Goal: Complete application form: Complete application form

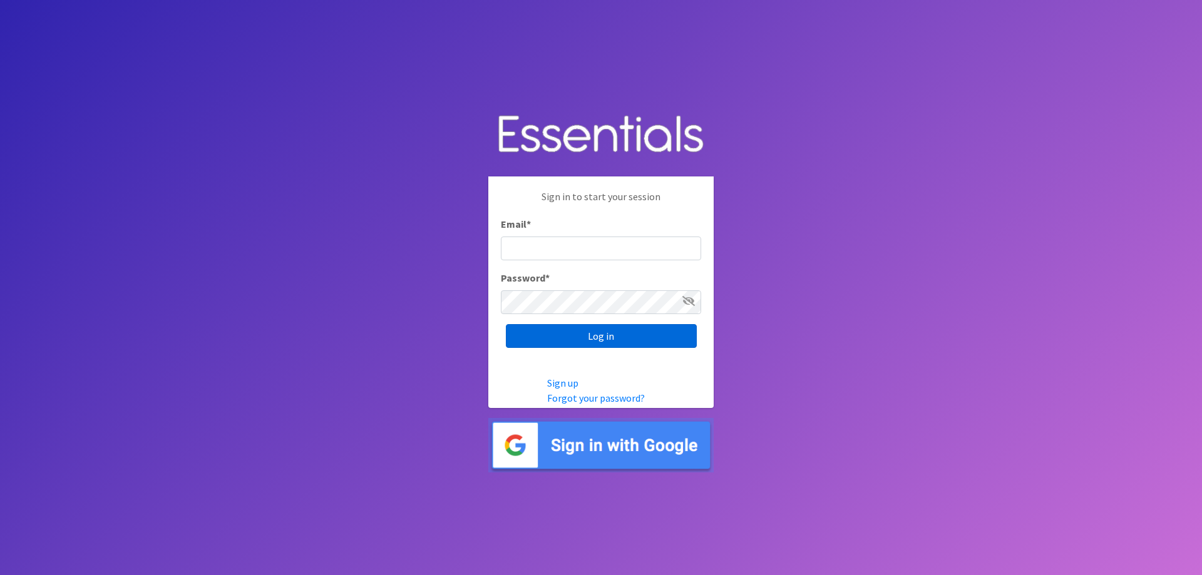
type input "[EMAIL_ADDRESS][DOMAIN_NAME]"
click at [626, 333] on input "Log in" at bounding box center [601, 336] width 191 height 24
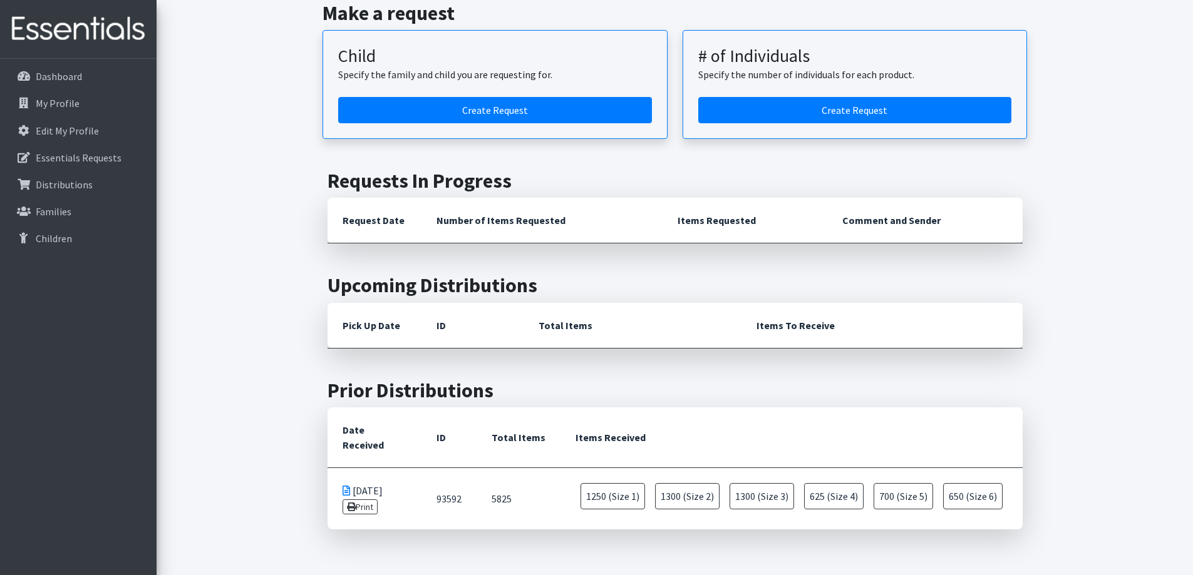
scroll to position [63, 0]
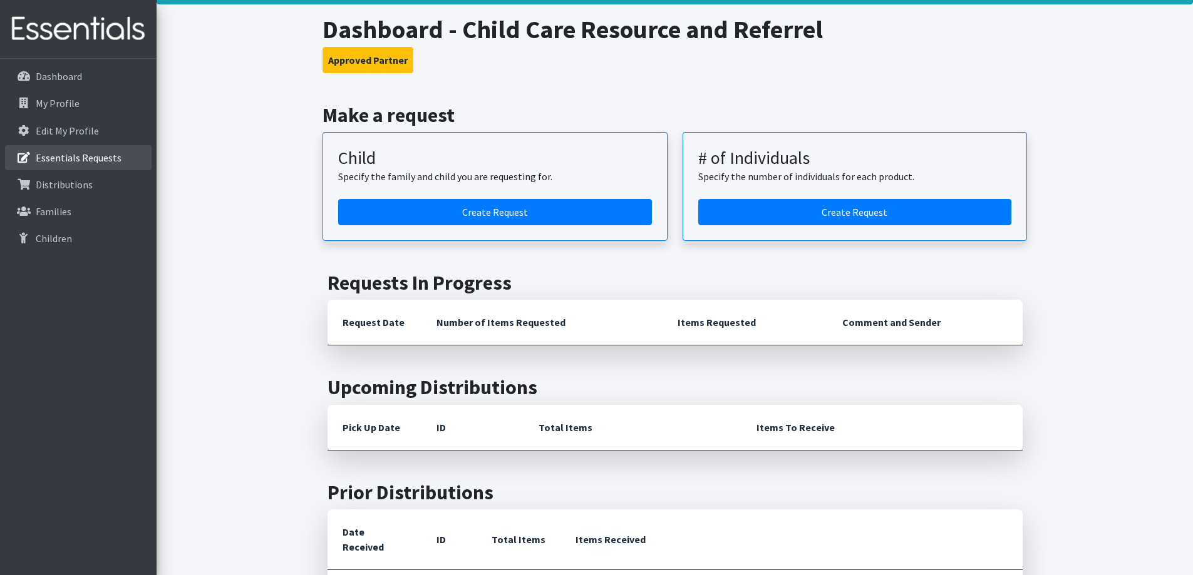
click at [85, 145] on link "Essentials Requests" at bounding box center [78, 157] width 147 height 25
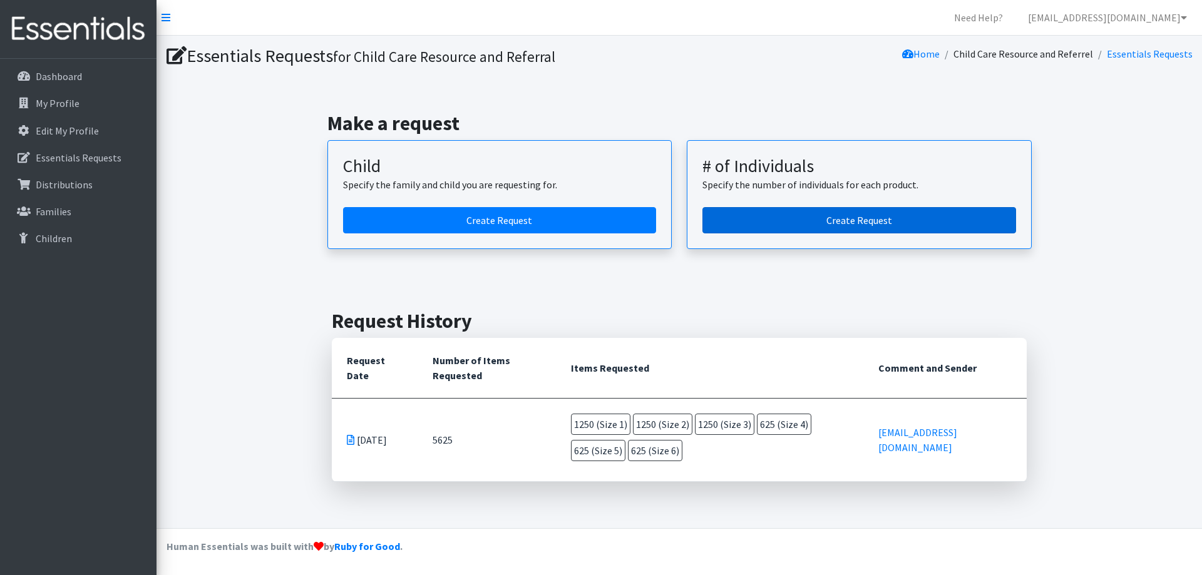
click at [827, 223] on link "Create Request" at bounding box center [860, 220] width 314 height 26
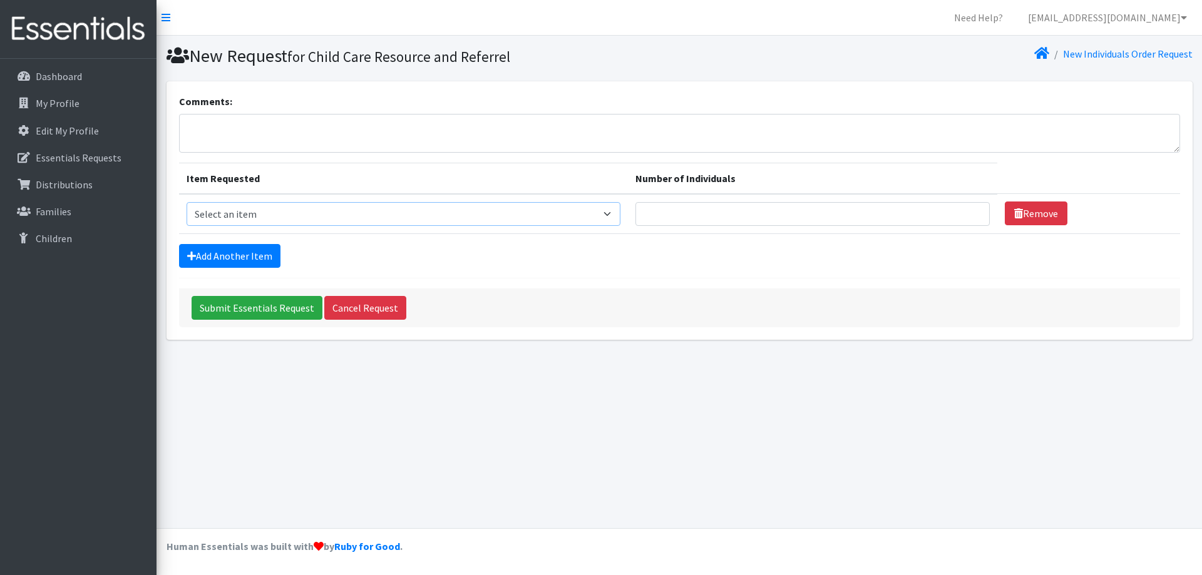
click at [586, 209] on select "Select an item (Newborn) (Preemie) (Size 1) (Size 2) (Size 3) (Size 4) (Size 5)…" at bounding box center [404, 214] width 434 height 24
select select "14508"
click at [187, 202] on select "Select an item (Newborn) (Preemie) (Size 1) (Size 2) (Size 3) (Size 4) (Size 5)…" at bounding box center [404, 214] width 434 height 24
click at [674, 215] on input "Number of Individuals" at bounding box center [813, 214] width 354 height 24
type input "5"
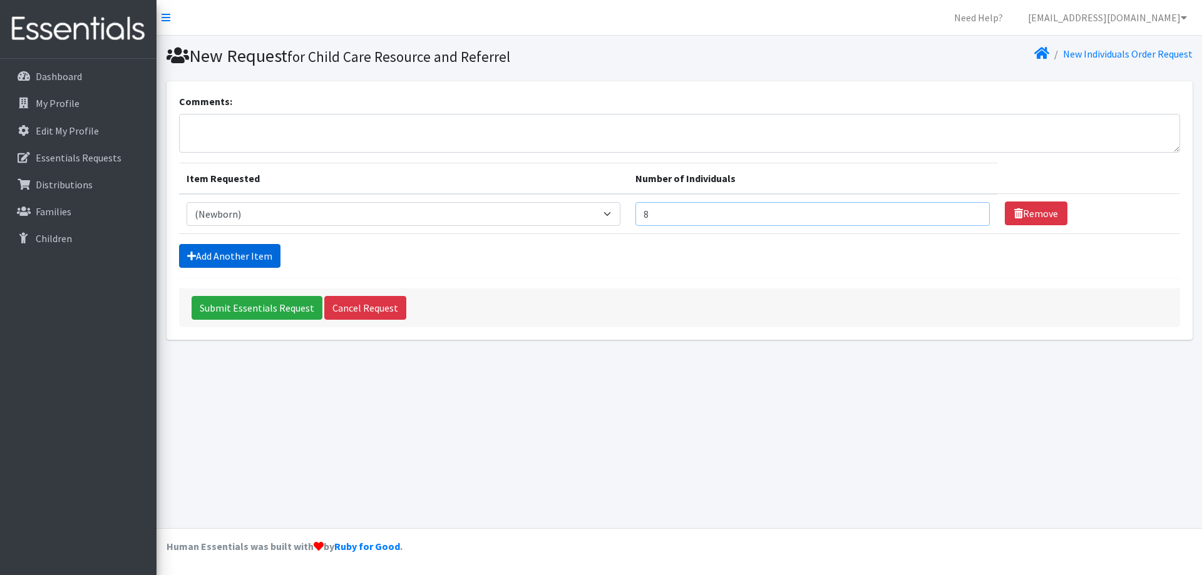
type input "8"
click at [230, 249] on link "Add Another Item" at bounding box center [229, 256] width 101 height 24
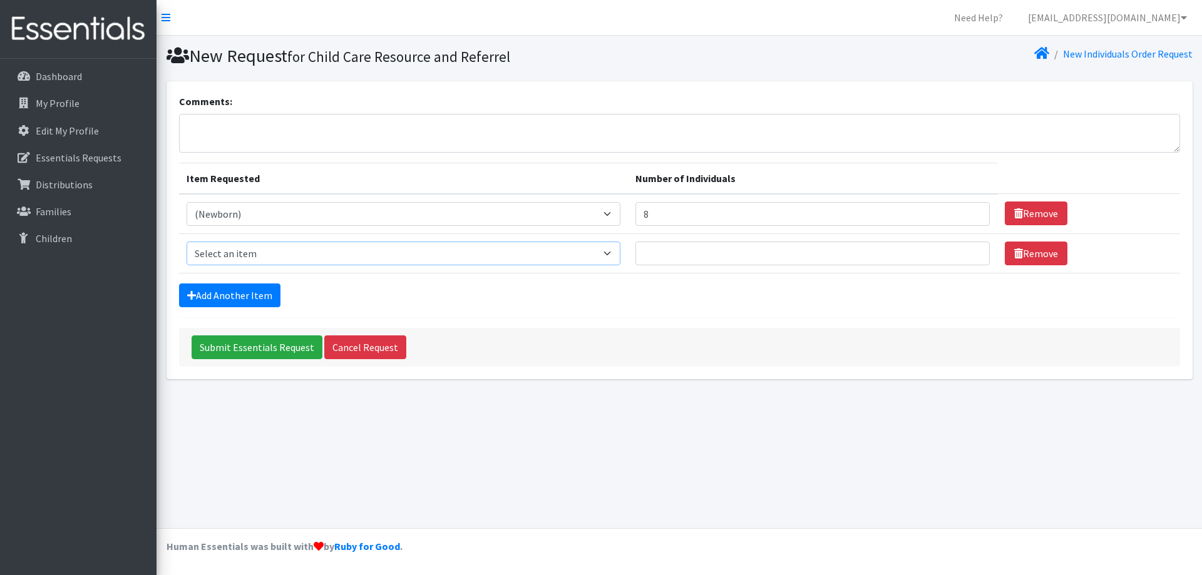
click at [244, 256] on select "Select an item (Newborn) (Preemie) (Size 1) (Size 2) (Size 3) (Size 4) (Size 5)…" at bounding box center [404, 254] width 434 height 24
select select "14509"
click at [187, 242] on select "Select an item (Newborn) (Preemie) (Size 1) (Size 2) (Size 3) (Size 4) (Size 5)…" at bounding box center [404, 254] width 434 height 24
click at [669, 254] on input "Number of Individuals" at bounding box center [813, 254] width 354 height 24
type input "15"
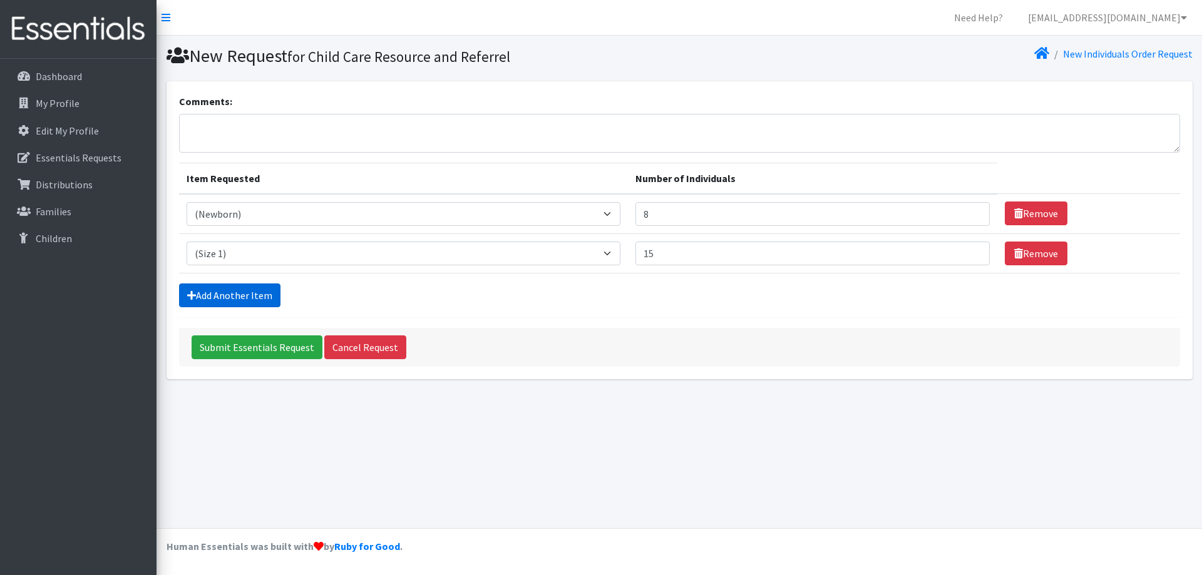
click at [252, 285] on link "Add Another Item" at bounding box center [229, 296] width 101 height 24
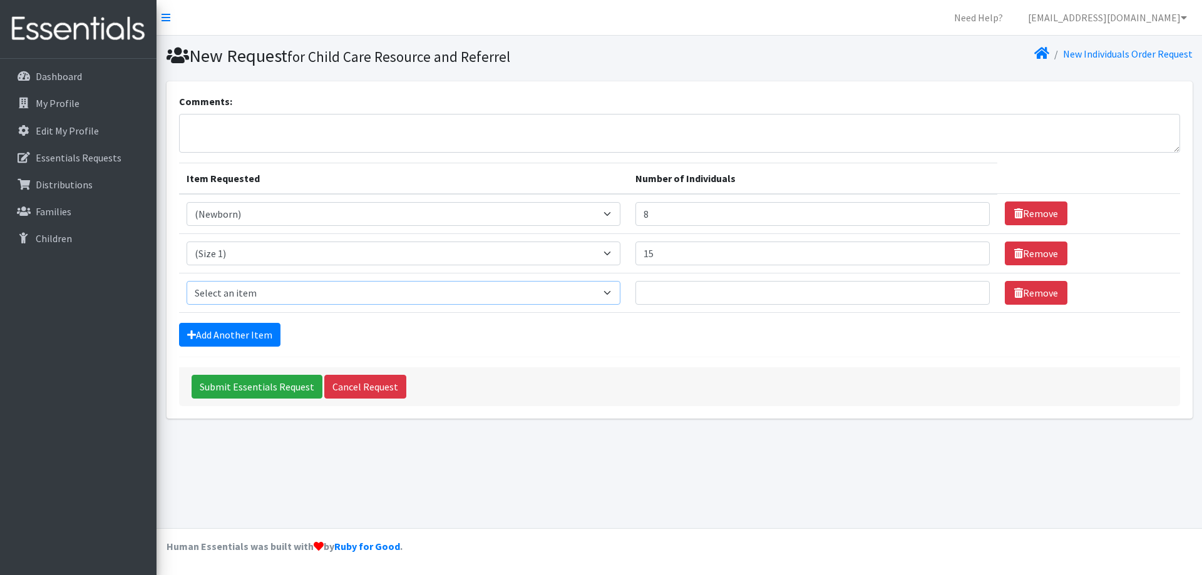
click at [255, 294] on select "Select an item (Newborn) (Preemie) (Size 1) (Size 2) (Size 3) (Size 4) (Size 5)…" at bounding box center [404, 293] width 434 height 24
select select "14510"
click at [187, 281] on select "Select an item (Newborn) (Preemie) (Size 1) (Size 2) (Size 3) (Size 4) (Size 5)…" at bounding box center [404, 293] width 434 height 24
click at [233, 334] on link "Add Another Item" at bounding box center [229, 335] width 101 height 24
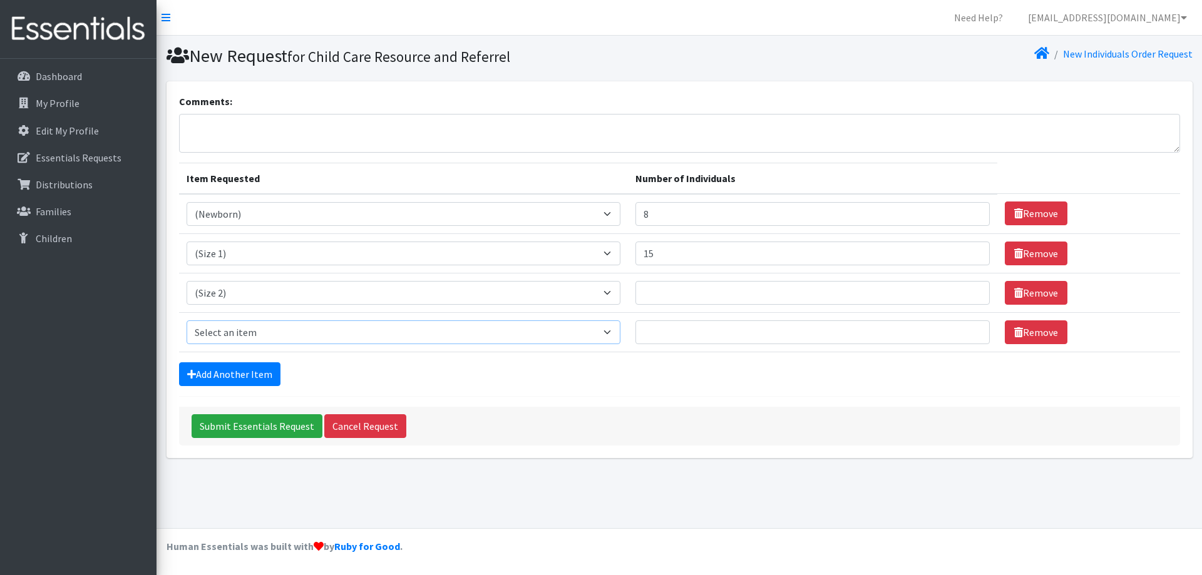
click at [238, 331] on select "Select an item (Newborn) (Preemie) (Size 1) (Size 2) (Size 3) (Size 4) (Size 5)…" at bounding box center [404, 333] width 434 height 24
select select "14507"
click at [187, 321] on select "Select an item (Newborn) (Preemie) (Size 1) (Size 2) (Size 3) (Size 4) (Size 5)…" at bounding box center [404, 333] width 434 height 24
click at [230, 369] on link "Add Another Item" at bounding box center [229, 375] width 101 height 24
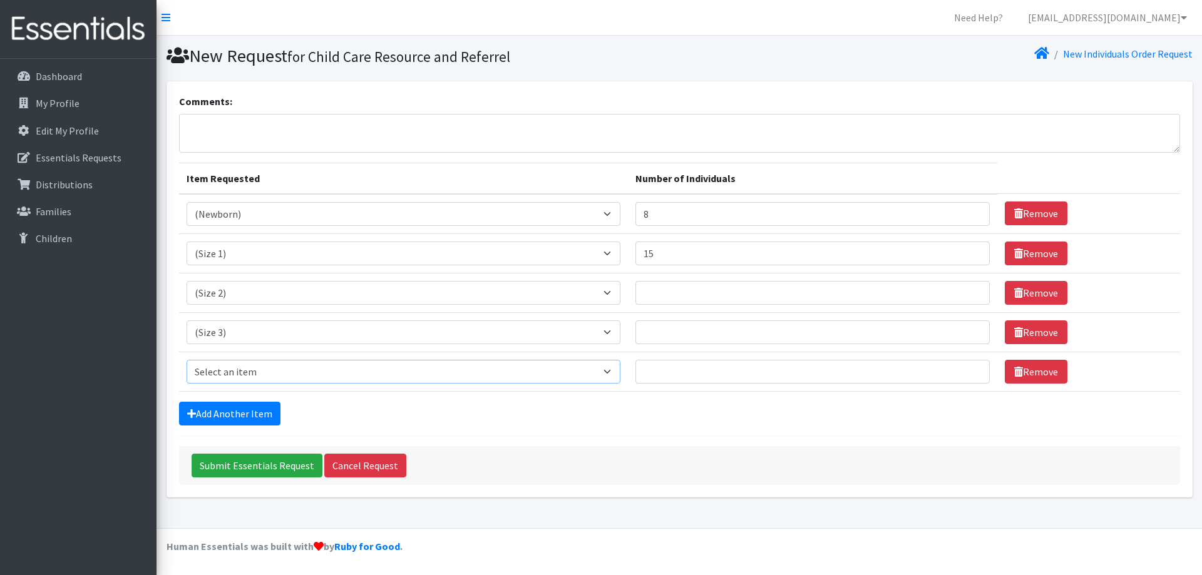
click at [234, 367] on select "Select an item (Newborn) (Preemie) (Size 1) (Size 2) (Size 3) (Size 4) (Size 5)…" at bounding box center [404, 372] width 434 height 24
select select "14512"
click at [187, 360] on select "Select an item (Newborn) (Preemie) (Size 1) (Size 2) (Size 3) (Size 4) (Size 5)…" at bounding box center [404, 372] width 434 height 24
click at [222, 411] on link "Add Another Item" at bounding box center [229, 414] width 101 height 24
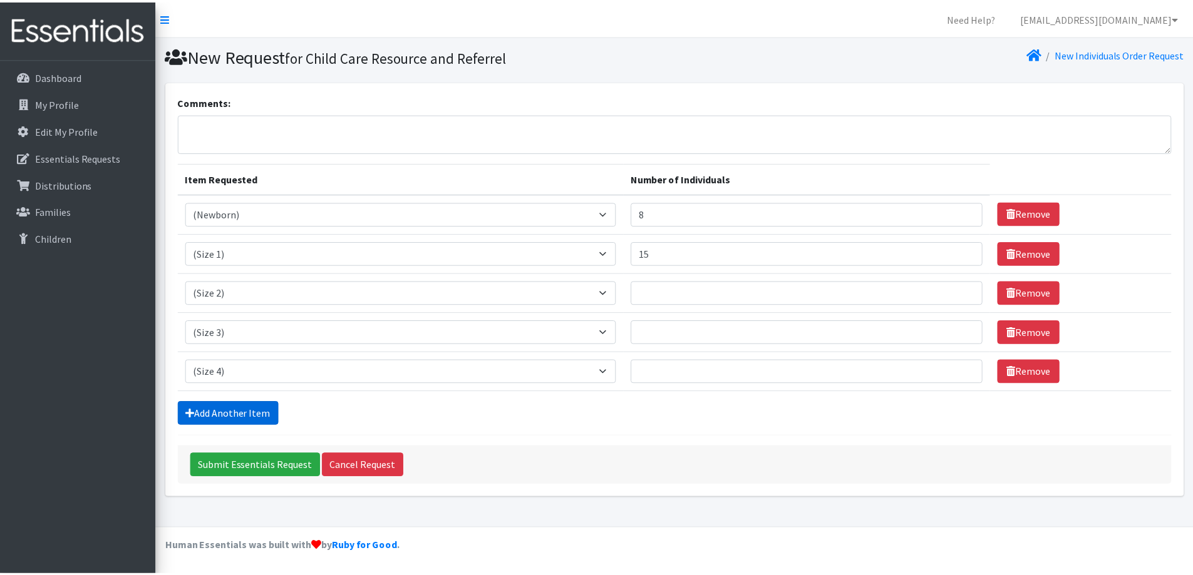
scroll to position [19, 0]
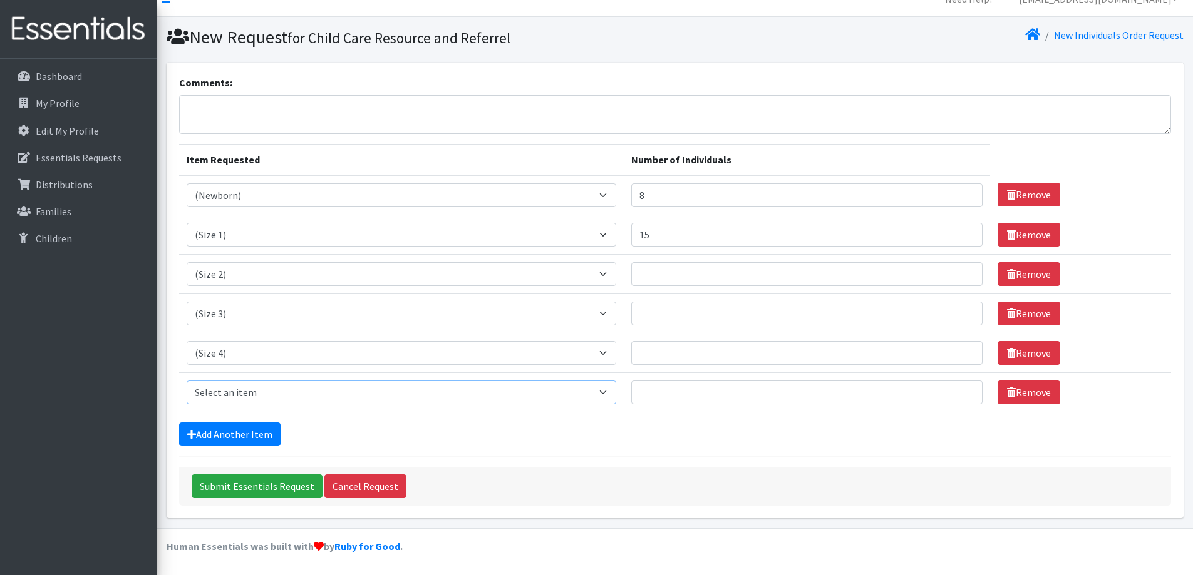
click at [252, 396] on select "Select an item (Newborn) (Preemie) (Size 1) (Size 2) (Size 3) (Size 4) (Size 5)…" at bounding box center [402, 393] width 430 height 24
select select "14488"
click at [187, 381] on select "Select an item (Newborn) (Preemie) (Size 1) (Size 2) (Size 3) (Size 4) (Size 5)…" at bounding box center [402, 393] width 430 height 24
click at [229, 433] on link "Add Another Item" at bounding box center [229, 435] width 101 height 24
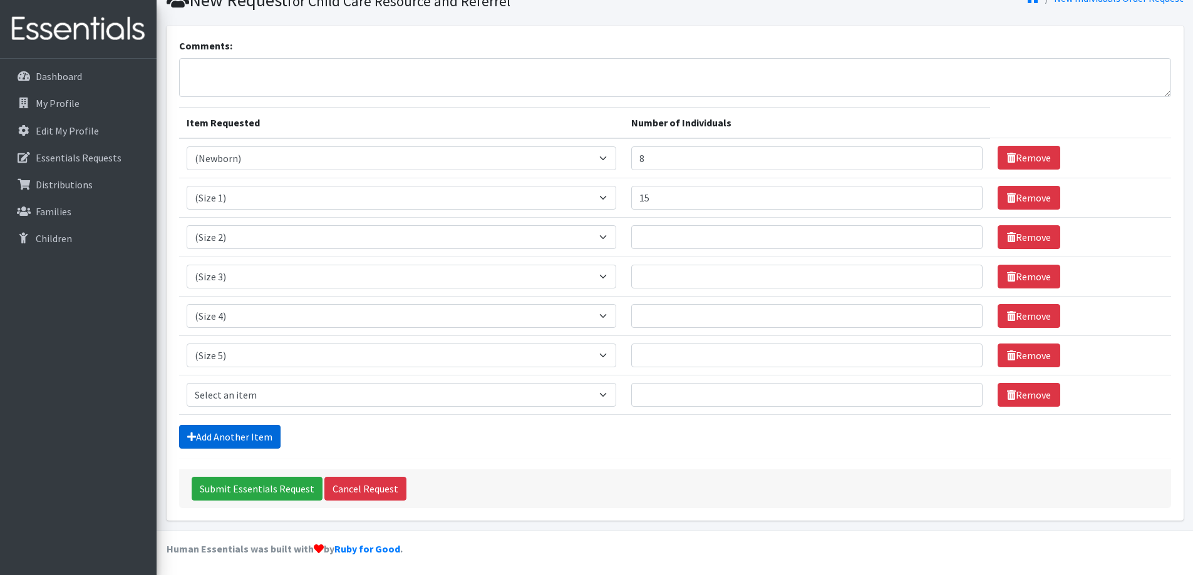
scroll to position [58, 0]
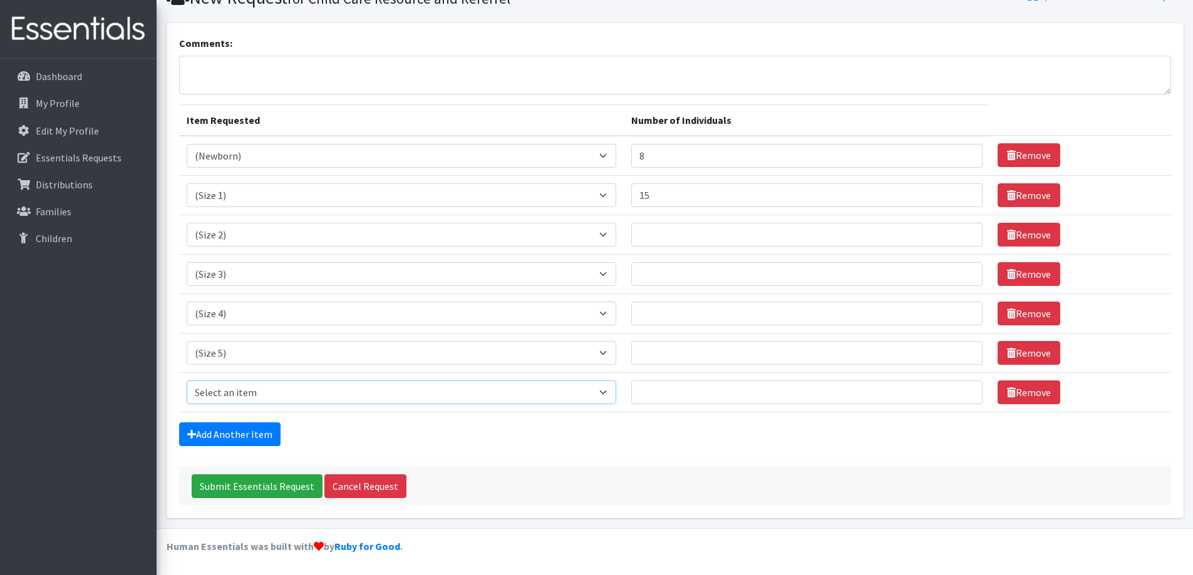
click at [276, 393] on select "Select an item (Newborn) (Preemie) (Size 1) (Size 2) (Size 3) (Size 4) (Size 5)…" at bounding box center [402, 393] width 430 height 24
select select "14491"
click at [187, 381] on select "Select an item (Newborn) (Preemie) (Size 1) (Size 2) (Size 3) (Size 4) (Size 5)…" at bounding box center [402, 393] width 430 height 24
click at [232, 427] on link "Add Another Item" at bounding box center [229, 435] width 101 height 24
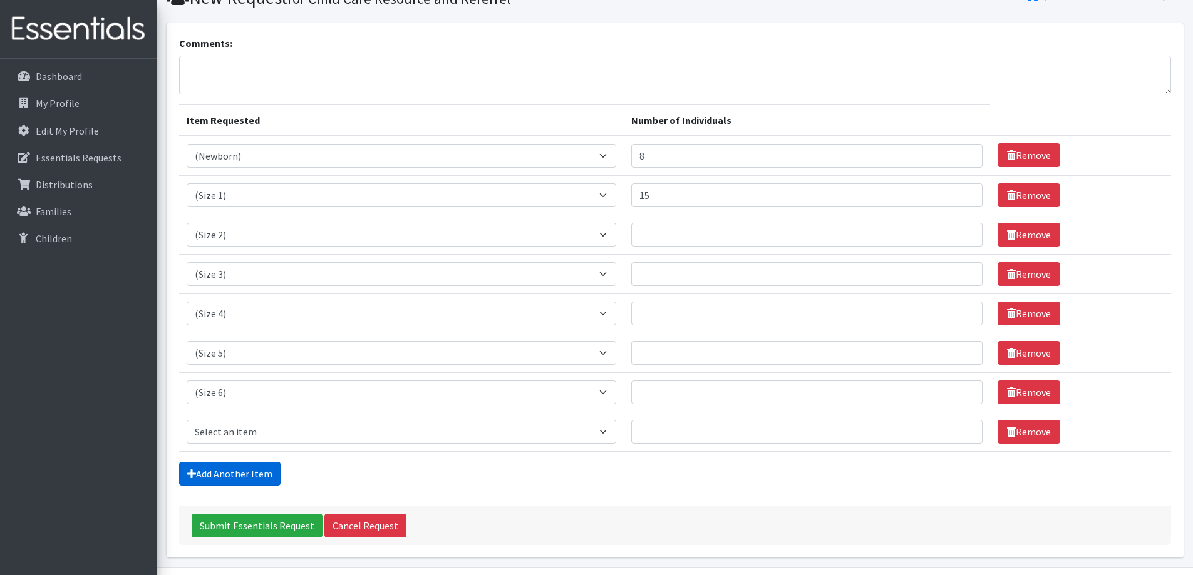
scroll to position [98, 0]
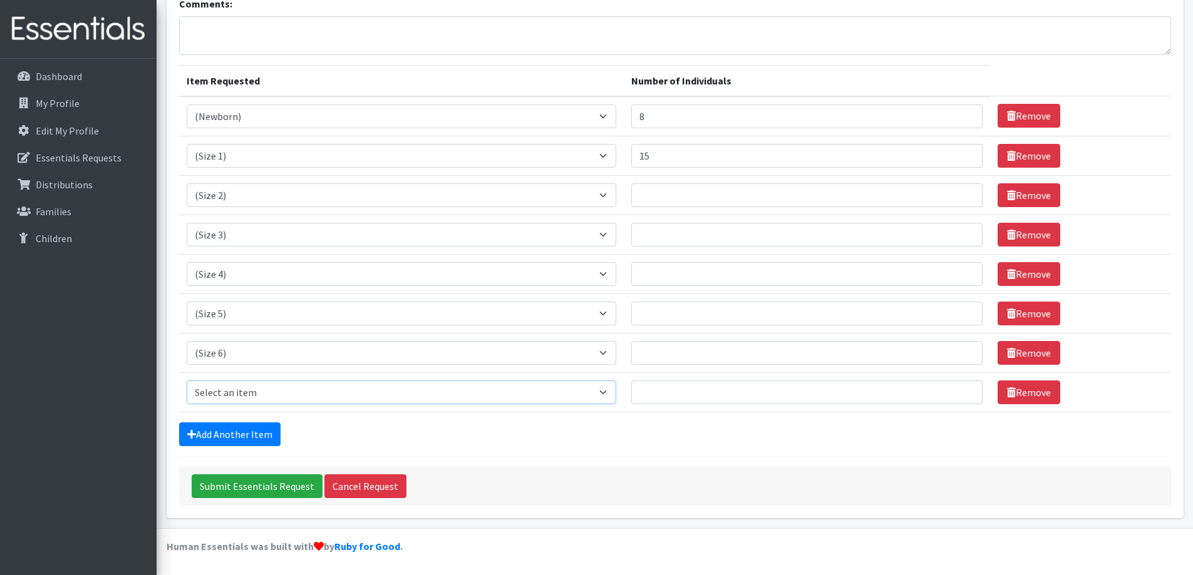
click at [247, 396] on select "Select an item (Newborn) (Preemie) (Size 1) (Size 2) (Size 3) (Size 4) (Size 5)…" at bounding box center [402, 393] width 430 height 24
select select "14484"
click at [187, 381] on select "Select an item (Newborn) (Preemie) (Size 1) (Size 2) (Size 3) (Size 4) (Size 5)…" at bounding box center [402, 393] width 430 height 24
click at [252, 438] on link "Add Another Item" at bounding box center [229, 435] width 101 height 24
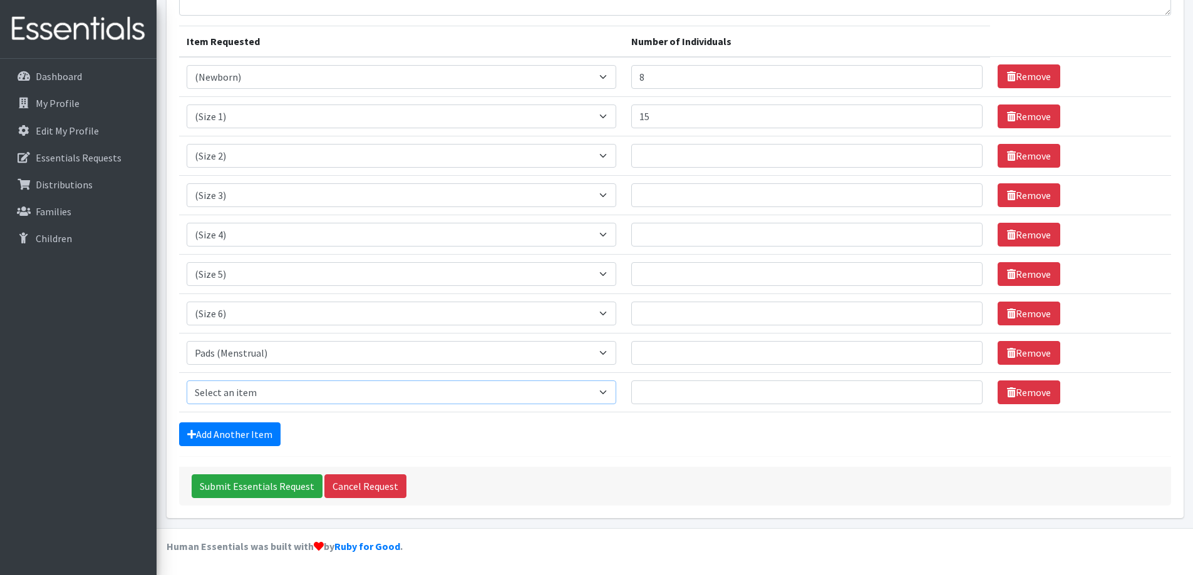
click at [271, 397] on select "Select an item (Newborn) (Preemie) (Size 1) (Size 2) (Size 3) (Size 4) (Size 5)…" at bounding box center [402, 393] width 430 height 24
select select "14485"
click at [187, 381] on select "Select an item (Newborn) (Preemie) (Size 1) (Size 2) (Size 3) (Size 4) (Size 5)…" at bounding box center [402, 393] width 430 height 24
click at [249, 436] on link "Add Another Item" at bounding box center [229, 435] width 101 height 24
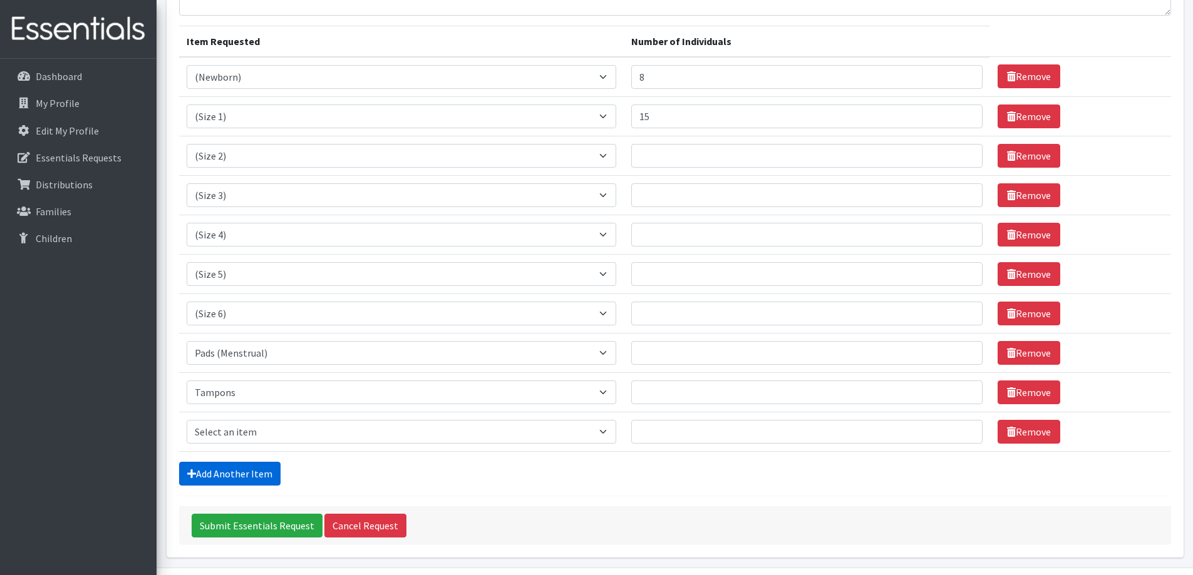
scroll to position [177, 0]
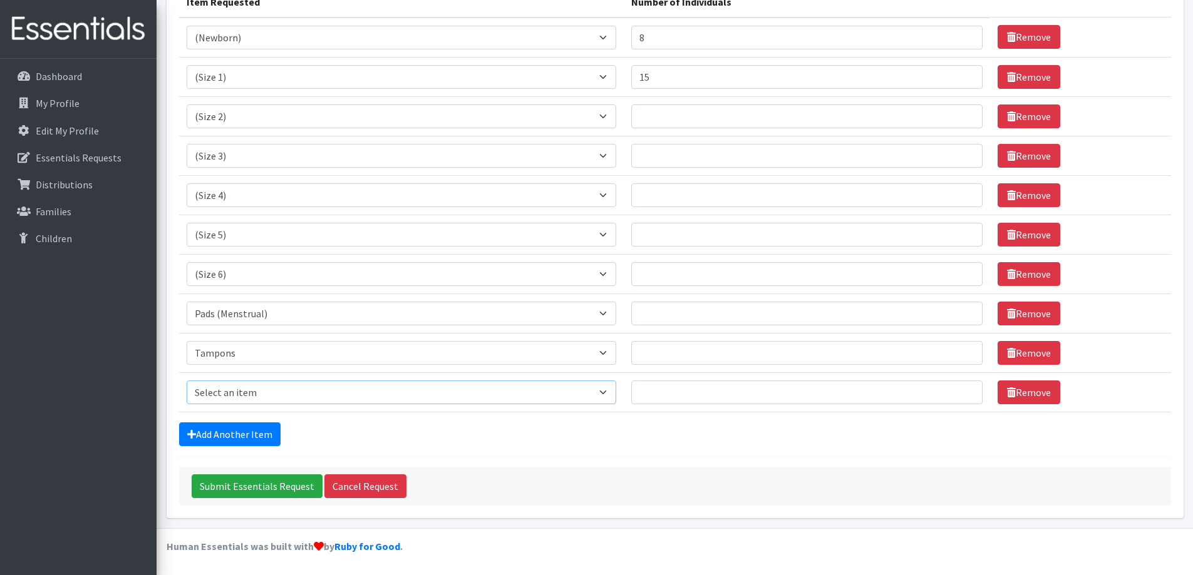
click at [264, 391] on select "Select an item (Newborn) (Preemie) (Size 1) (Size 2) (Size 3) (Size 4) (Size 5)…" at bounding box center [402, 393] width 430 height 24
select select "14504"
click at [187, 381] on select "Select an item (Newborn) (Preemie) (Size 1) (Size 2) (Size 3) (Size 4) (Size 5)…" at bounding box center [402, 393] width 430 height 24
click at [230, 436] on link "Add Another Item" at bounding box center [229, 435] width 101 height 24
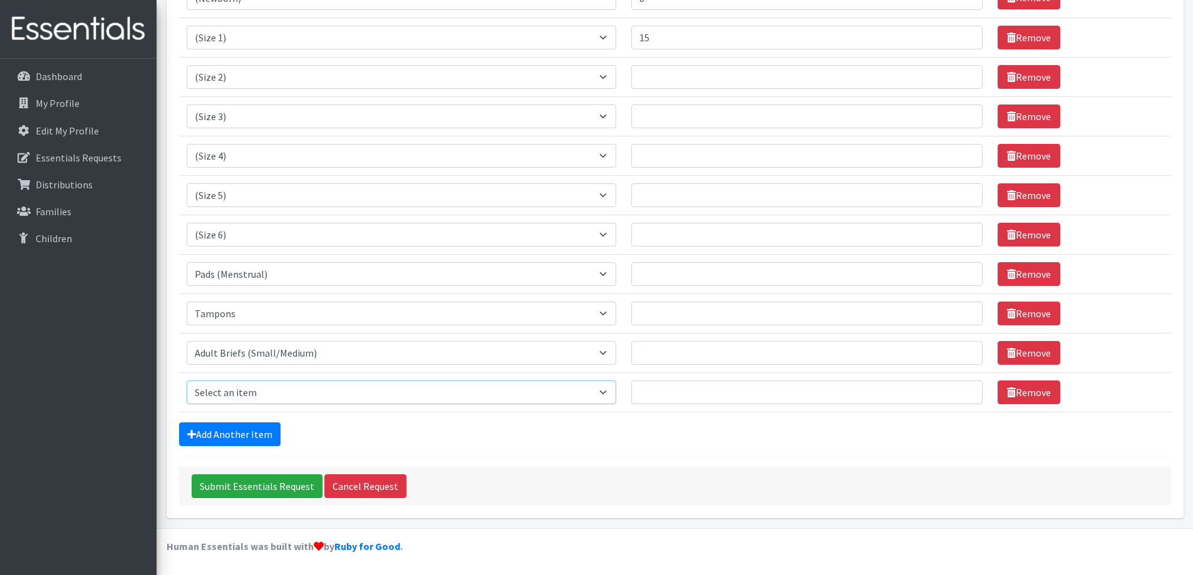
click at [252, 389] on select "Select an item (Newborn) (Preemie) (Size 1) (Size 2) (Size 3) (Size 4) (Size 5)…" at bounding box center [402, 393] width 430 height 24
select select "14497"
click at [187, 381] on select "Select an item (Newborn) (Preemie) (Size 1) (Size 2) (Size 3) (Size 4) (Size 5)…" at bounding box center [402, 393] width 430 height 24
click at [239, 428] on link "Add Another Item" at bounding box center [229, 435] width 101 height 24
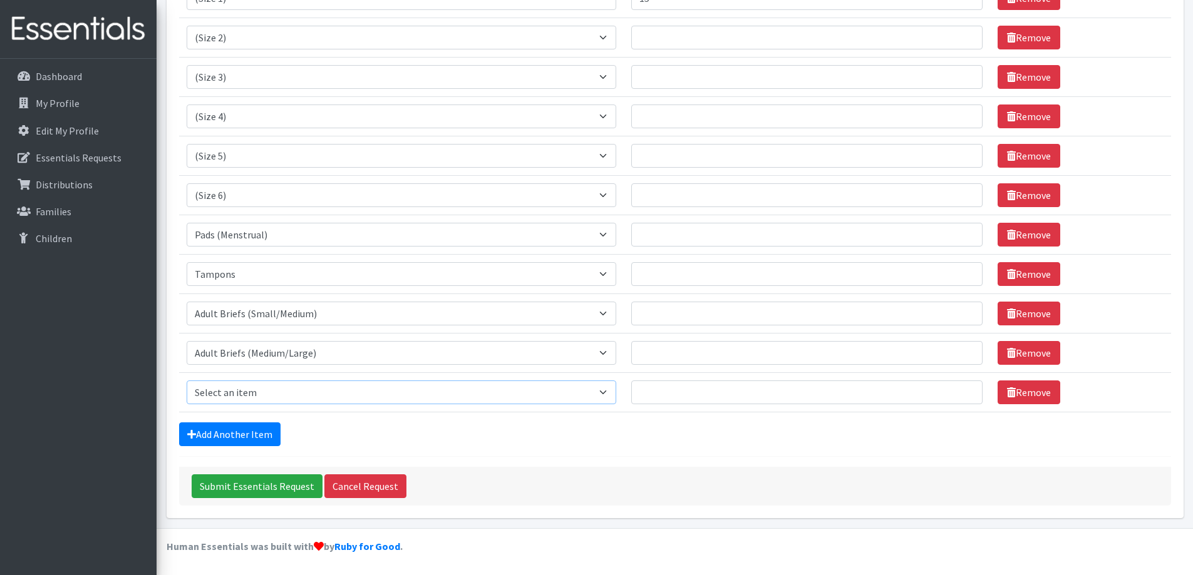
click at [247, 393] on select "Select an item (Newborn) (Preemie) (Size 1) (Size 2) (Size 3) (Size 4) (Size 5)…" at bounding box center [402, 393] width 430 height 24
select select "14505"
click at [187, 381] on select "Select an item (Newborn) (Preemie) (Size 1) (Size 2) (Size 3) (Size 4) (Size 5)…" at bounding box center [402, 393] width 430 height 24
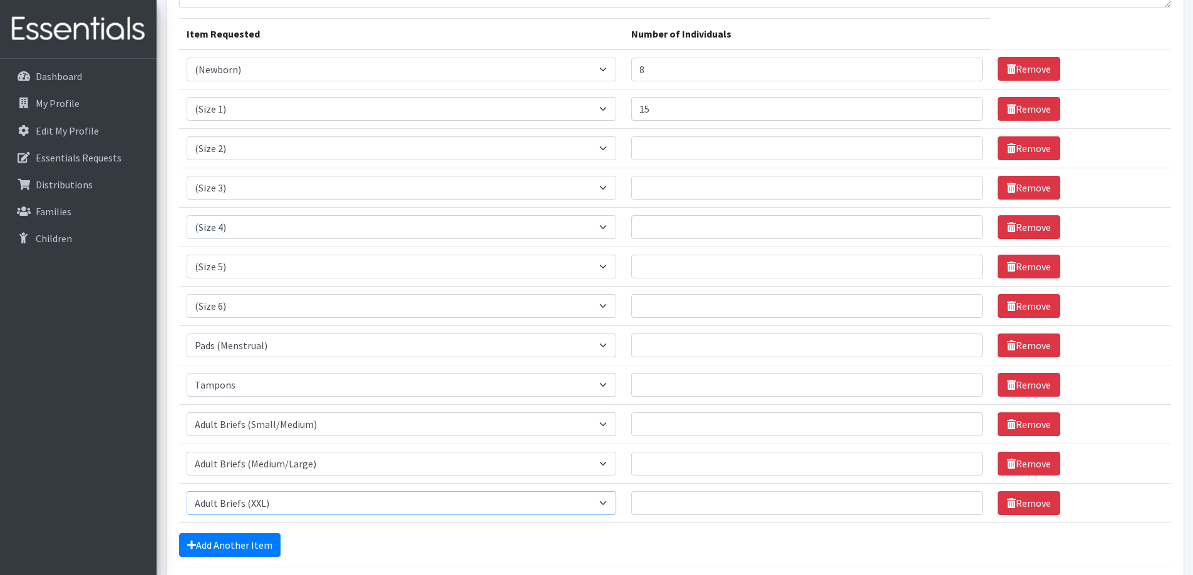
scroll to position [130, 0]
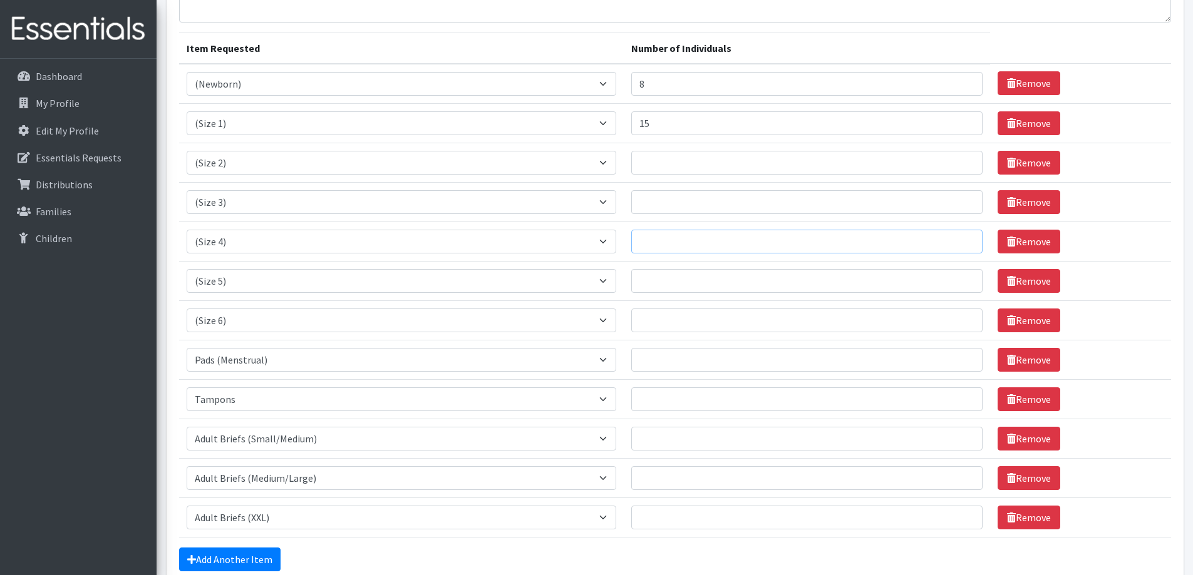
click at [667, 239] on input "Number of Individuals" at bounding box center [806, 242] width 351 height 24
type input "50"
click at [665, 195] on input "Number of Individuals" at bounding box center [806, 202] width 351 height 24
type input "30"
click at [658, 166] on input "Number of Individuals" at bounding box center [806, 163] width 351 height 24
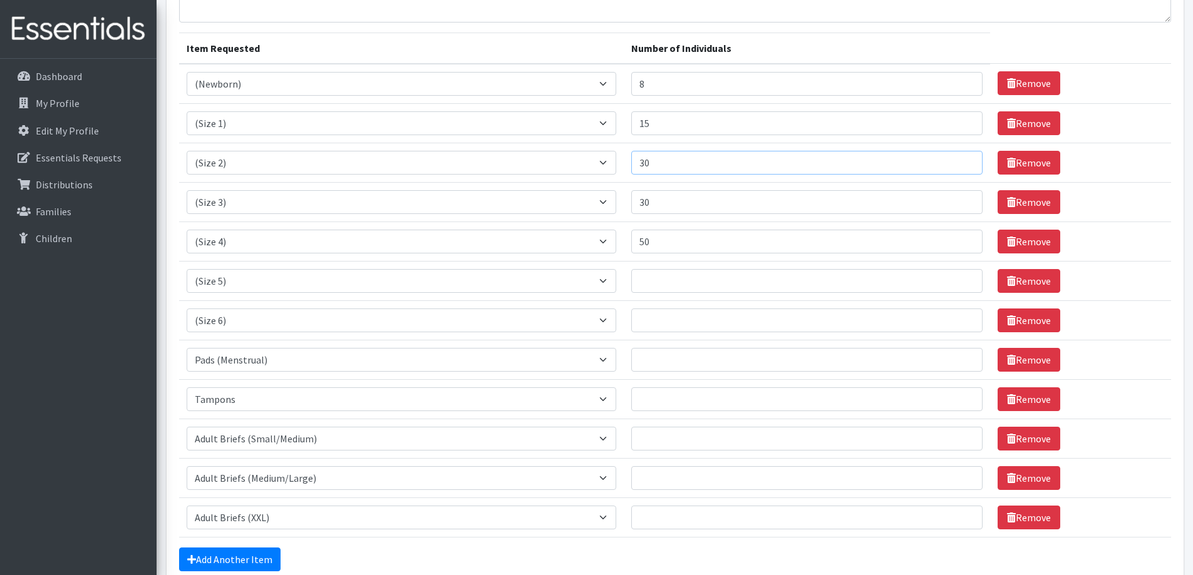
type input "30"
click at [661, 287] on input "Number of Individuals" at bounding box center [806, 281] width 351 height 24
type input "50"
click at [665, 311] on input "Number of Individuals" at bounding box center [806, 321] width 351 height 24
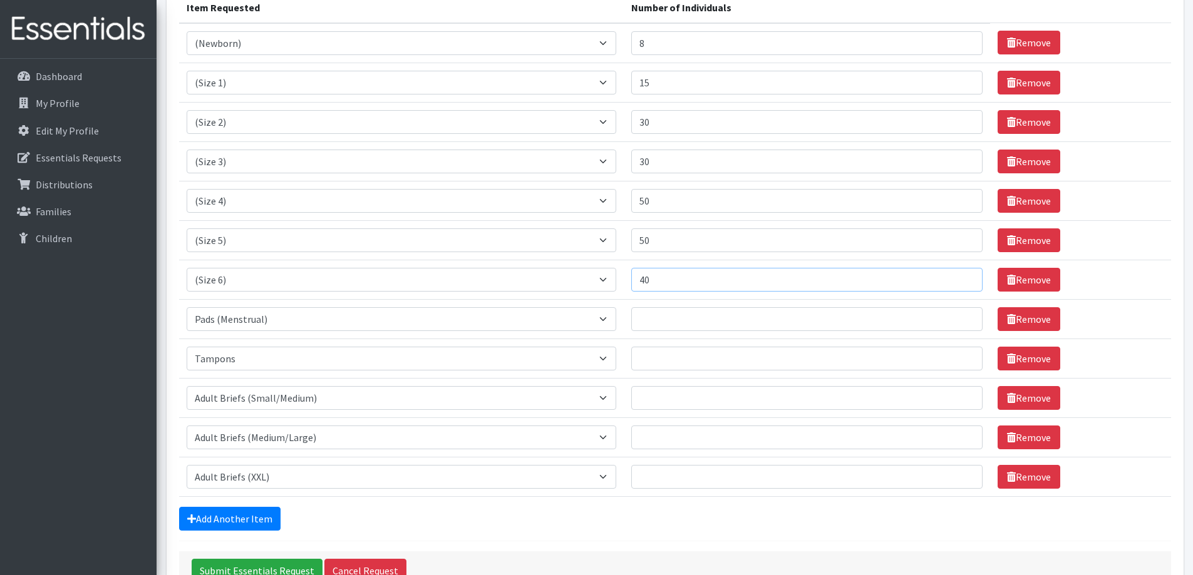
scroll to position [193, 0]
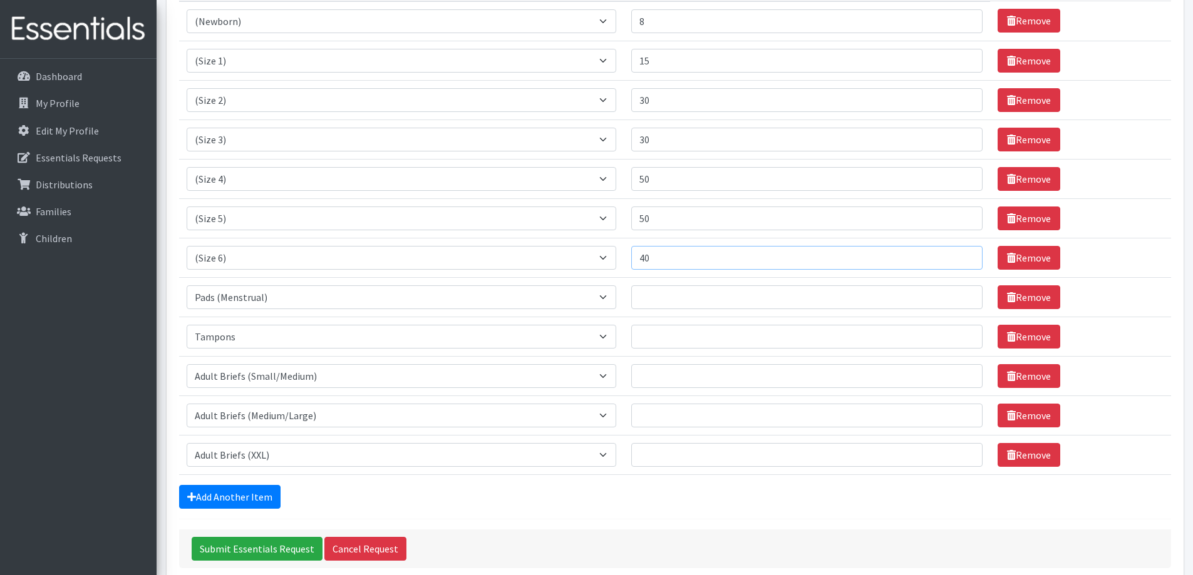
type input "40"
click at [661, 295] on input "Number of Individuals" at bounding box center [806, 298] width 351 height 24
type input "50"
click at [667, 325] on input "Number of Individuals" at bounding box center [806, 337] width 351 height 24
type input "50"
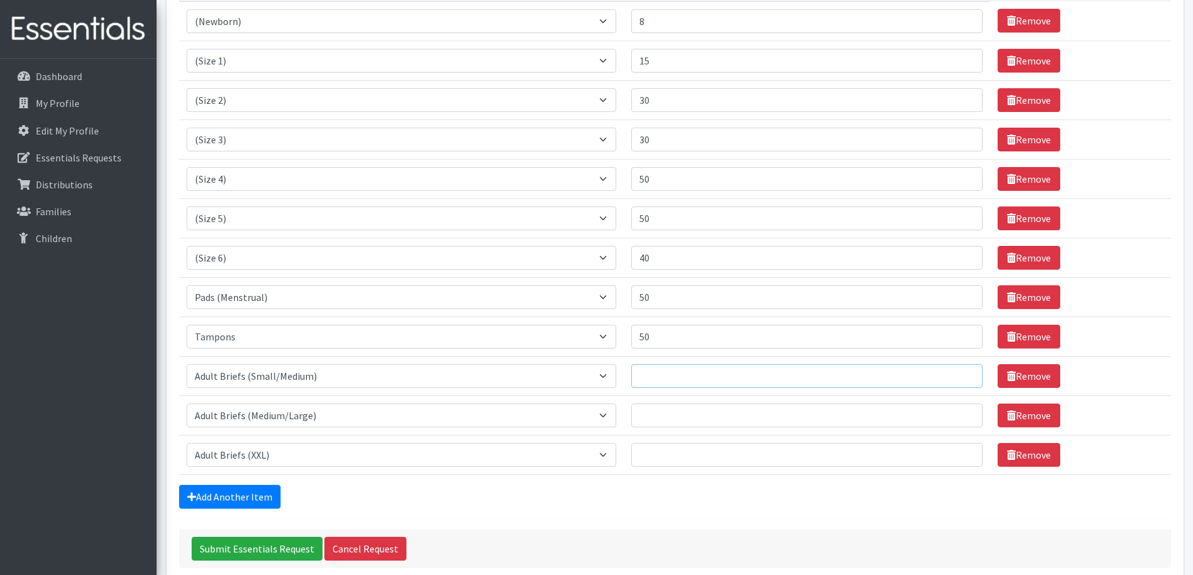
click at [666, 376] on input "Number of Individuals" at bounding box center [806, 376] width 351 height 24
type input "25"
click at [664, 419] on input "Number of Individuals" at bounding box center [806, 416] width 351 height 24
type input "25"
click at [663, 465] on input "Number of Individuals" at bounding box center [806, 455] width 351 height 24
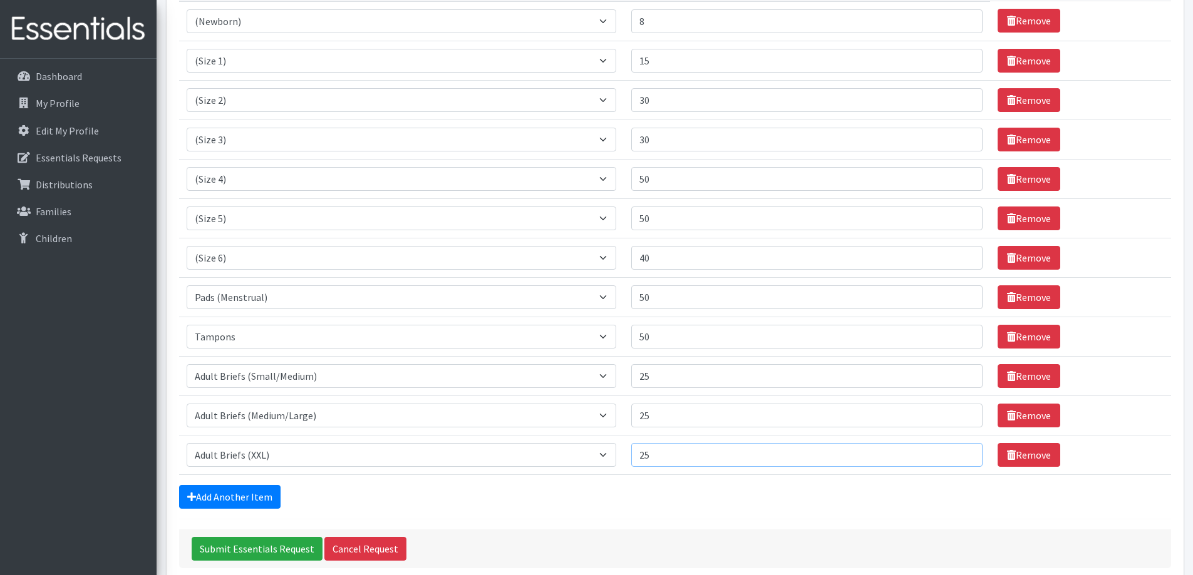
type input "25"
click at [682, 502] on div "Add Another Item" at bounding box center [675, 497] width 992 height 24
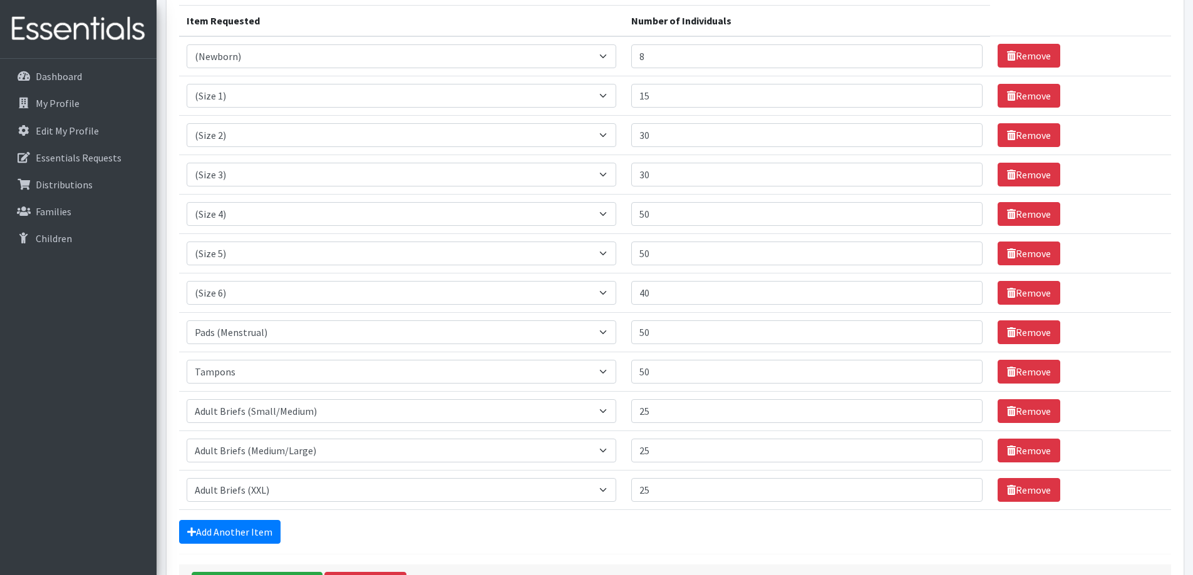
scroll to position [130, 0]
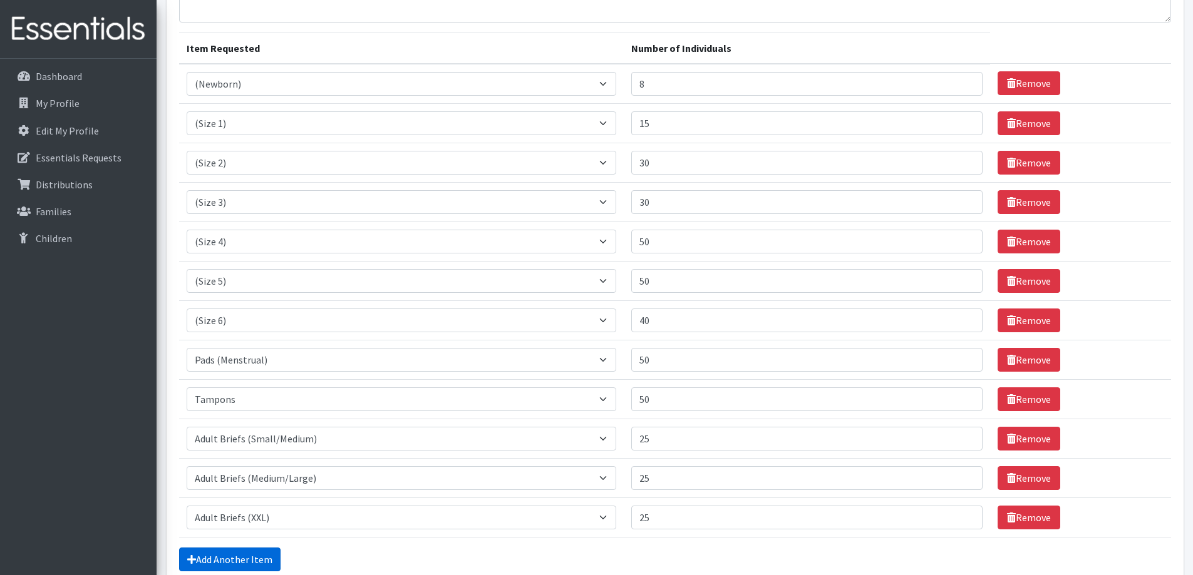
click at [235, 556] on link "Add Another Item" at bounding box center [229, 560] width 101 height 24
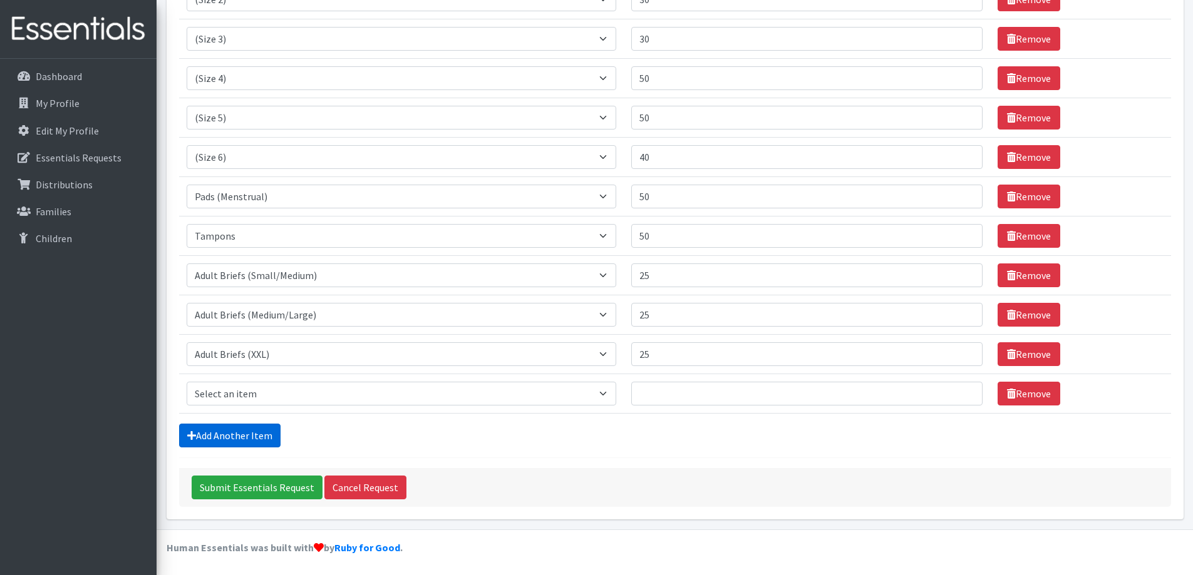
scroll to position [295, 0]
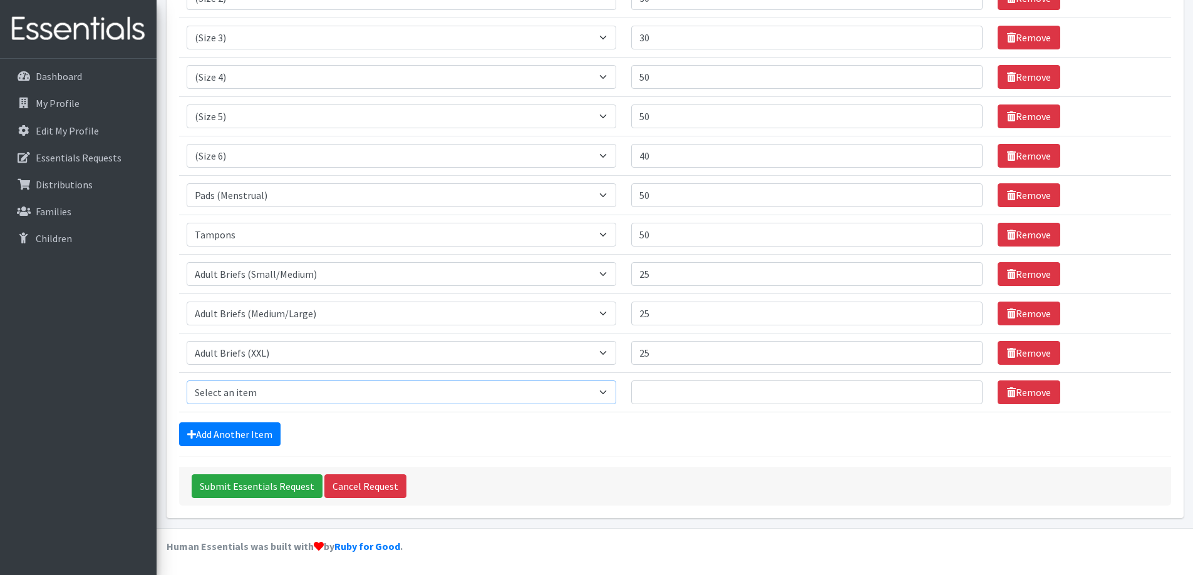
click at [252, 404] on select "Select an item (Newborn) (Preemie) (Size 1) (Size 2) (Size 3) (Size 4) (Size 5)…" at bounding box center [402, 393] width 430 height 24
click at [483, 444] on div "Add Another Item" at bounding box center [675, 435] width 992 height 24
click at [1007, 393] on icon at bounding box center [1011, 393] width 9 height 10
click at [1019, 397] on link "Remove" at bounding box center [1028, 393] width 63 height 24
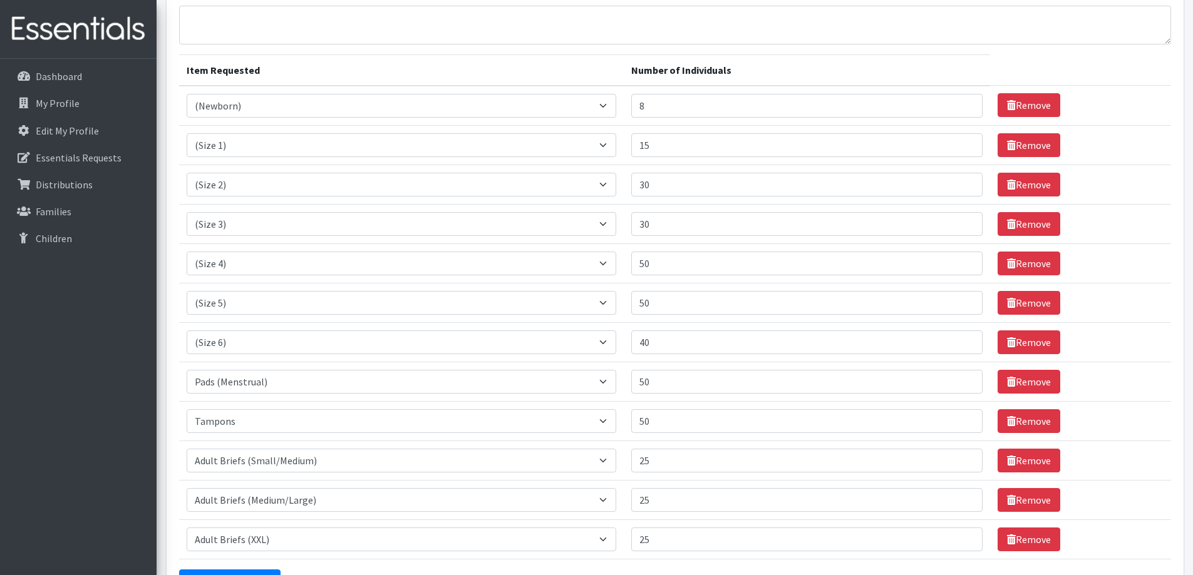
scroll to position [130, 0]
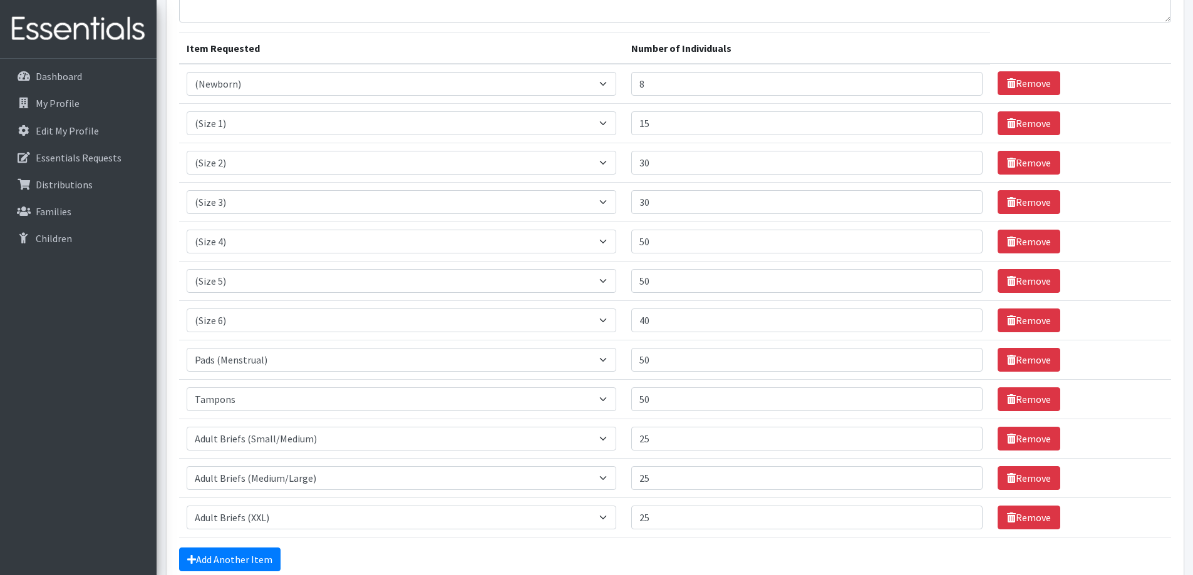
click at [485, 555] on div "Add Another Item" at bounding box center [675, 560] width 992 height 24
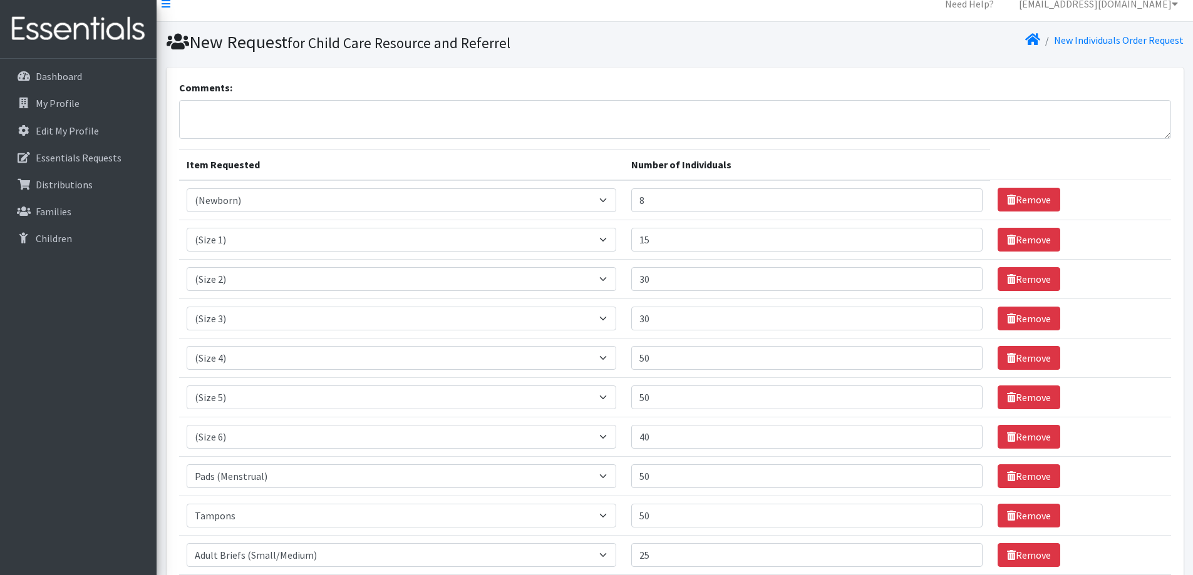
scroll to position [0, 0]
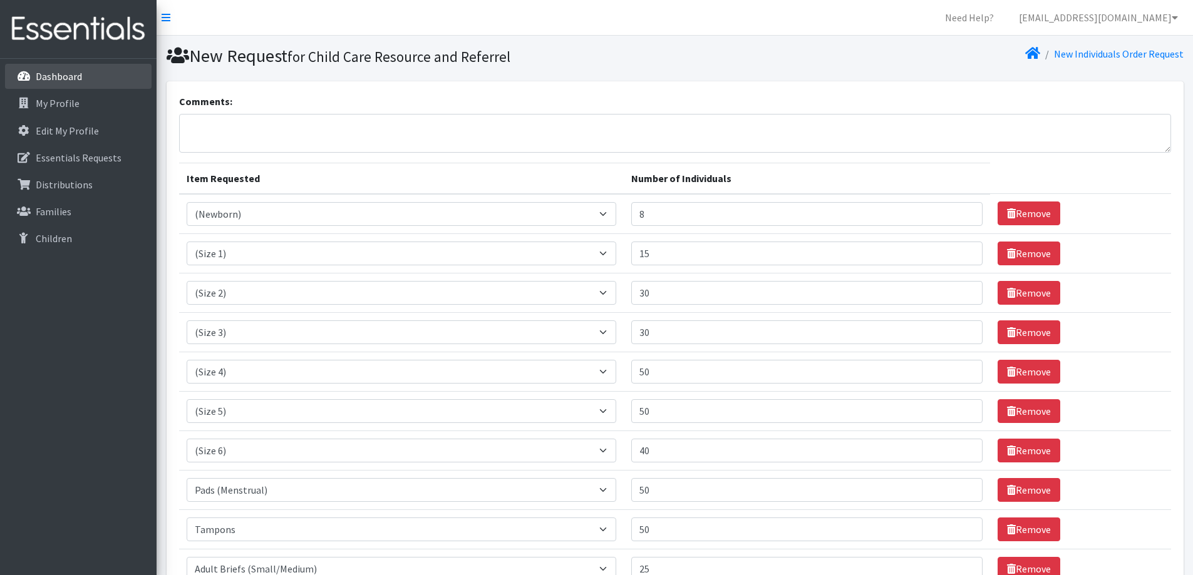
click at [55, 86] on link "Dashboard" at bounding box center [78, 76] width 147 height 25
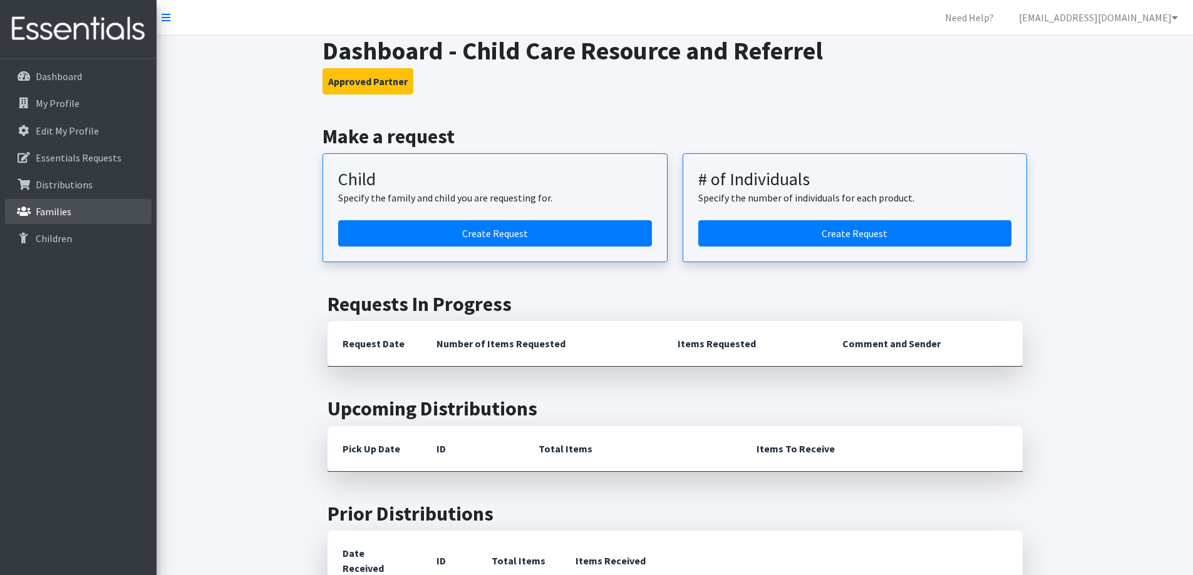
click at [56, 212] on p "Families" at bounding box center [54, 211] width 36 height 13
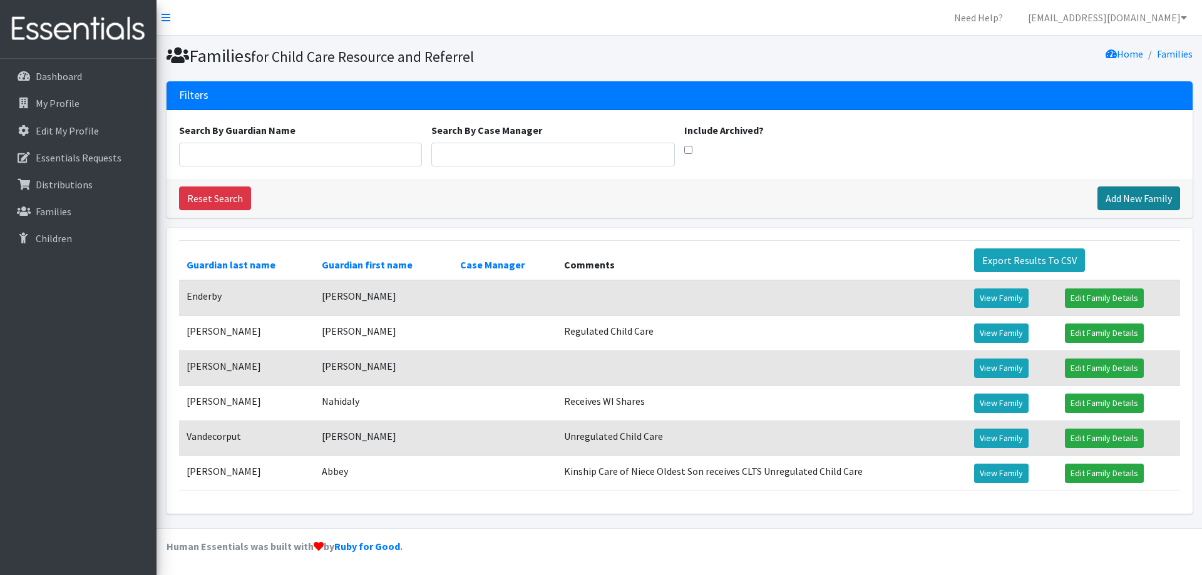
click at [1160, 199] on link "Add New Family" at bounding box center [1139, 199] width 83 height 24
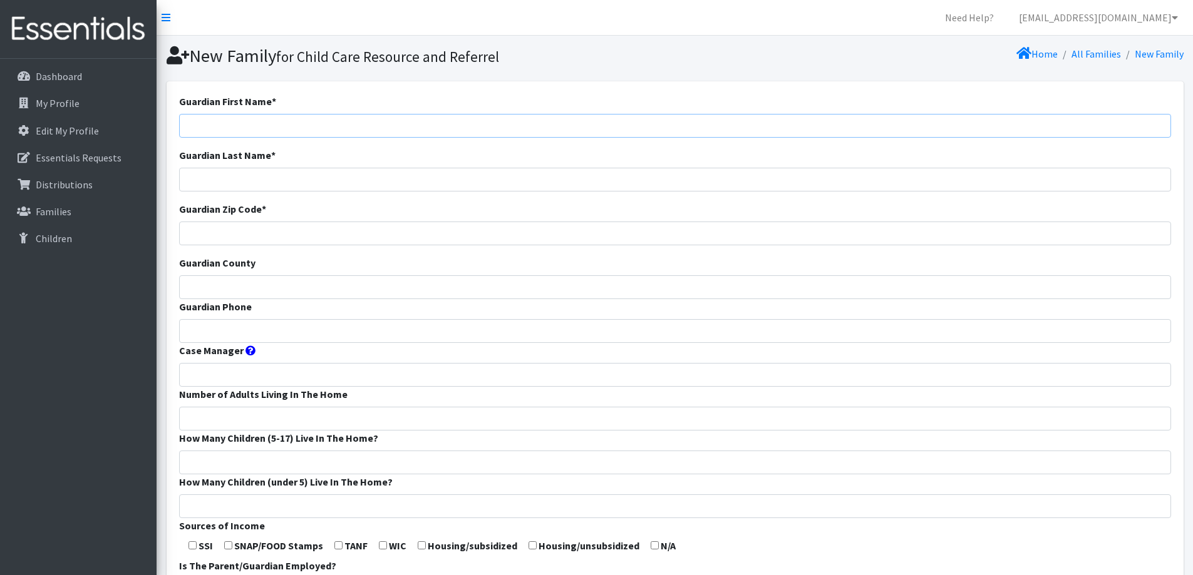
click at [421, 124] on input "Guardian First Name *" at bounding box center [675, 126] width 992 height 24
type input "[PERSON_NAME]"
type input "54130"
click at [418, 289] on input "Guardian County" at bounding box center [675, 288] width 992 height 24
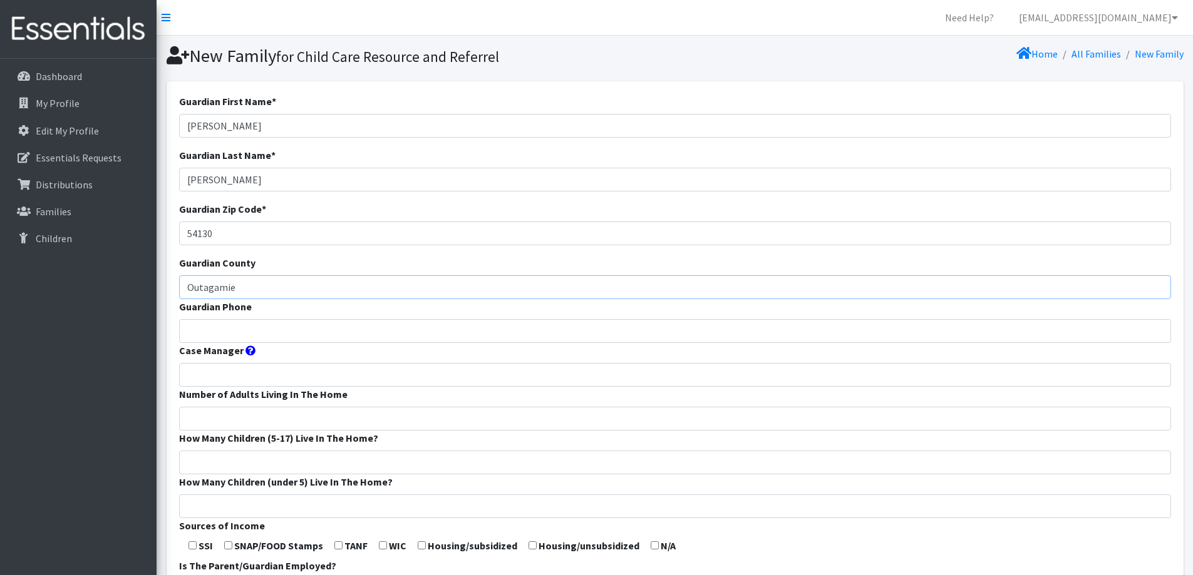
type input "Outagamie"
click at [398, 336] on input "Guardian Phone" at bounding box center [675, 331] width 992 height 24
type input "920-284-7387"
click at [369, 416] on input "Number of Adults Living In The Home" at bounding box center [675, 419] width 992 height 24
type input "2"
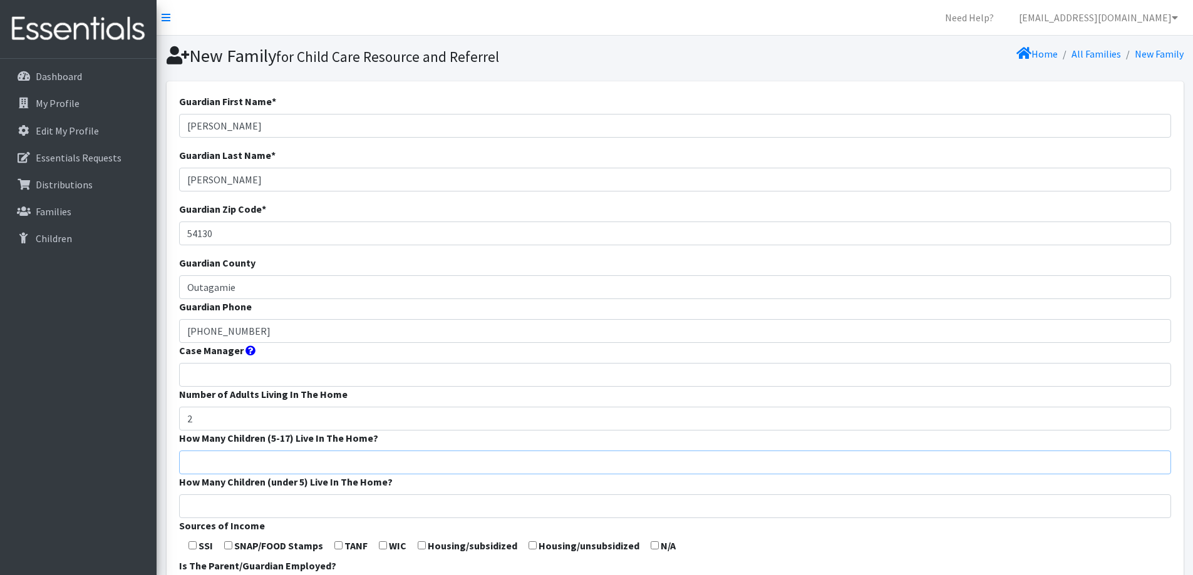
click at [339, 453] on input "How Many Children (5-17) Live In The Home?" at bounding box center [675, 463] width 992 height 24
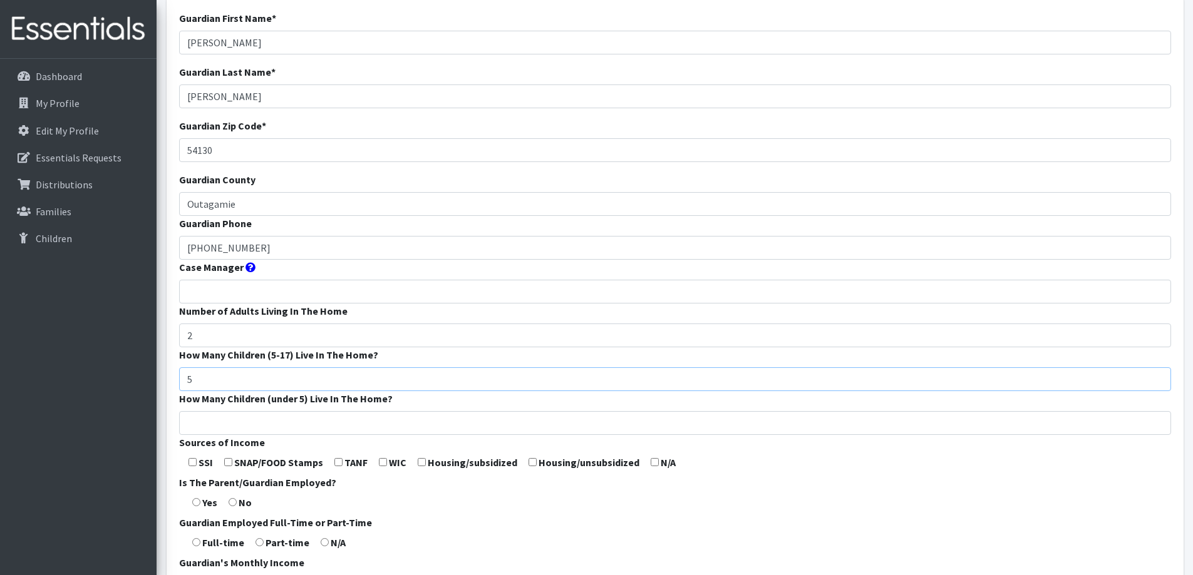
scroll to position [125, 0]
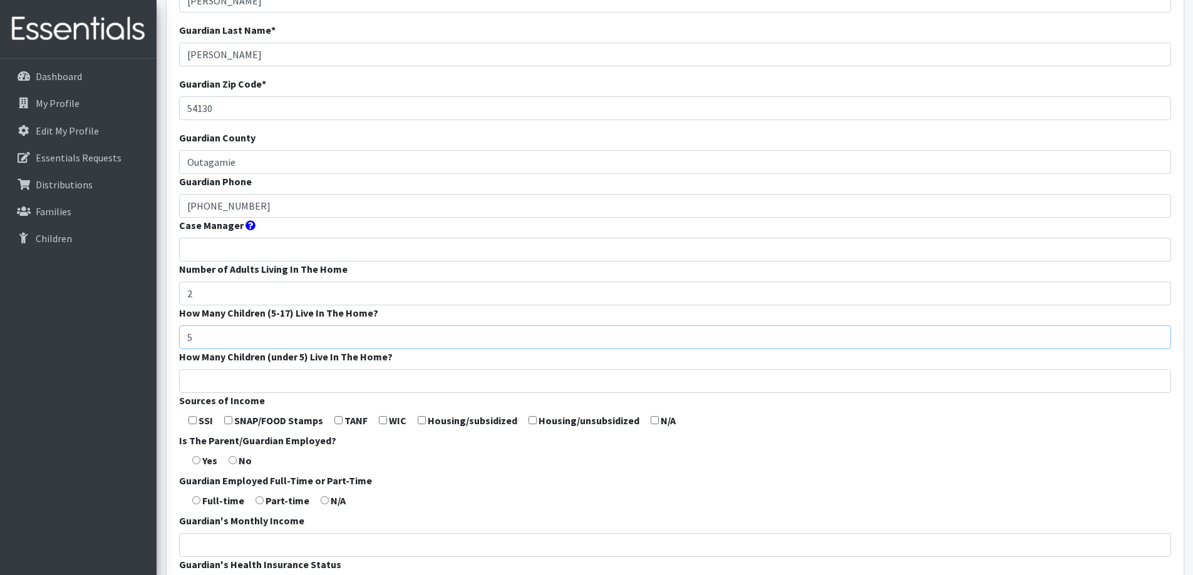
type input "5"
click at [267, 381] on input "How Many Children (under 5) Live In The Home?" at bounding box center [675, 381] width 992 height 24
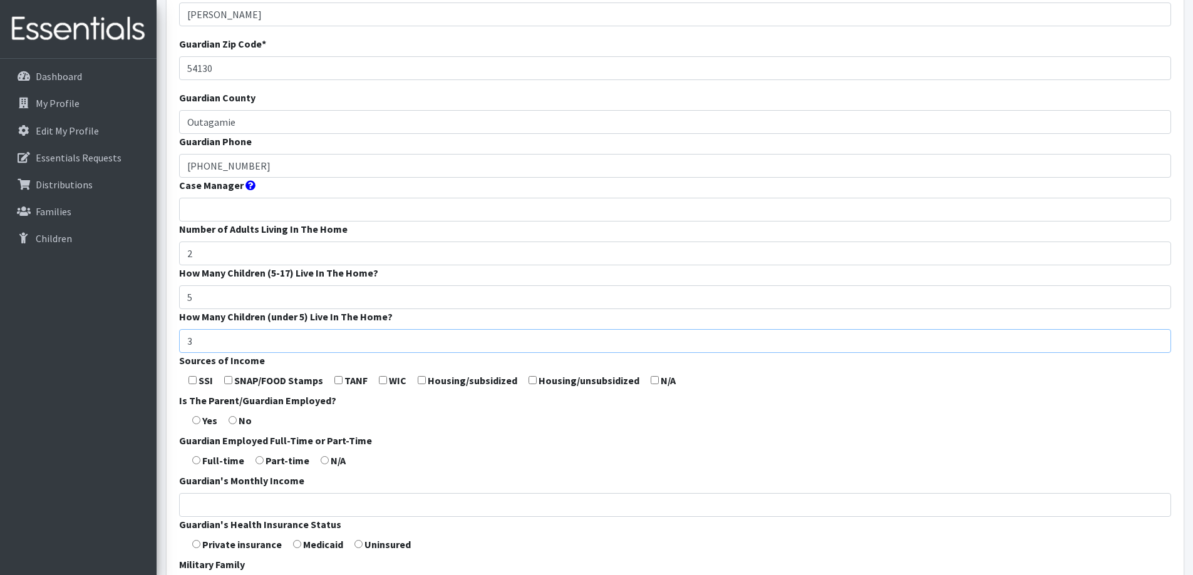
scroll to position [188, 0]
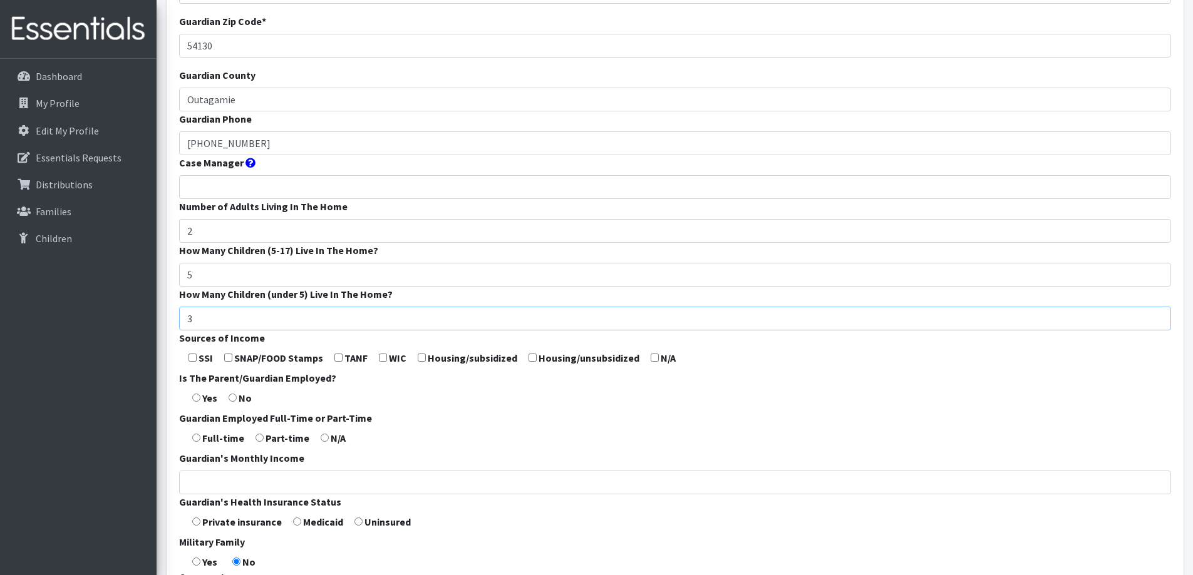
type input "3"
click at [654, 357] on input "checkbox" at bounding box center [655, 358] width 8 height 8
checkbox input "true"
click at [194, 395] on input "radio" at bounding box center [196, 398] width 8 height 8
radio input "true"
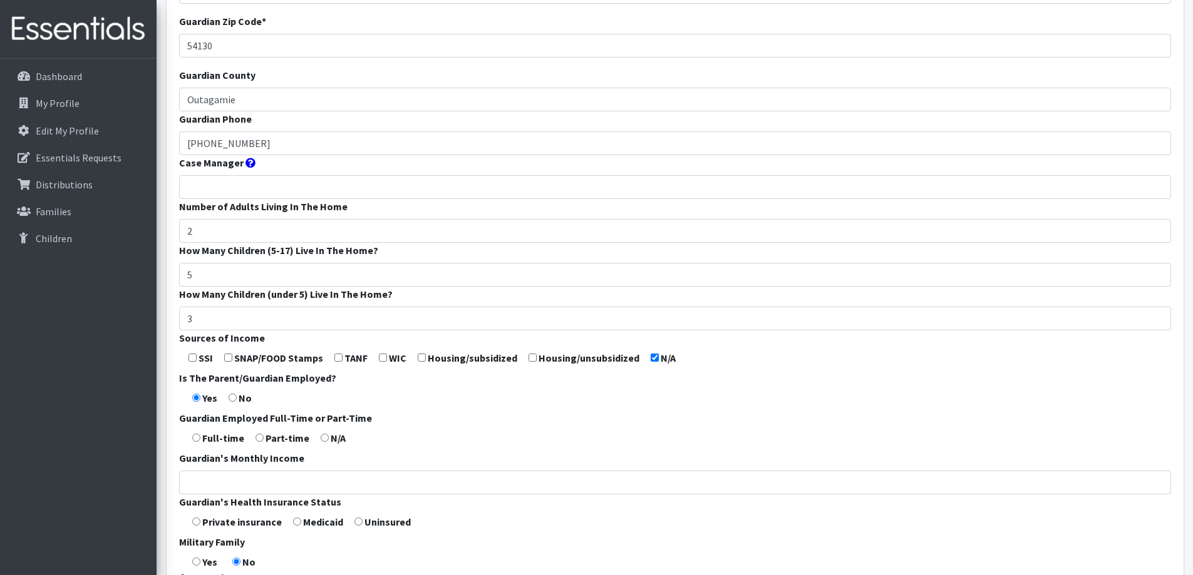
click at [199, 434] on input "radio" at bounding box center [196, 438] width 8 height 8
radio input "true"
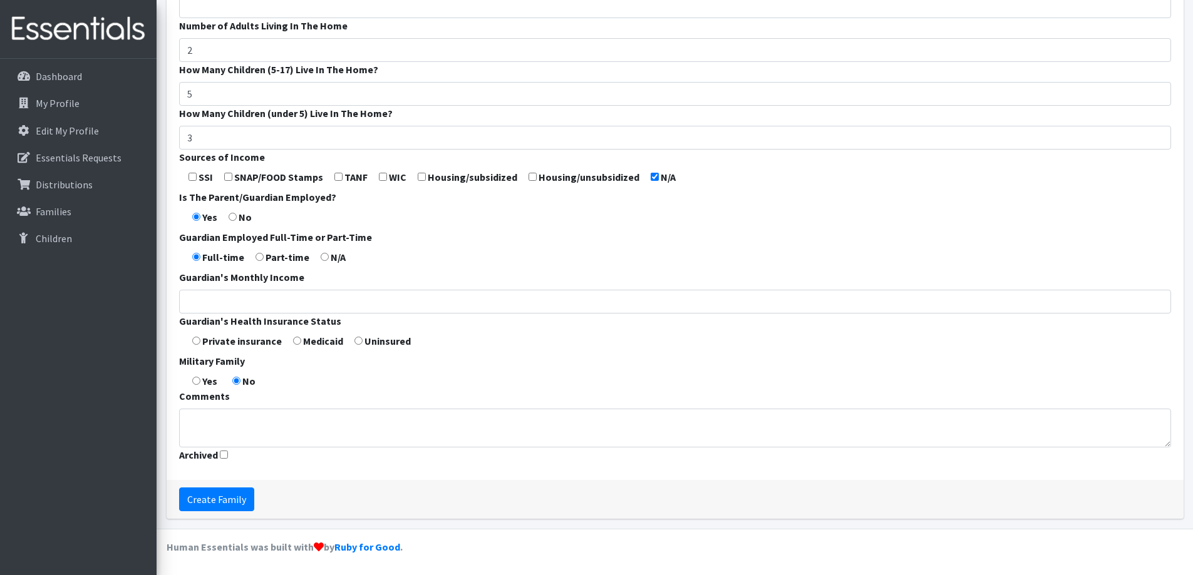
scroll to position [369, 0]
click at [214, 500] on input "Create Family" at bounding box center [216, 499] width 75 height 24
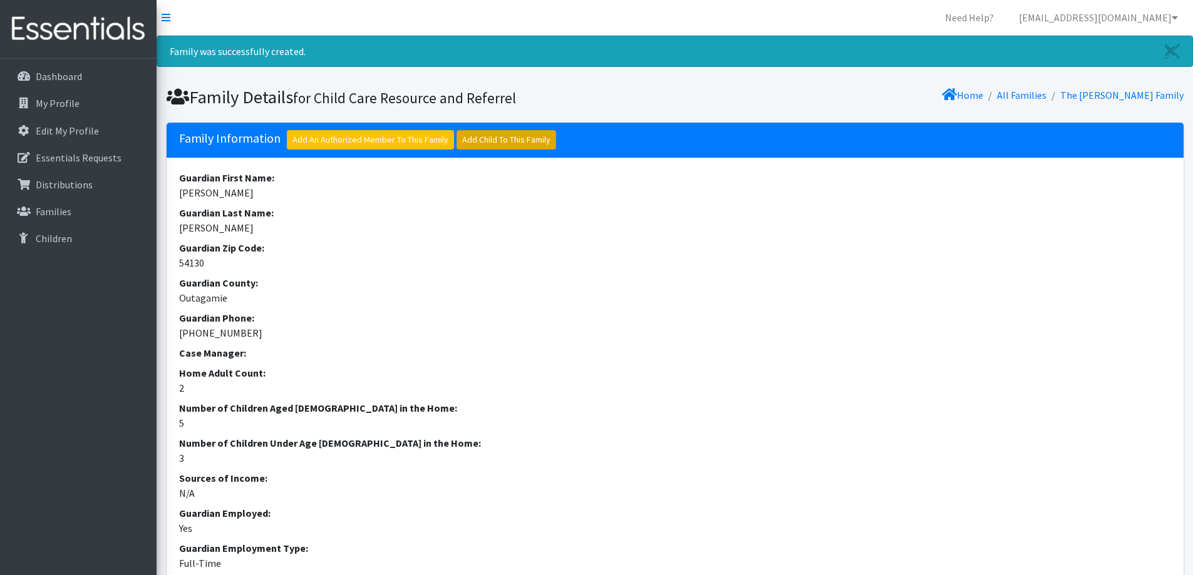
click at [510, 143] on link "Add Child To This Family" at bounding box center [506, 139] width 100 height 19
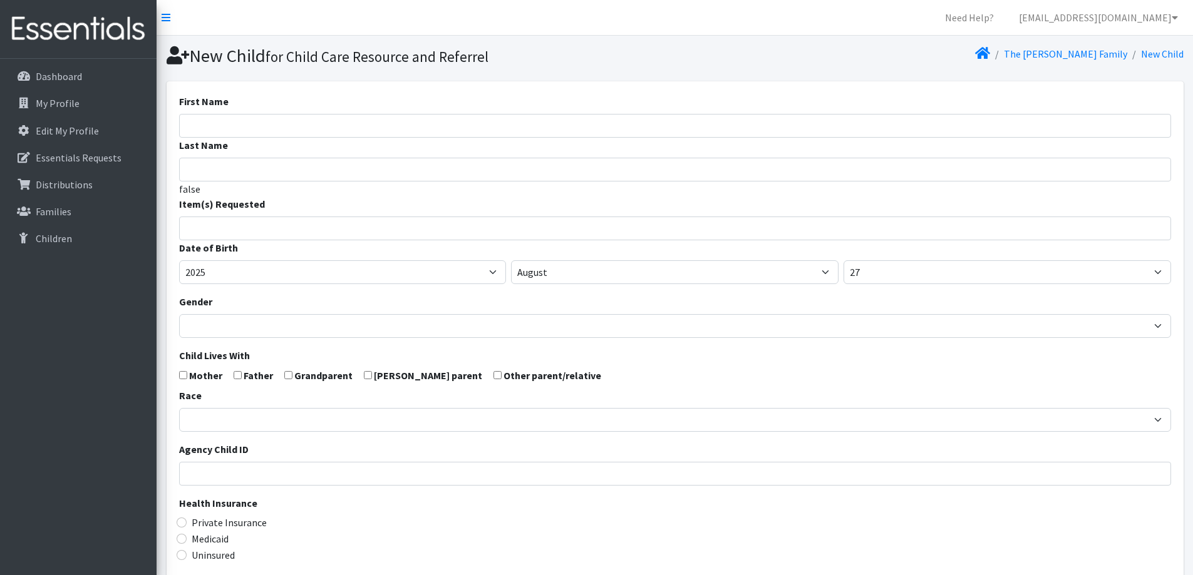
select select
click at [379, 122] on input "First Name" at bounding box center [675, 126] width 992 height 24
type input "[PERSON_NAME]"
click at [316, 231] on input "search" at bounding box center [683, 226] width 987 height 11
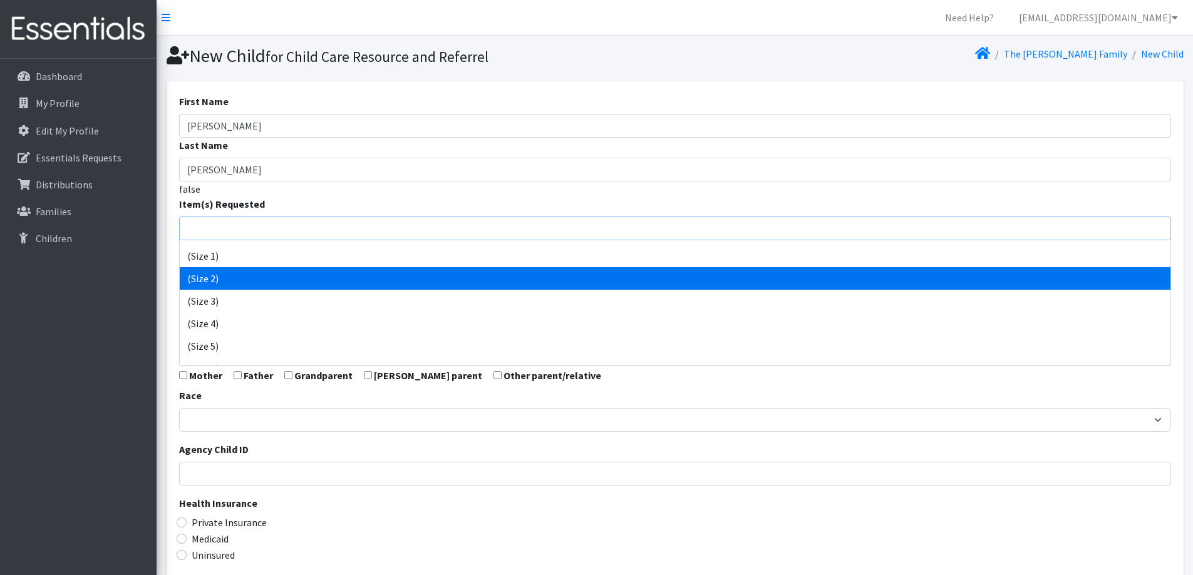
scroll to position [63, 0]
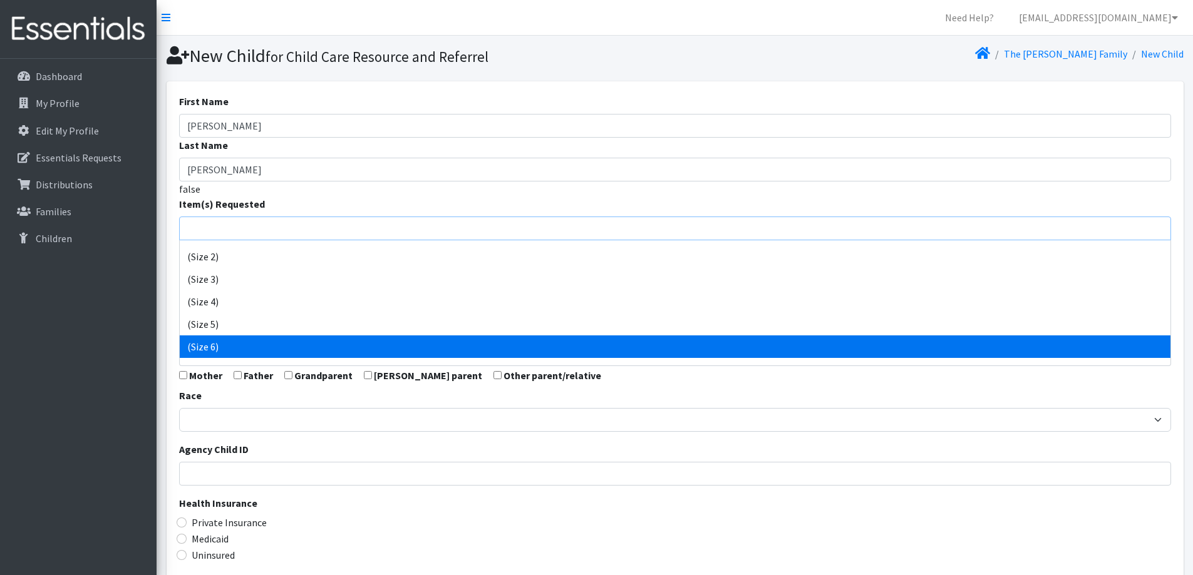
select select "14491"
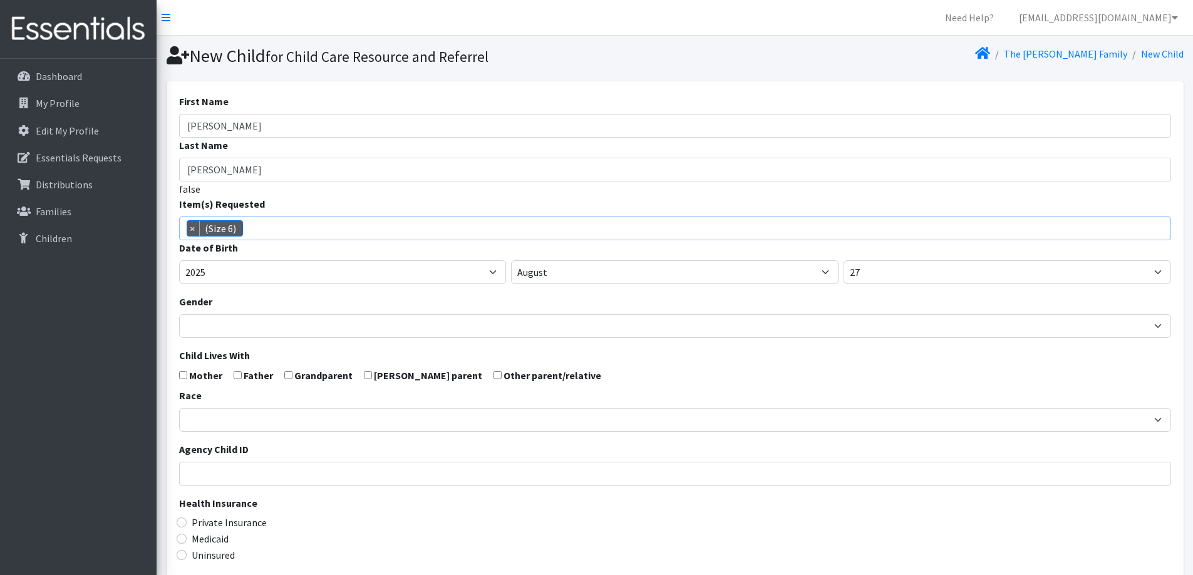
scroll to position [92, 0]
click at [605, 272] on select "January February March April May June July August September October November De…" at bounding box center [674, 272] width 327 height 24
click at [443, 264] on select "2005 2006 2007 2008 2009 2010 2011 2012 2013 2014 2015 2016 2017 2018 2019 2020…" at bounding box center [342, 272] width 327 height 24
select select "2021"
click at [179, 260] on select "2005 2006 2007 2008 2009 2010 2011 2012 2013 2014 2015 2016 2017 2018 2019 2020…" at bounding box center [342, 272] width 327 height 24
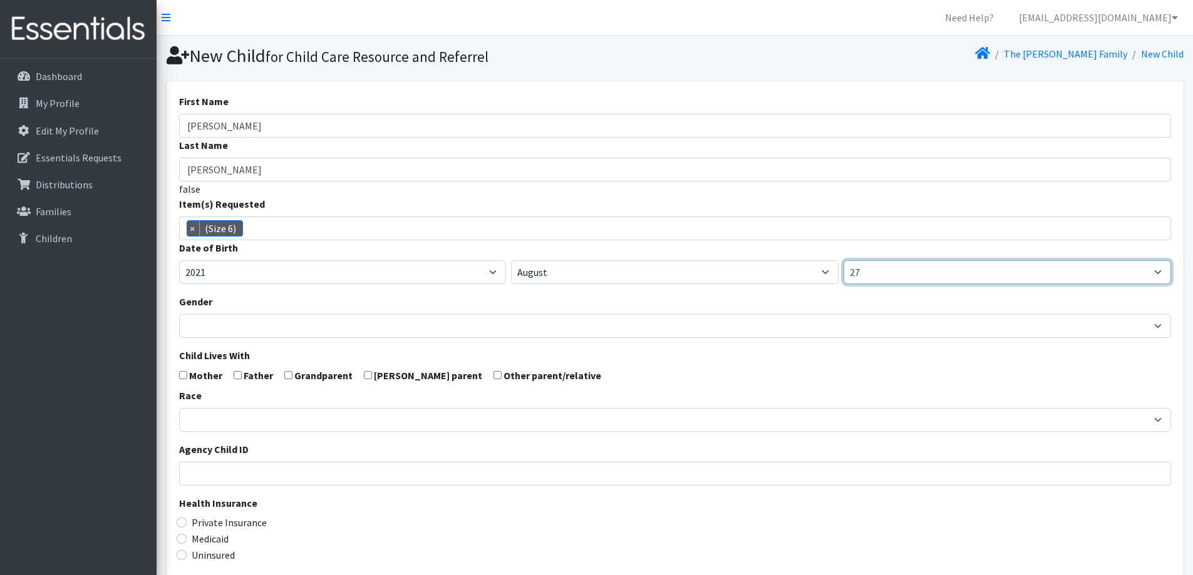
click at [887, 277] on select "1 2 3 4 5 6 7 8 9 10 11 12 13 14 15 16 17 18 19 20 21 22 23 24 25 26 27 28 29 3…" at bounding box center [1006, 272] width 327 height 24
select select "19"
click at [843, 260] on select "1 2 3 4 5 6 7 8 9 10 11 12 13 14 15 16 17 18 19 20 21 22 23 24 25 26 27 28 29 3…" at bounding box center [1006, 272] width 327 height 24
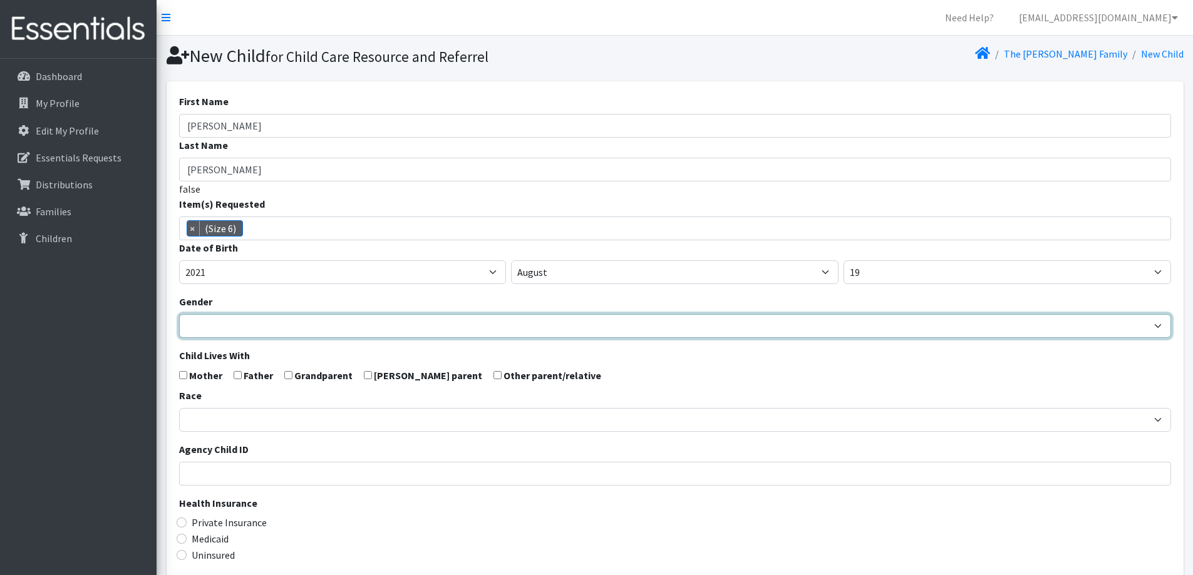
click at [281, 325] on select "Male Female" at bounding box center [675, 326] width 992 height 24
select select "[DEMOGRAPHIC_DATA]"
click at [179, 314] on select "Male Female" at bounding box center [675, 326] width 992 height 24
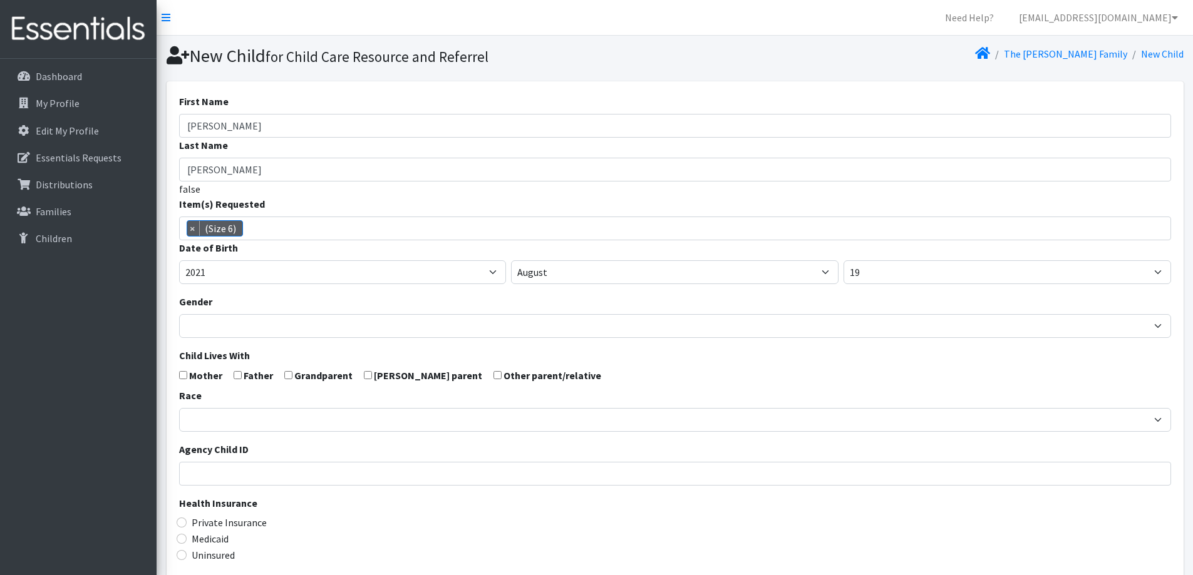
click at [180, 376] on input "checkbox" at bounding box center [183, 375] width 8 height 8
checkbox input "true"
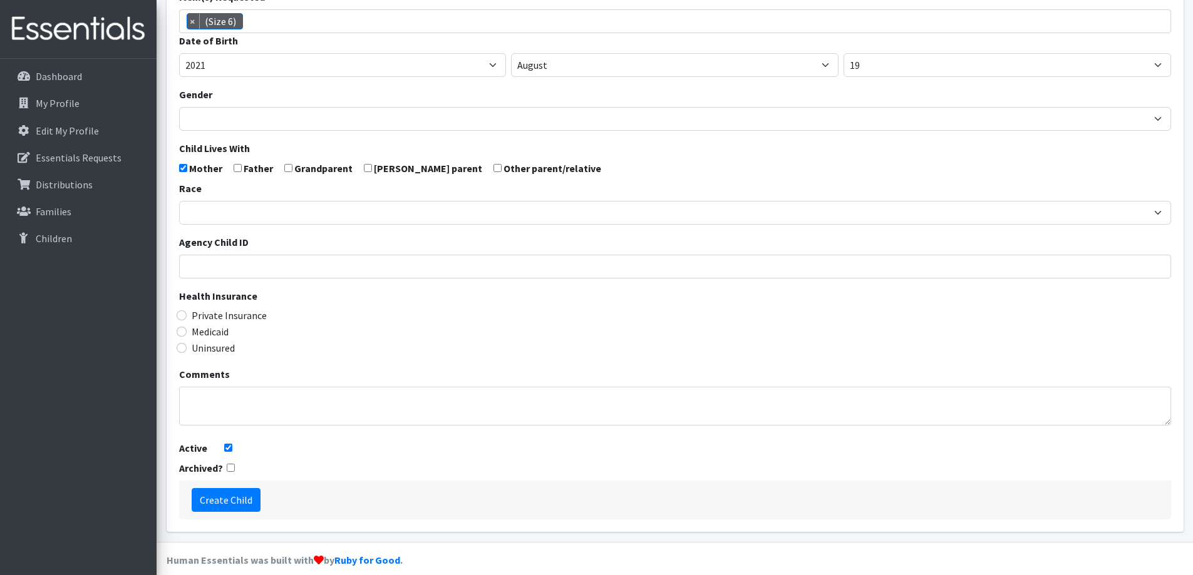
scroll to position [221, 0]
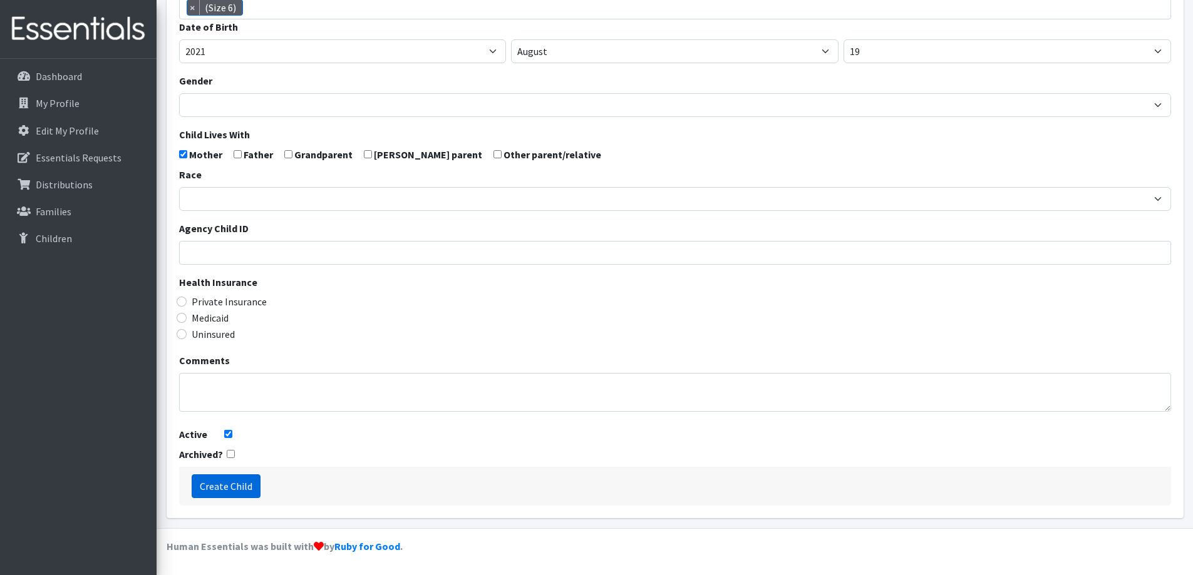
click at [238, 492] on input "Create Child" at bounding box center [226, 487] width 69 height 24
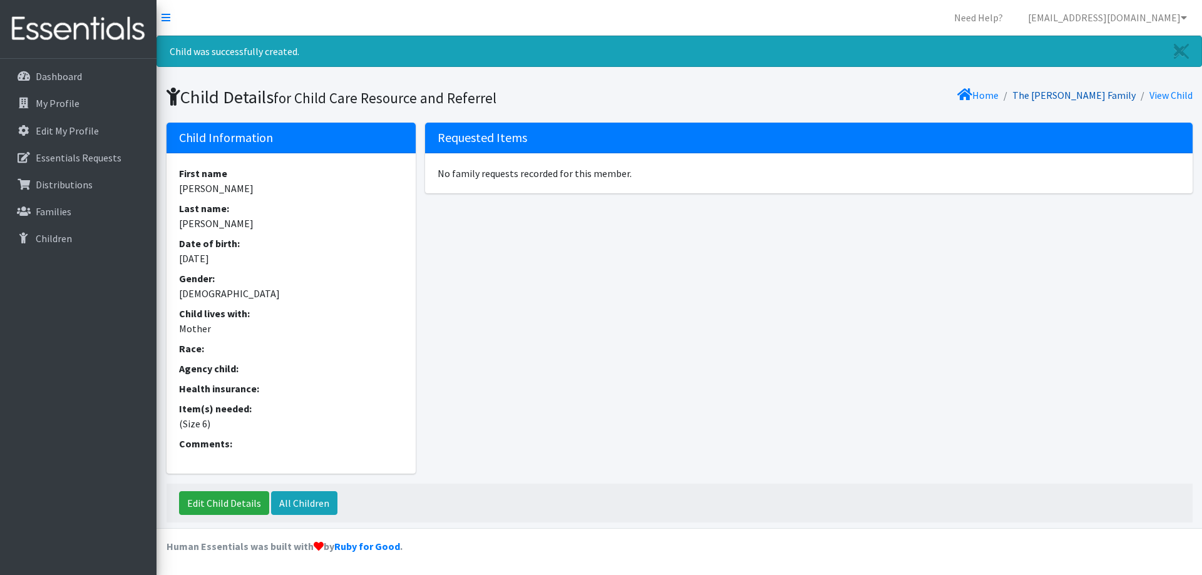
click at [1103, 94] on link "The [PERSON_NAME] Family" at bounding box center [1073, 95] width 123 height 13
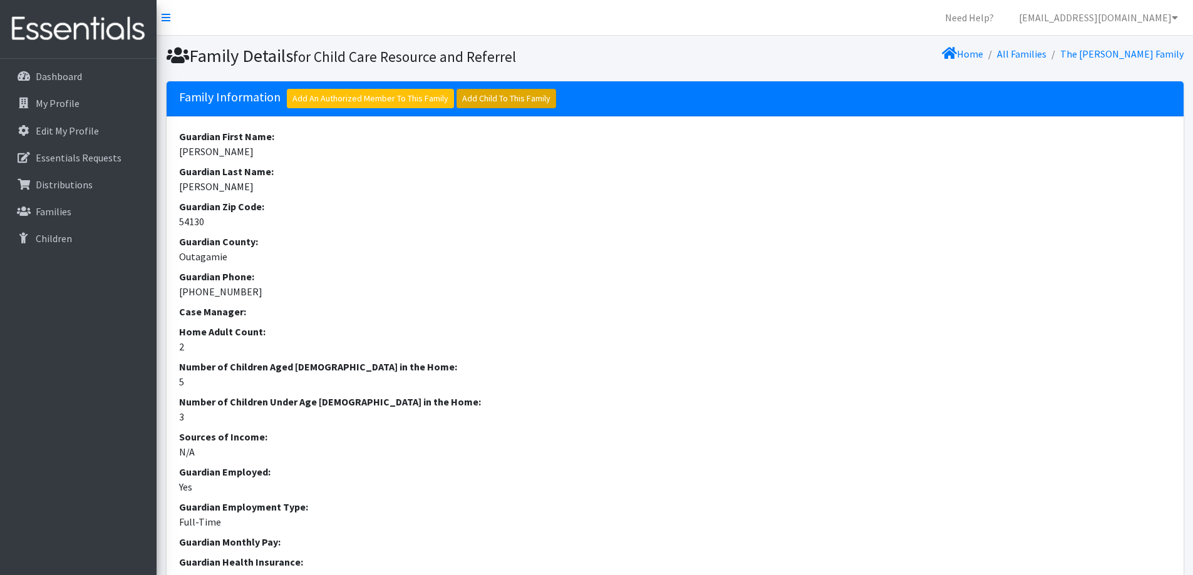
click at [518, 95] on link "Add Child To This Family" at bounding box center [506, 98] width 100 height 19
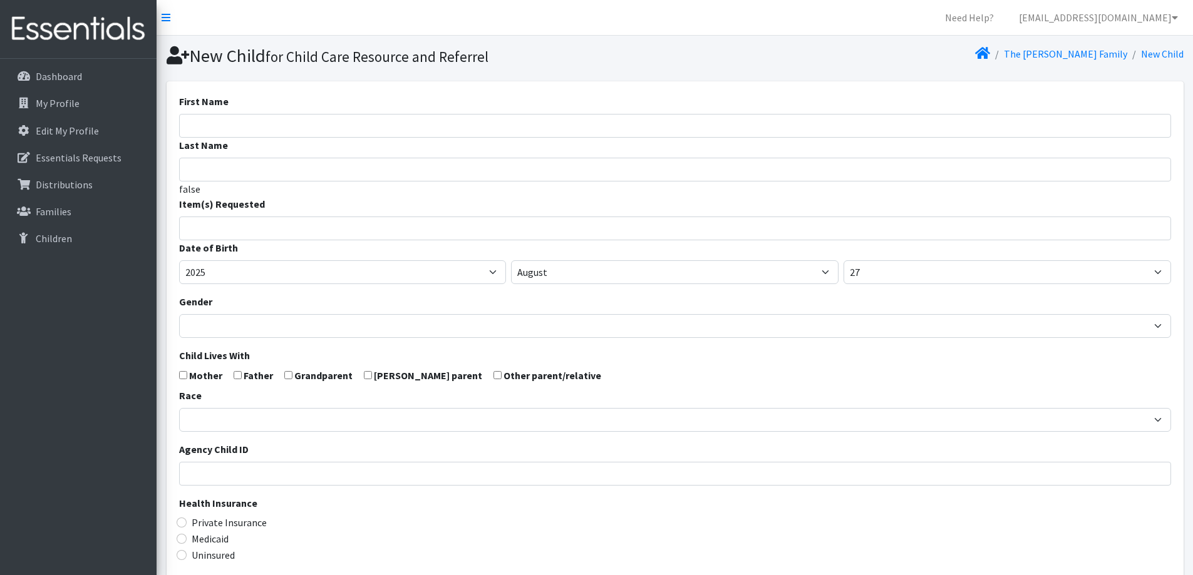
select select
click at [269, 130] on input "First Name" at bounding box center [675, 126] width 992 height 24
type input "[PERSON_NAME]"
click at [282, 228] on input "search" at bounding box center [683, 226] width 987 height 11
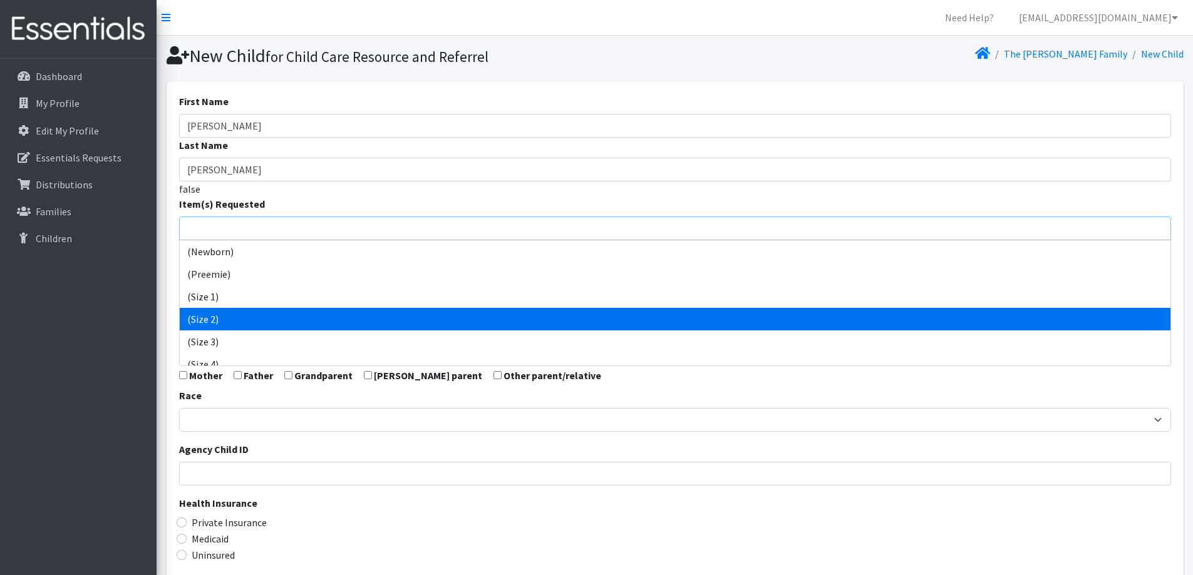
scroll to position [63, 0]
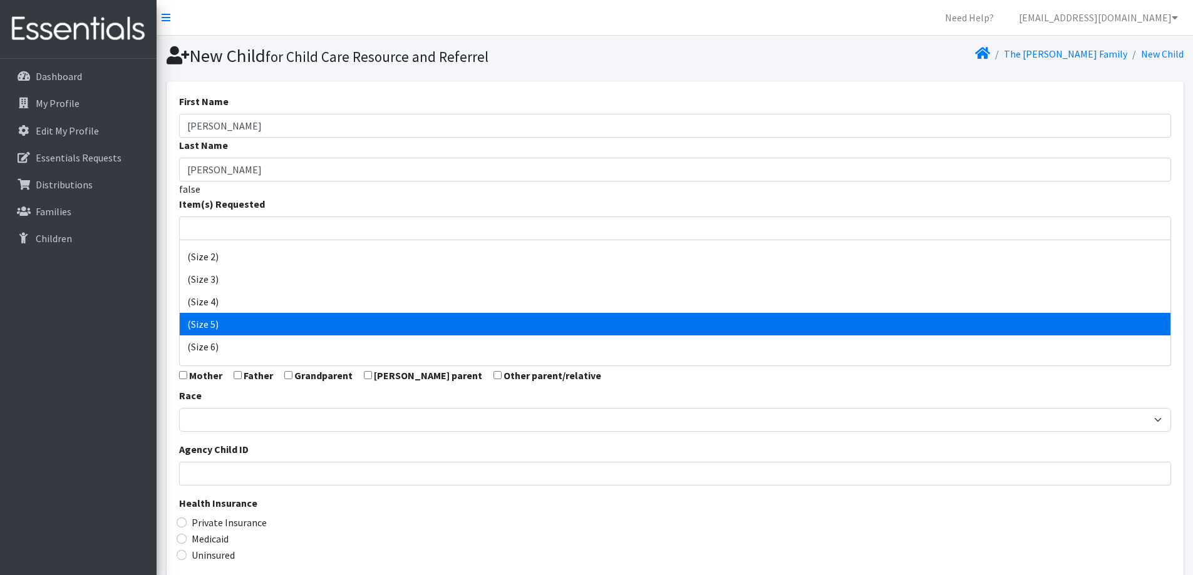
select select "14488"
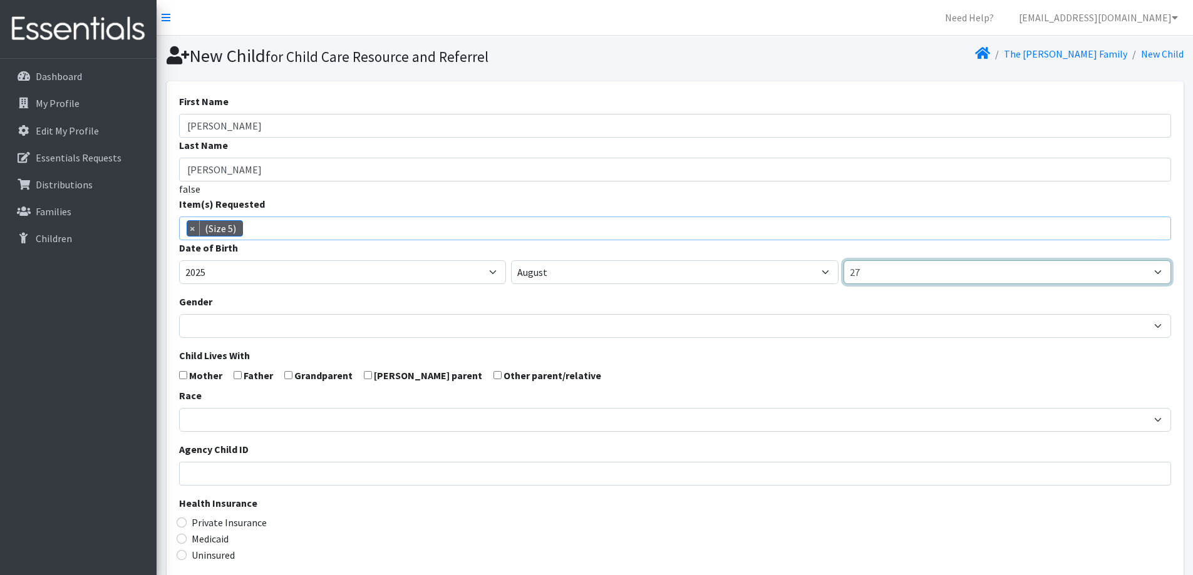
click at [909, 274] on select "1 2 3 4 5 6 7 8 9 10 11 12 13 14 15 16 17 18 19 20 21 22 23 24 25 26 27 28 29 3…" at bounding box center [1006, 272] width 327 height 24
select select "19"
click at [843, 260] on select "1 2 3 4 5 6 7 8 9 10 11 12 13 14 15 16 17 18 19 20 21 22 23 24 25 26 27 28 29 3…" at bounding box center [1006, 272] width 327 height 24
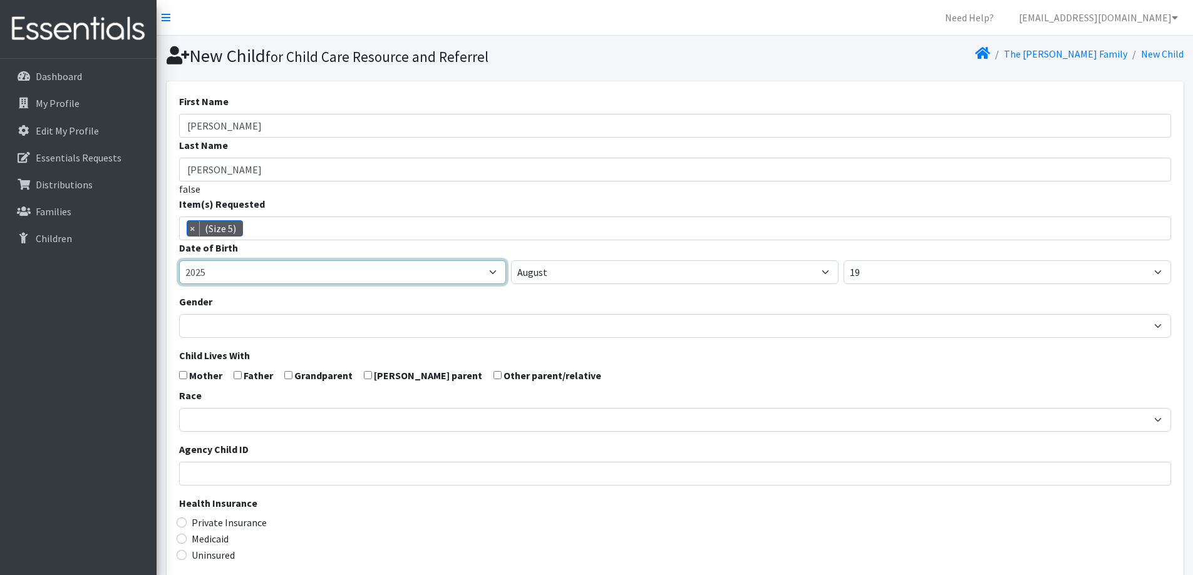
click at [301, 272] on select "2005 2006 2007 2008 2009 2010 2011 2012 2013 2014 2015 2016 2017 2018 2019 2020…" at bounding box center [342, 272] width 327 height 24
select select "2021"
click at [179, 260] on select "2005 2006 2007 2008 2009 2010 2011 2012 2013 2014 2015 2016 2017 2018 2019 2020…" at bounding box center [342, 272] width 327 height 24
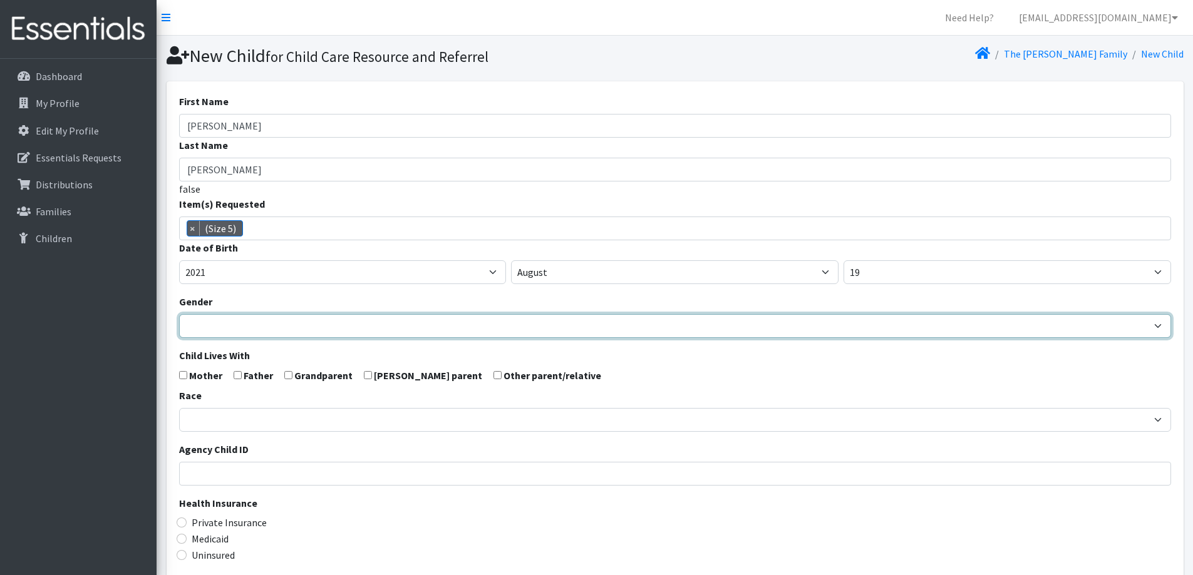
click at [246, 326] on select "Male Female" at bounding box center [675, 326] width 992 height 24
select select "Male"
click at [179, 314] on select "Male Female" at bounding box center [675, 326] width 992 height 24
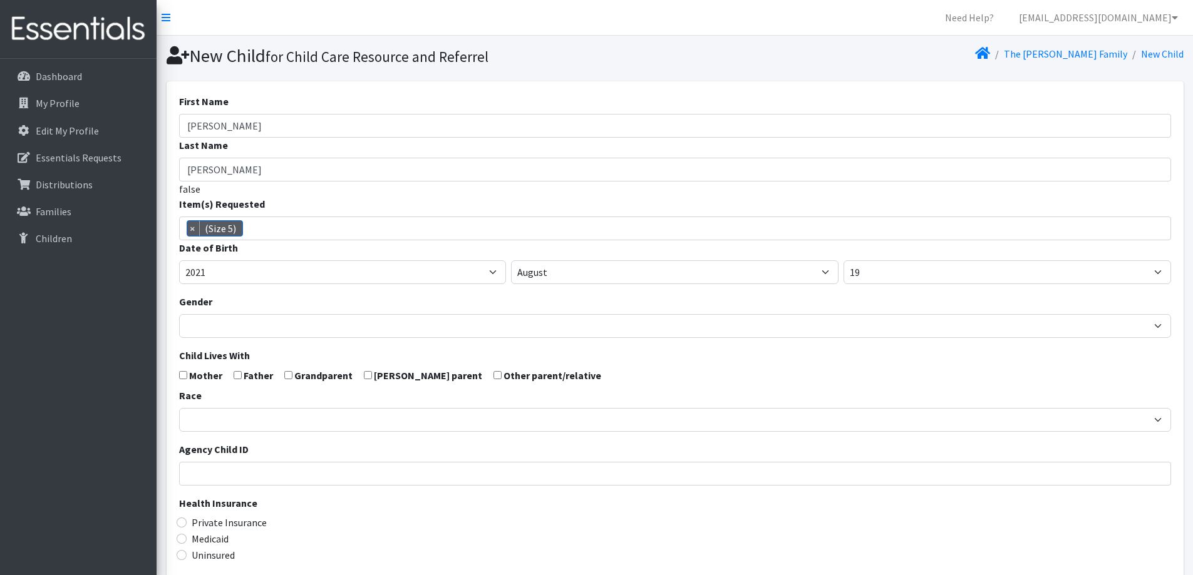
click at [182, 374] on input "checkbox" at bounding box center [183, 375] width 8 height 8
checkbox input "true"
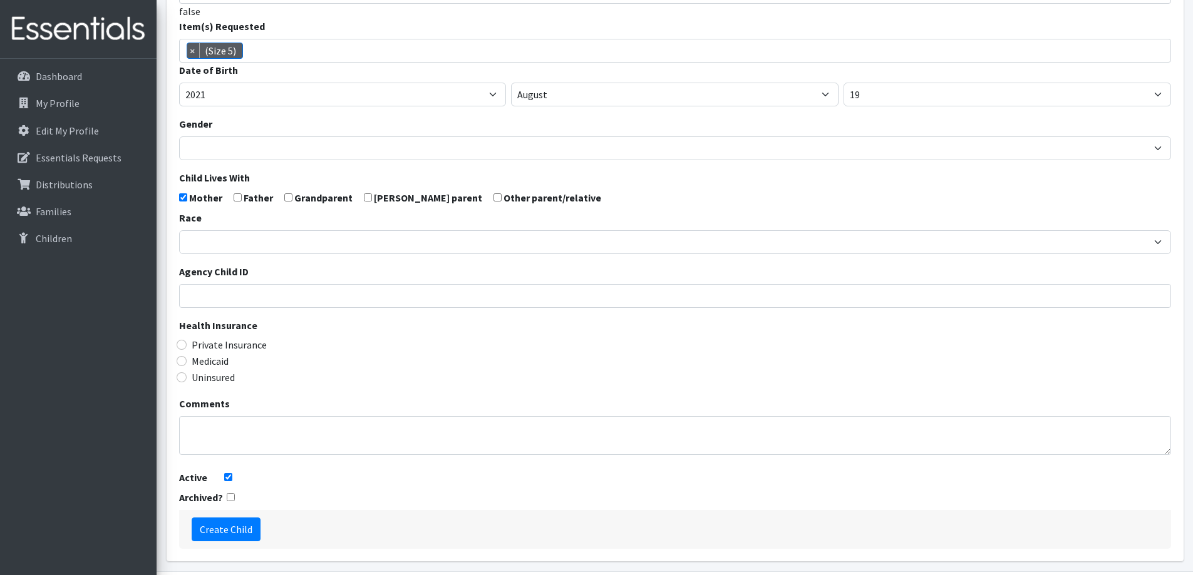
scroll to position [188, 0]
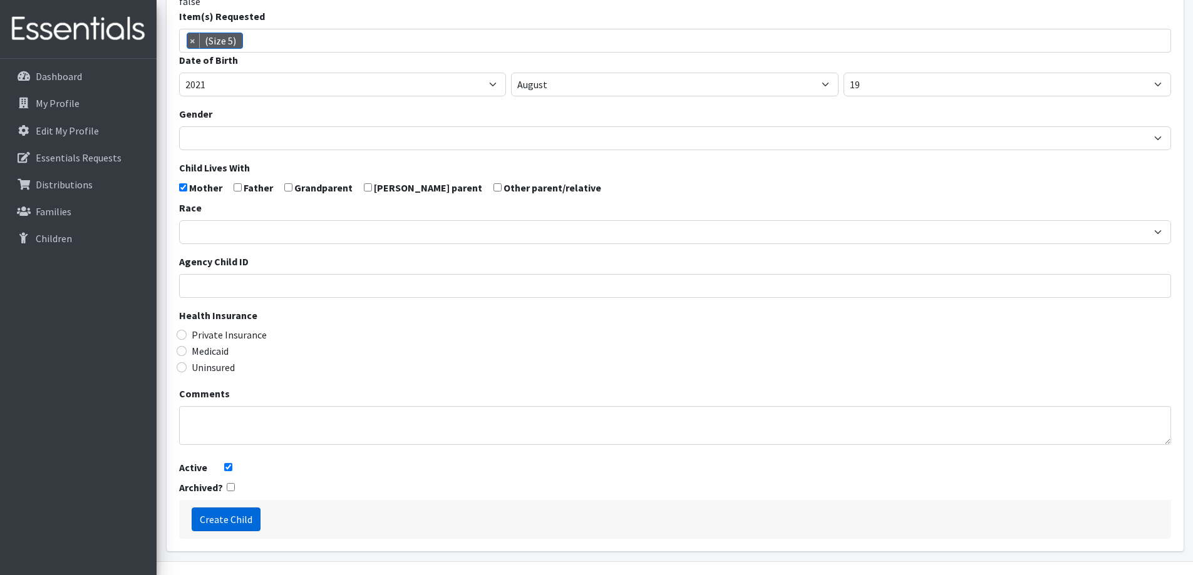
click at [244, 522] on input "Create Child" at bounding box center [226, 520] width 69 height 24
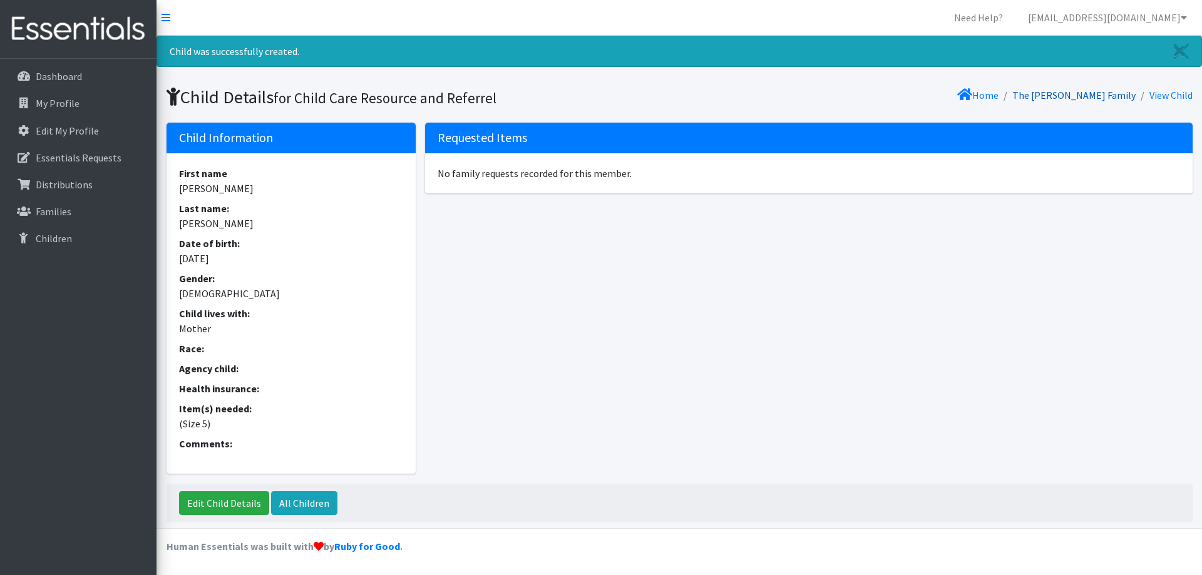
click at [1106, 97] on link "The [PERSON_NAME] Family" at bounding box center [1073, 95] width 123 height 13
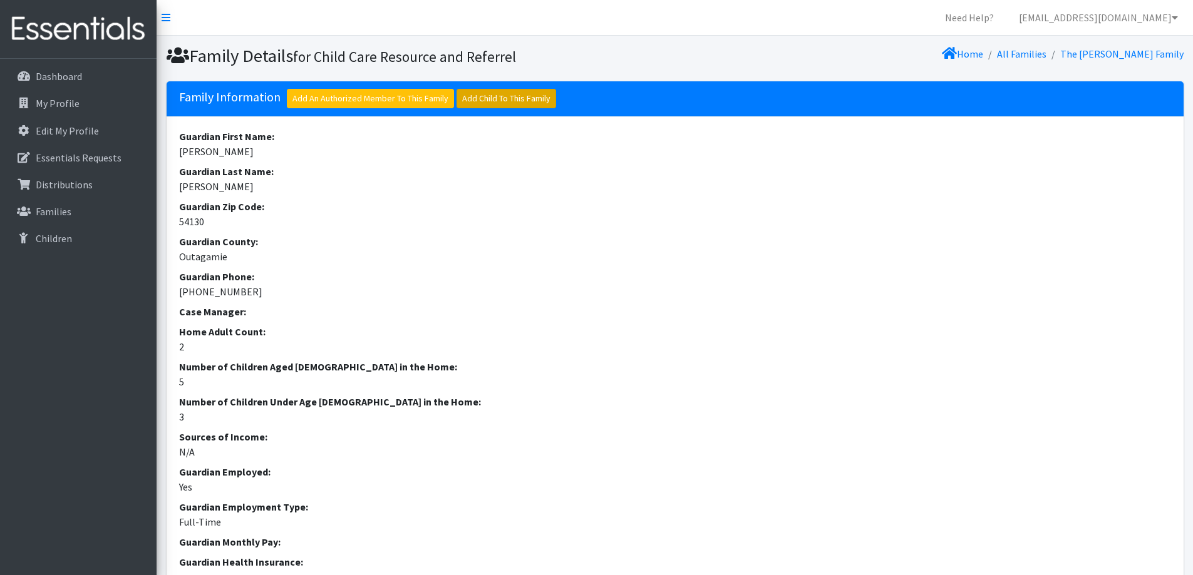
click at [533, 98] on link "Add Child To This Family" at bounding box center [506, 98] width 100 height 19
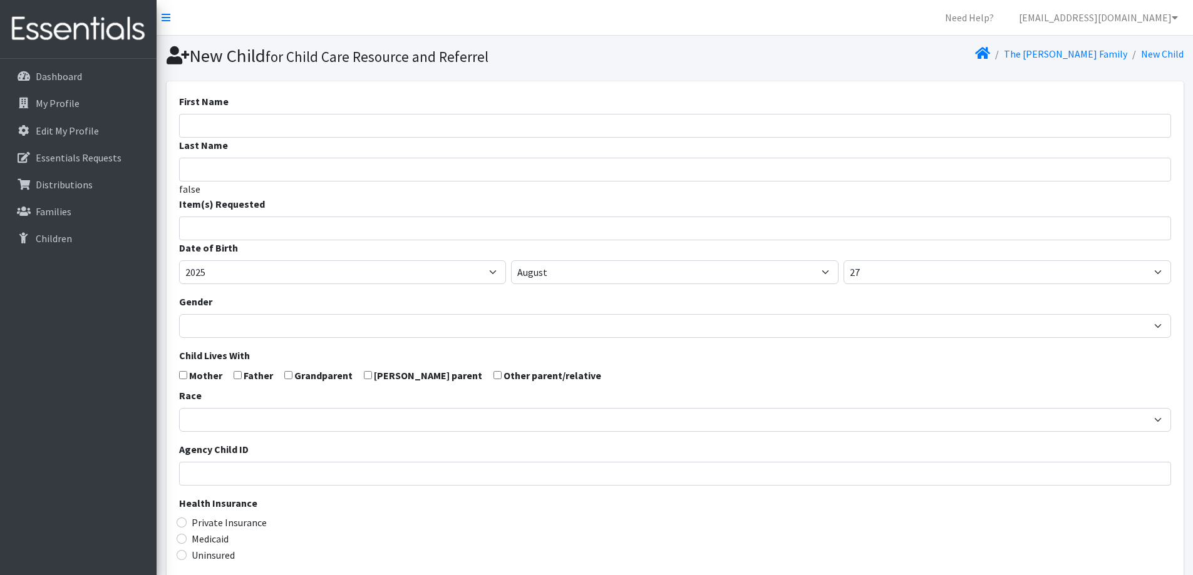
select select
click at [324, 118] on input "First Name" at bounding box center [675, 126] width 992 height 24
type input "[PERSON_NAME]"
click at [317, 232] on input "search" at bounding box center [683, 226] width 987 height 11
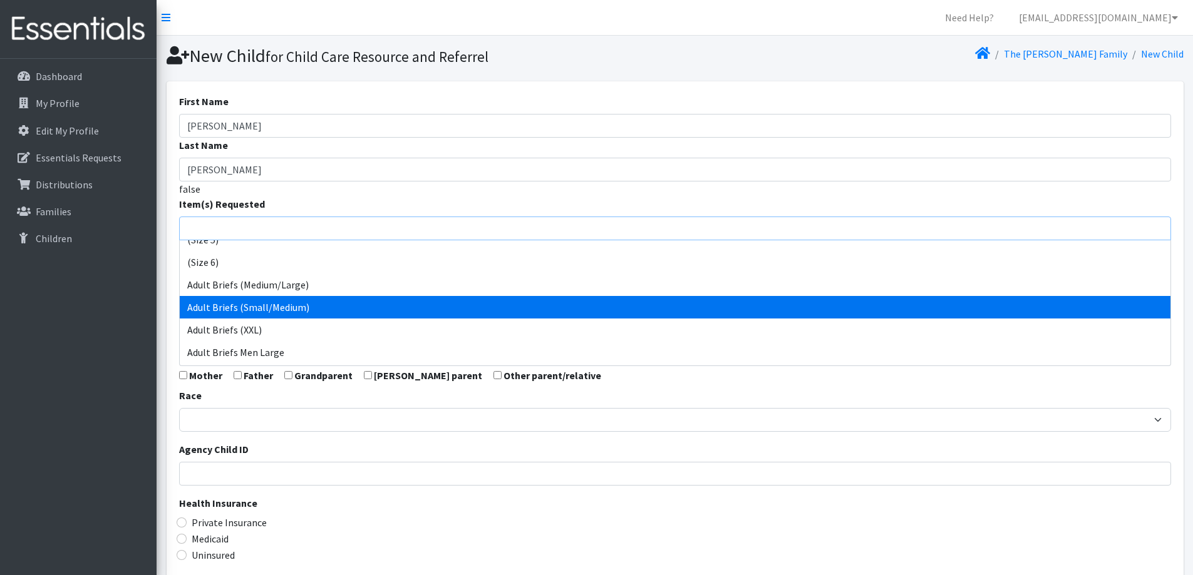
scroll to position [125, 0]
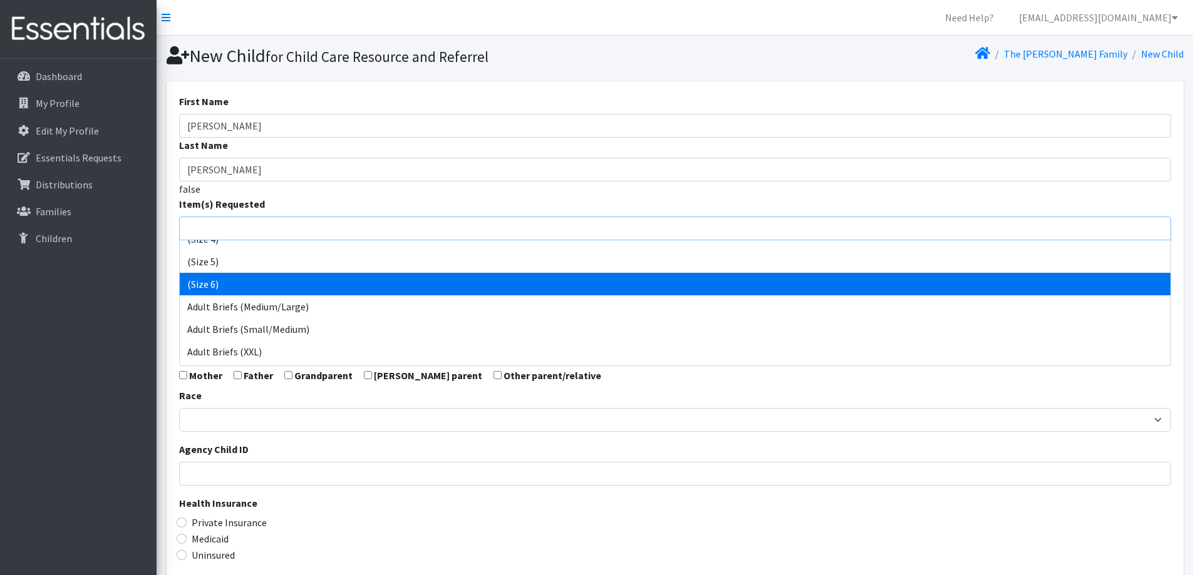
select select "14491"
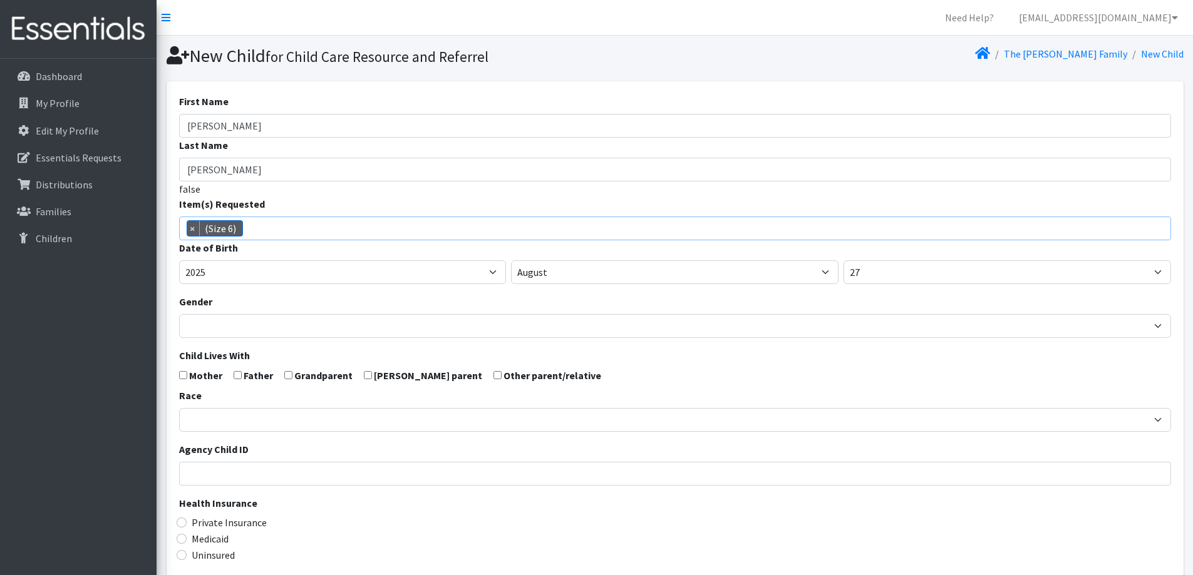
scroll to position [92, 0]
click at [359, 273] on select "2005 2006 2007 2008 2009 2010 2011 2012 2013 2014 2015 2016 2017 2018 2019 2020…" at bounding box center [342, 272] width 327 height 24
select select "2021"
click at [179, 260] on select "2005 2006 2007 2008 2009 2010 2011 2012 2013 2014 2015 2016 2017 2018 2019 2020…" at bounding box center [342, 272] width 327 height 24
click at [645, 284] on select "January February March April May June July August September October November De…" at bounding box center [674, 272] width 327 height 24
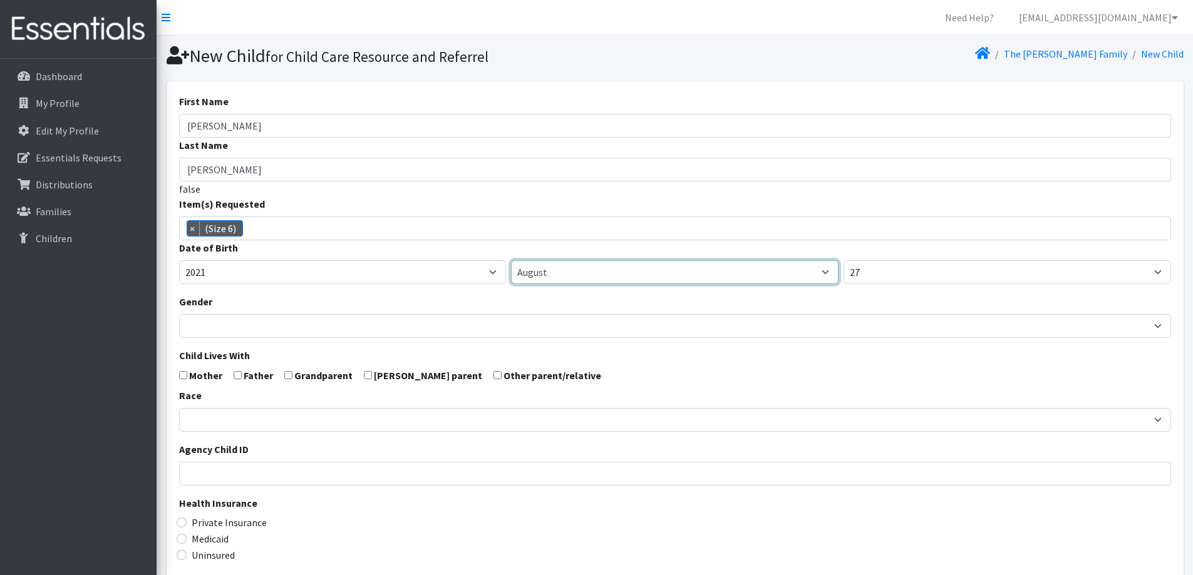
select select "5"
click at [511, 260] on select "January February March April May June July August September October November De…" at bounding box center [674, 272] width 327 height 24
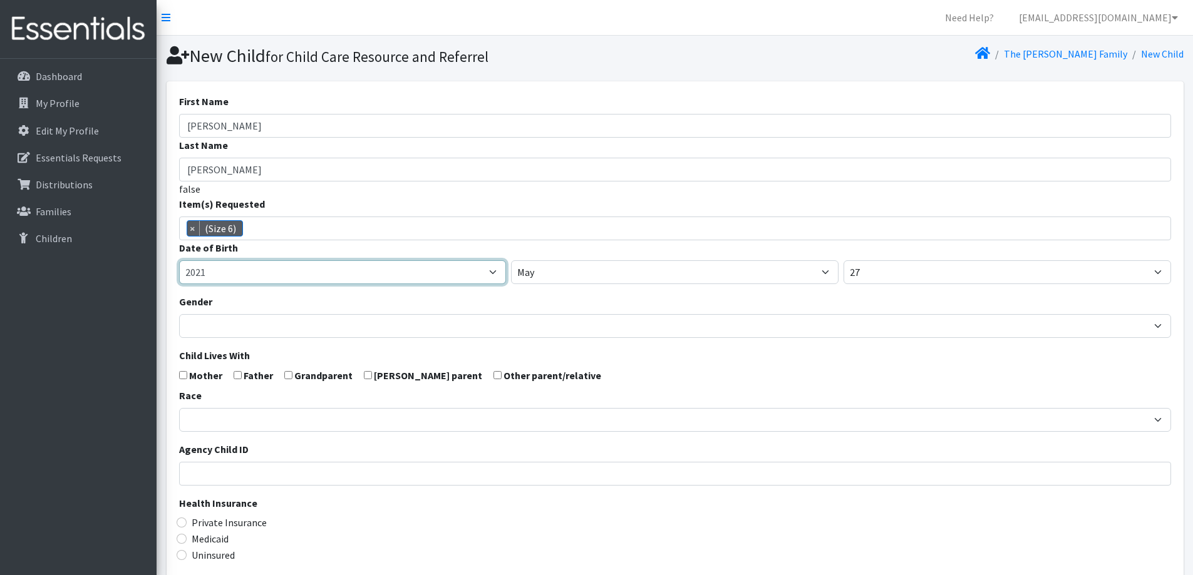
click at [400, 273] on select "2005 2006 2007 2008 2009 2010 2011 2012 2013 2014 2015 2016 2017 2018 2019 2020…" at bounding box center [342, 272] width 327 height 24
click at [179, 260] on select "2005 2006 2007 2008 2009 2010 2011 2012 2013 2014 2015 2016 2017 2018 2019 2020…" at bounding box center [342, 272] width 327 height 24
click at [433, 279] on select "2005 2006 2007 2008 2009 2010 2011 2012 2013 2014 2015 2016 2017 2018 2019 2020…" at bounding box center [342, 272] width 327 height 24
select select "2022"
click at [179, 260] on select "2005 2006 2007 2008 2009 2010 2011 2012 2013 2014 2015 2016 2017 2018 2019 2020…" at bounding box center [342, 272] width 327 height 24
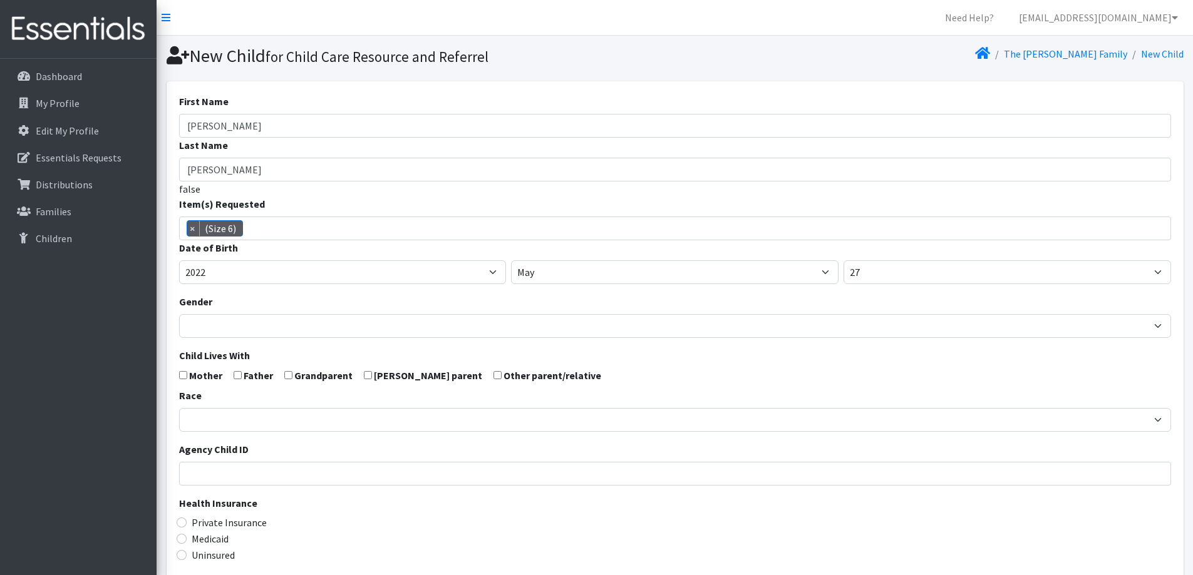
click at [517, 306] on div "Gender Male Female" at bounding box center [675, 316] width 992 height 44
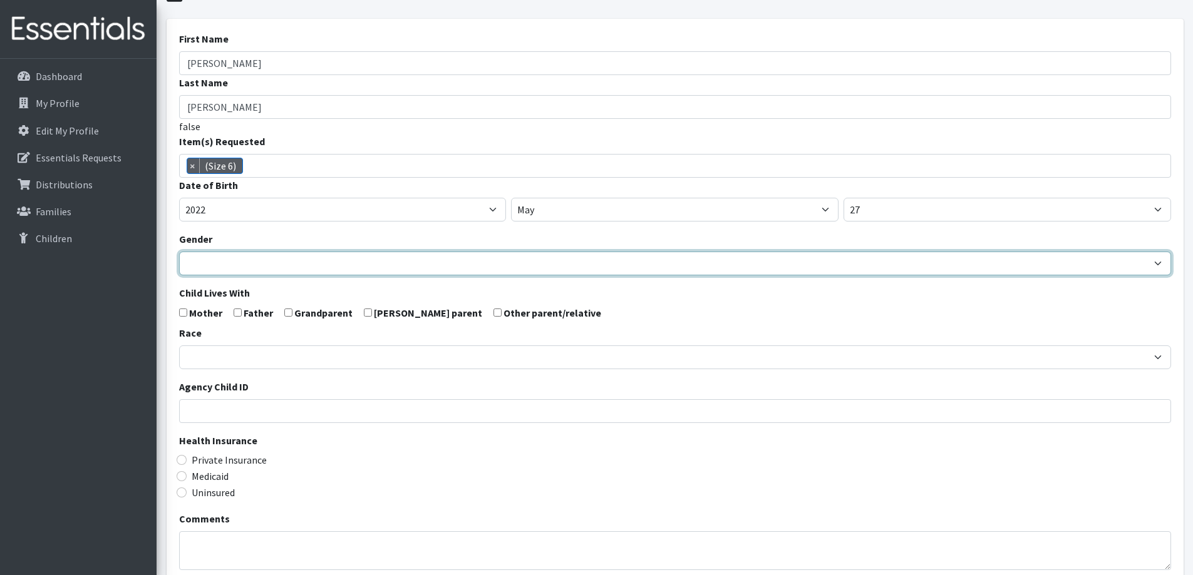
click at [478, 254] on select "Male Female" at bounding box center [675, 264] width 992 height 24
click at [179, 252] on select "Male Female" at bounding box center [675, 264] width 992 height 24
click at [385, 270] on select "Male Female" at bounding box center [675, 264] width 992 height 24
select select "Female"
click at [179, 252] on select "Male Female" at bounding box center [675, 264] width 992 height 24
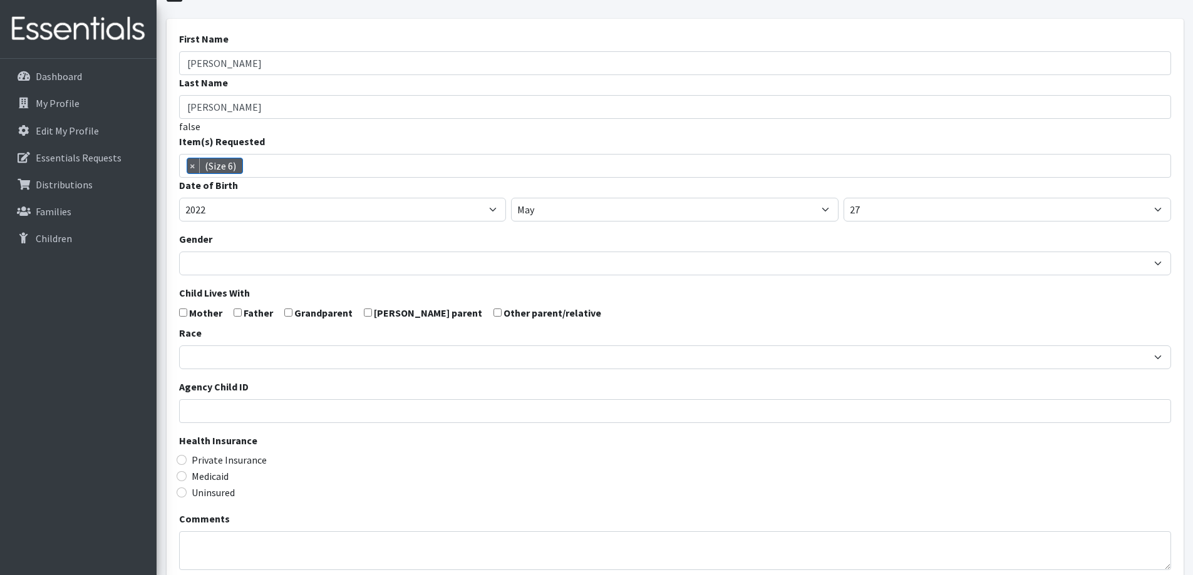
click at [190, 314] on label "Mother" at bounding box center [205, 313] width 33 height 15
click at [182, 312] on input "checkbox" at bounding box center [183, 313] width 8 height 8
checkbox input "true"
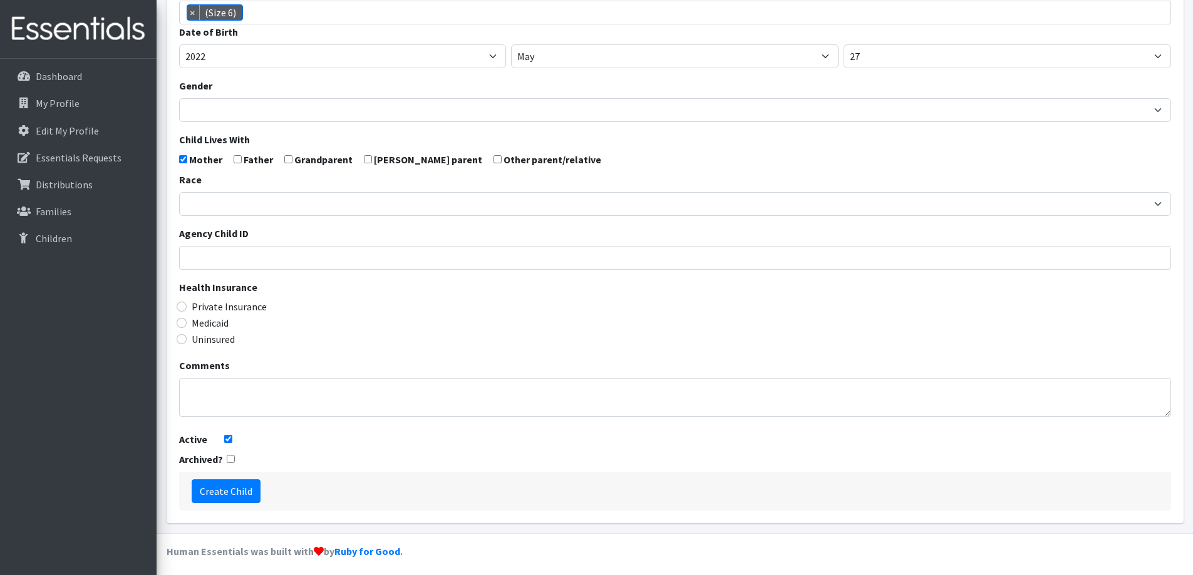
scroll to position [221, 0]
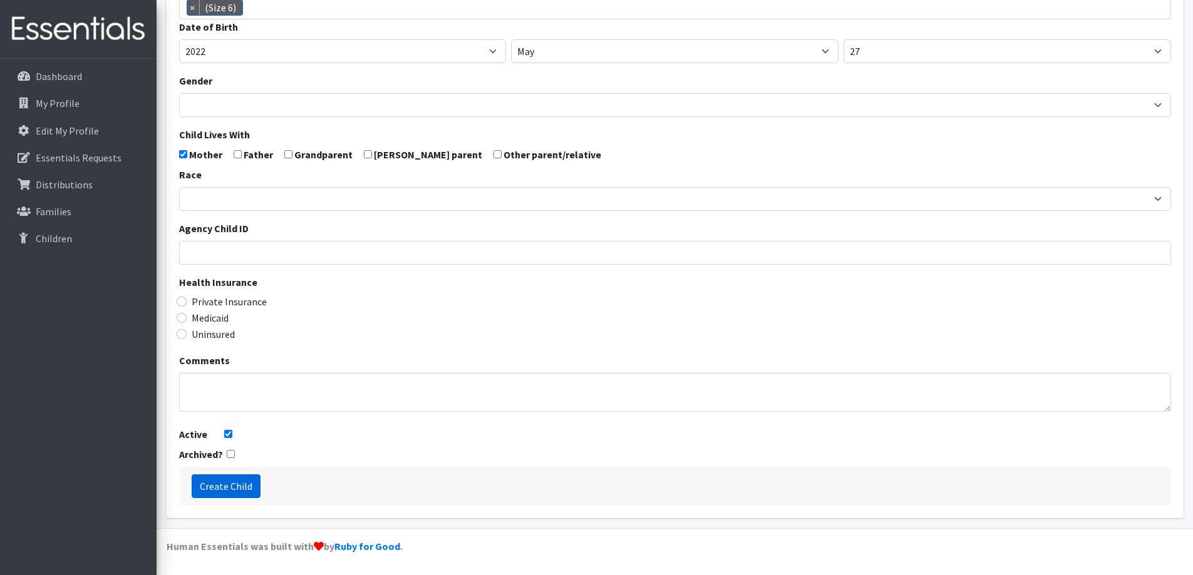
click at [228, 488] on input "Create Child" at bounding box center [226, 487] width 69 height 24
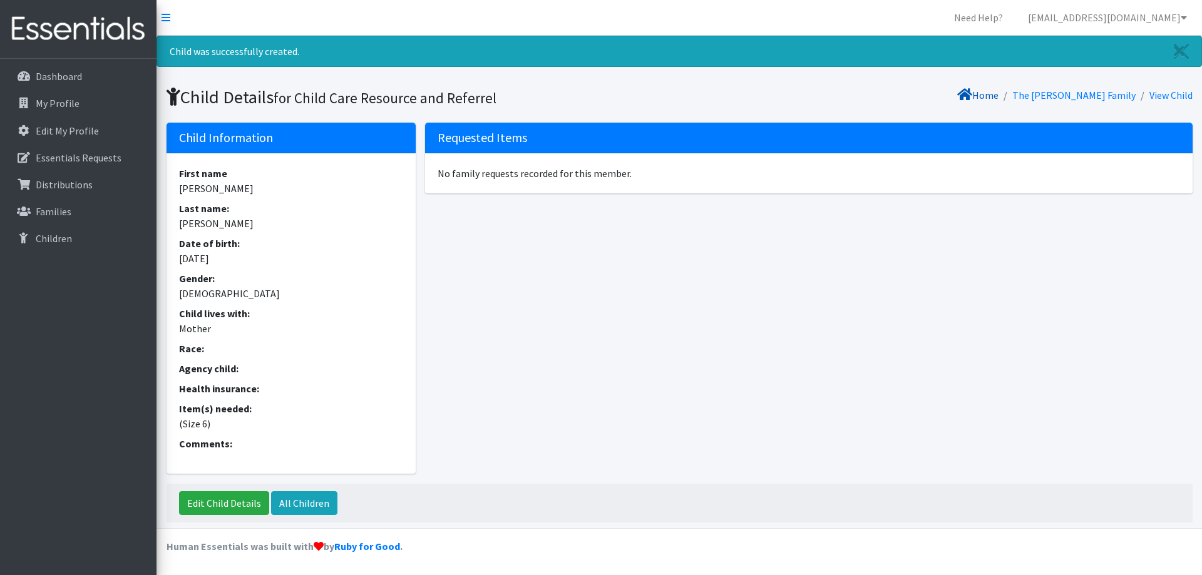
click at [999, 95] on link "Home" at bounding box center [977, 95] width 41 height 13
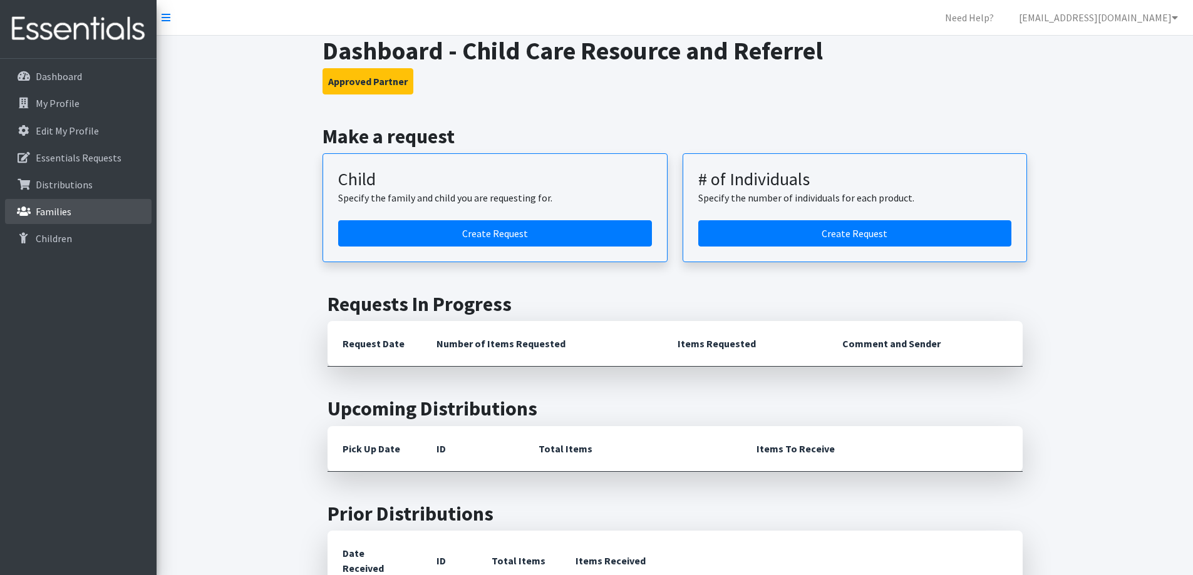
click at [78, 220] on link "Families" at bounding box center [78, 211] width 147 height 25
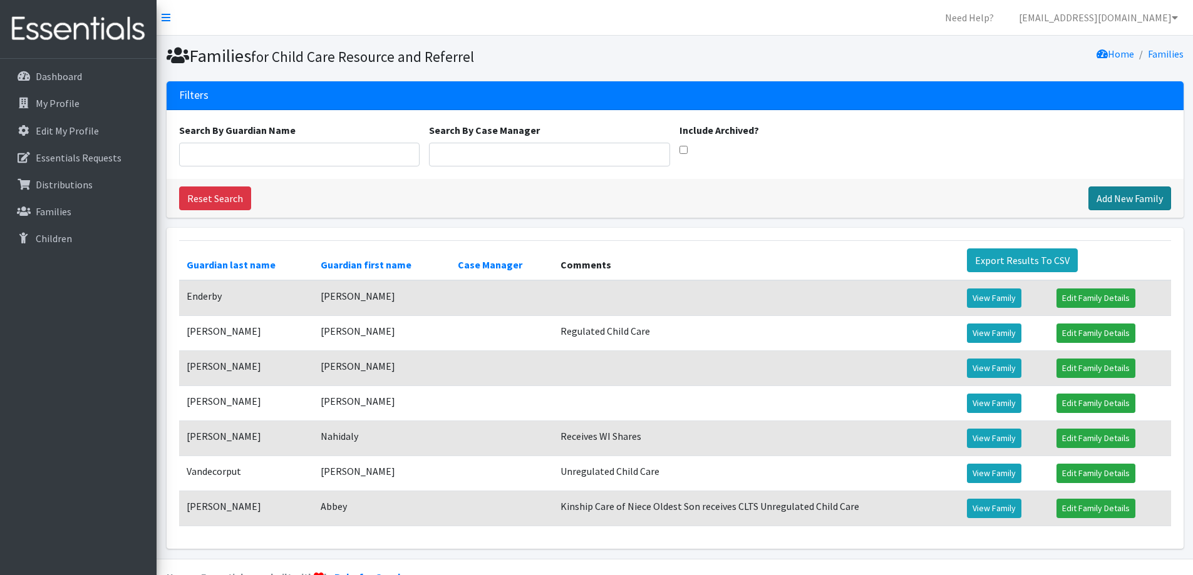
click at [1135, 204] on link "Add New Family" at bounding box center [1129, 199] width 83 height 24
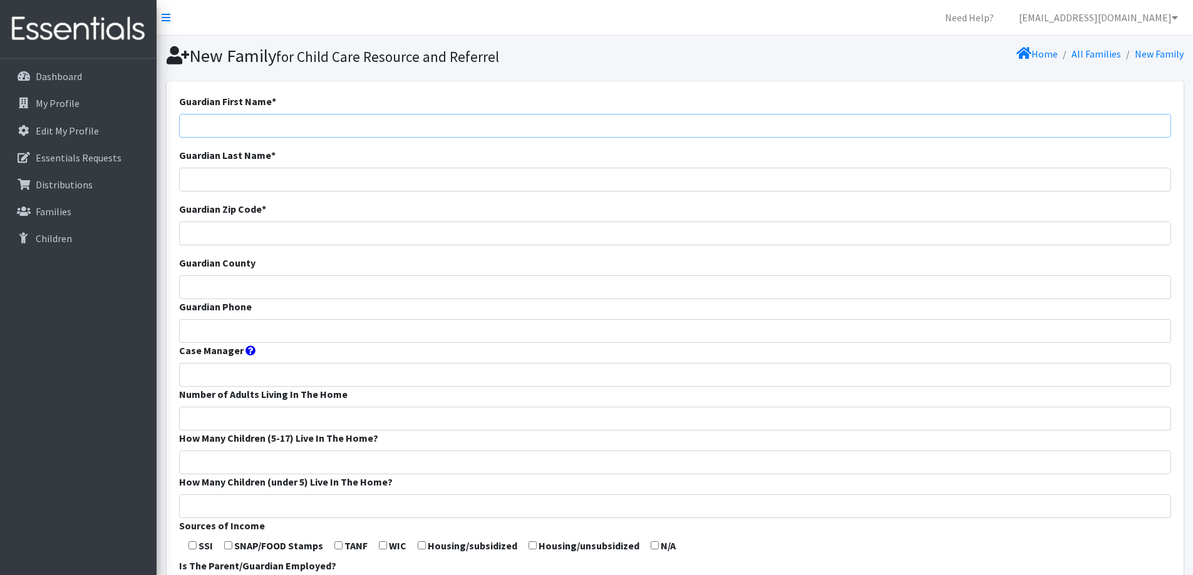
click at [541, 127] on input "Guardian First Name *" at bounding box center [675, 126] width 992 height 24
type input "Lauren"
type input "[PERSON_NAME]"
click at [420, 235] on input "Guardian Zip Code *" at bounding box center [675, 234] width 992 height 24
type input "54130"
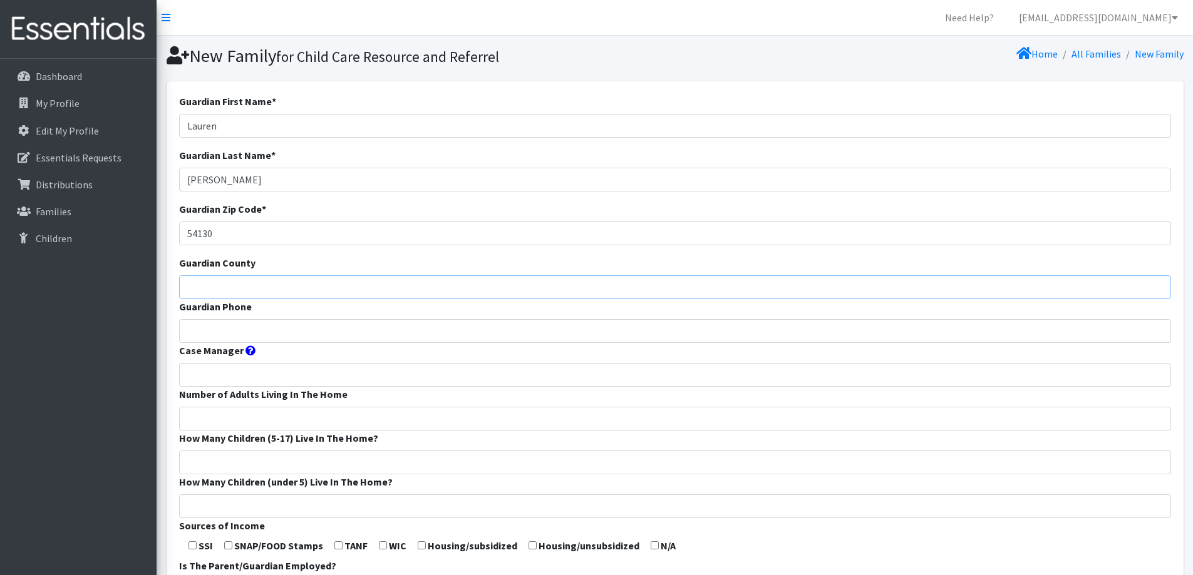
click at [399, 285] on input "Guardian County" at bounding box center [675, 288] width 992 height 24
type input "Outagamie"
click at [309, 324] on input "Guardian Phone" at bounding box center [675, 331] width 992 height 24
type input "920-461-8867"
click at [277, 406] on form "Guardian First Name * Lauren Guardian Last Name * Tillman Guardian Zip Code * 5…" at bounding box center [675, 465] width 992 height 743
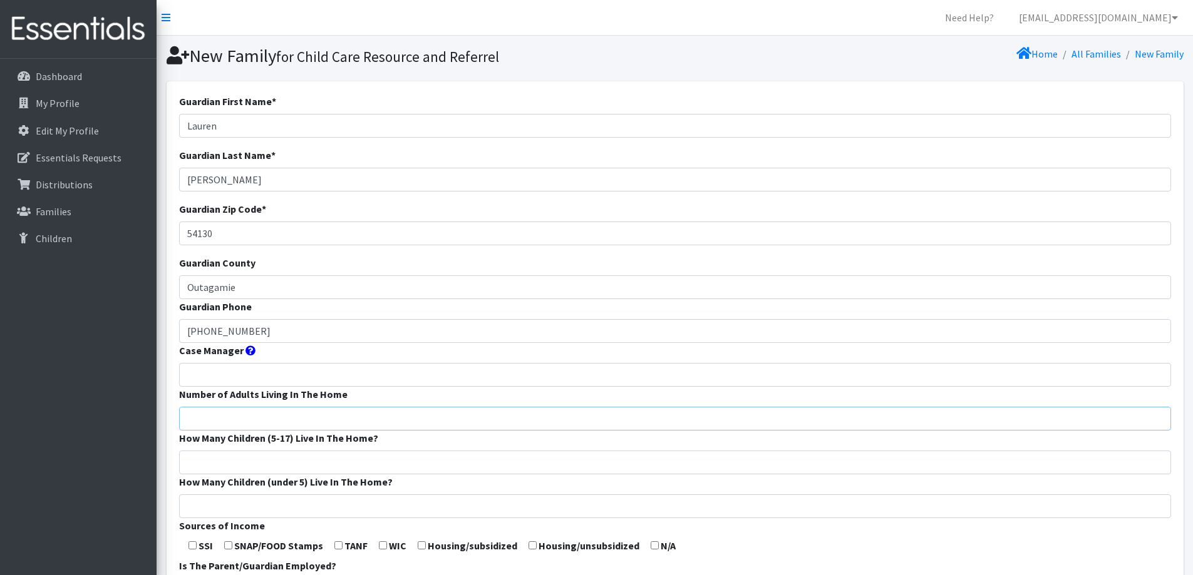
click at [274, 416] on input "Number of Adults Living In The Home" at bounding box center [675, 419] width 992 height 24
type input "2"
click at [285, 448] on form "Guardian First Name * Lauren Guardian Last Name * Tillman Guardian Zip Code * 5…" at bounding box center [675, 465] width 992 height 743
click at [284, 459] on input "How Many Children (5-17) Live In The Home?" at bounding box center [675, 463] width 992 height 24
type input "0"
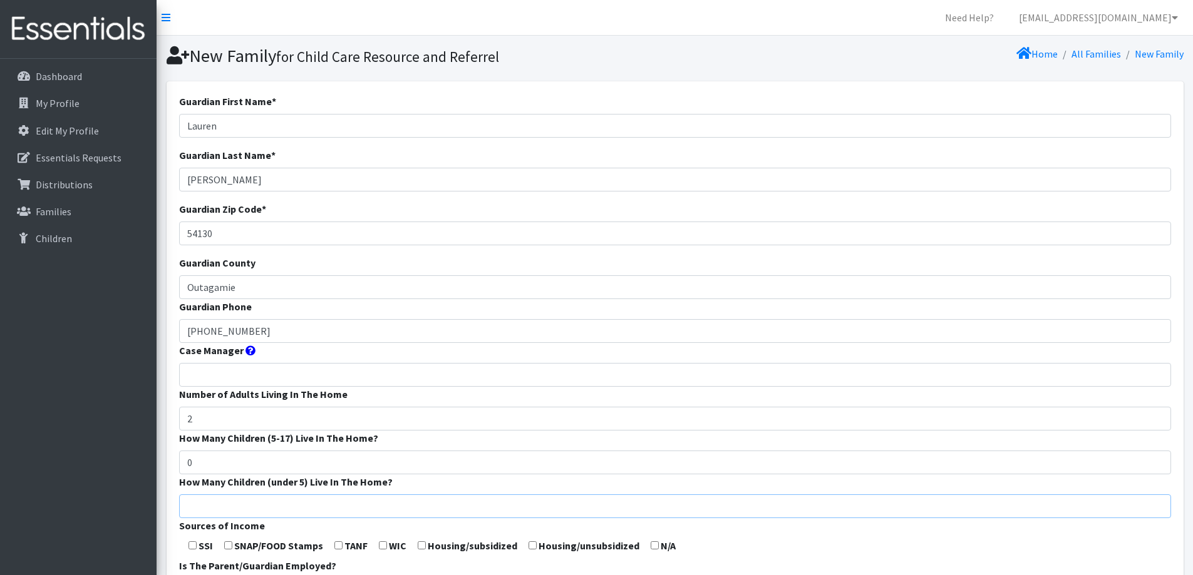
click at [283, 506] on input "How Many Children (under 5) Live In The Home?" at bounding box center [675, 507] width 992 height 24
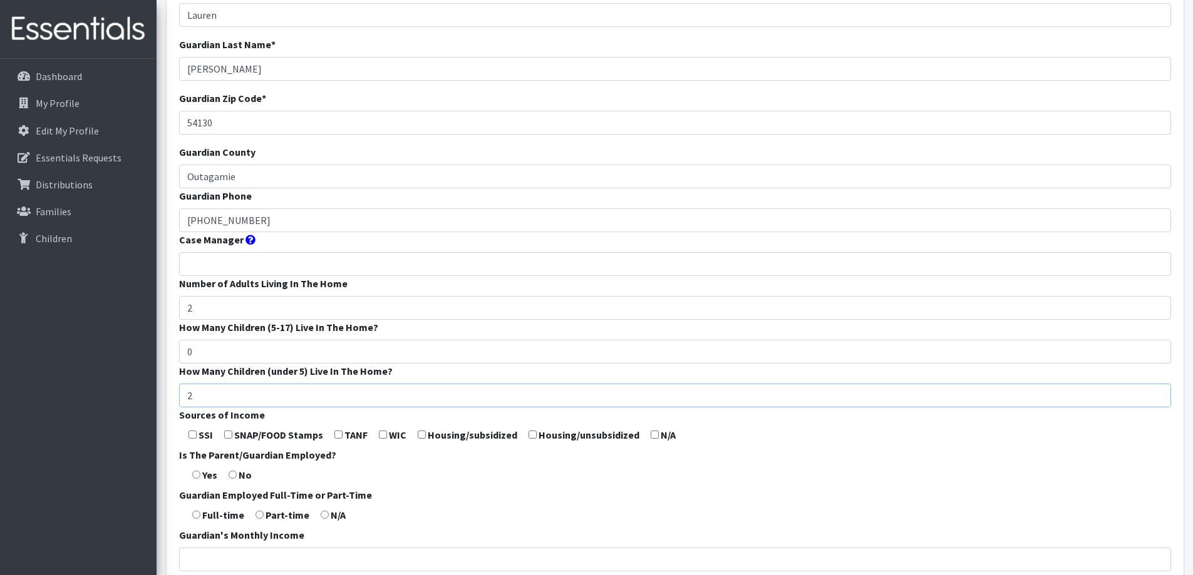
scroll to position [188, 0]
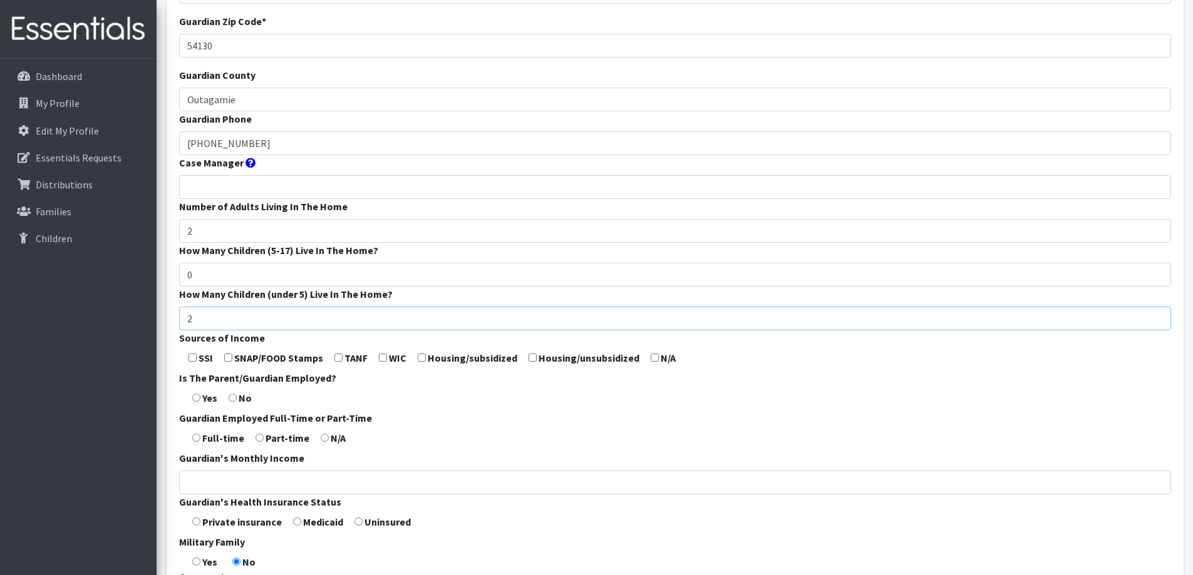
type input "2"
click at [652, 359] on input "checkbox" at bounding box center [655, 358] width 8 height 8
checkbox input "true"
click at [196, 436] on input "radio" at bounding box center [196, 438] width 8 height 8
radio input "true"
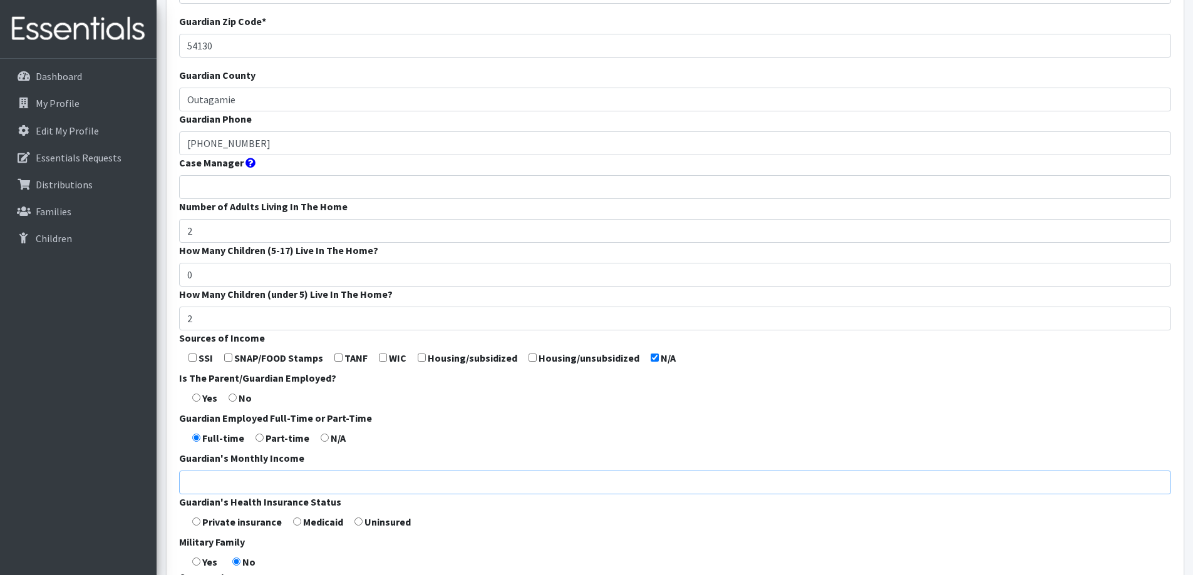
click at [233, 475] on input "Guardian's Monthly Income" at bounding box center [675, 483] width 992 height 24
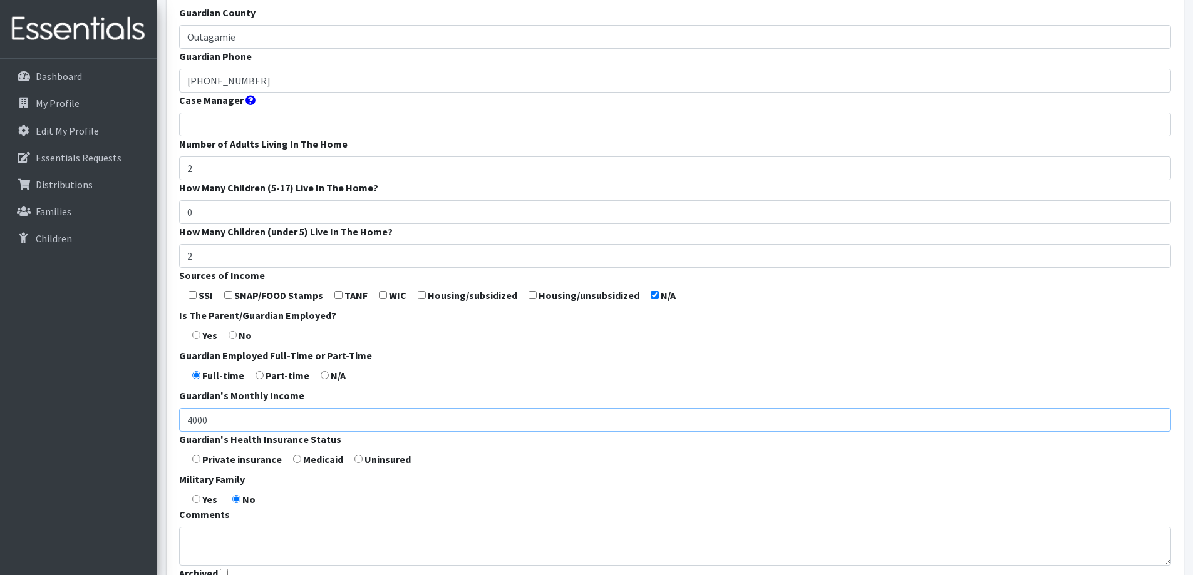
scroll to position [313, 0]
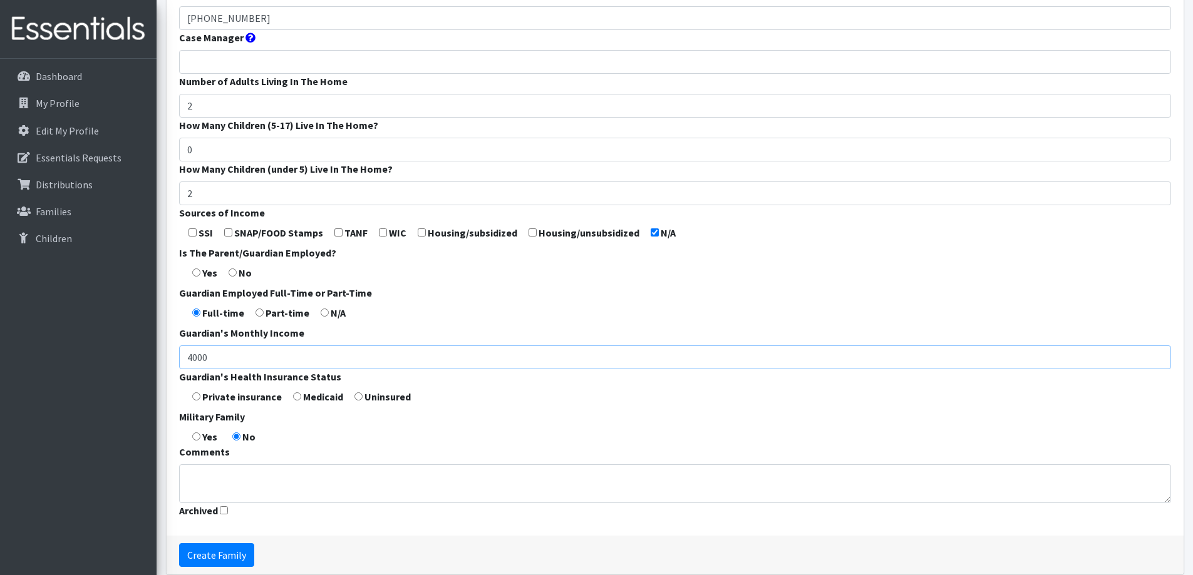
type input "4000"
click at [295, 398] on input "radio" at bounding box center [297, 397] width 8 height 8
radio input "true"
click at [210, 547] on input "Create Family" at bounding box center [216, 556] width 75 height 24
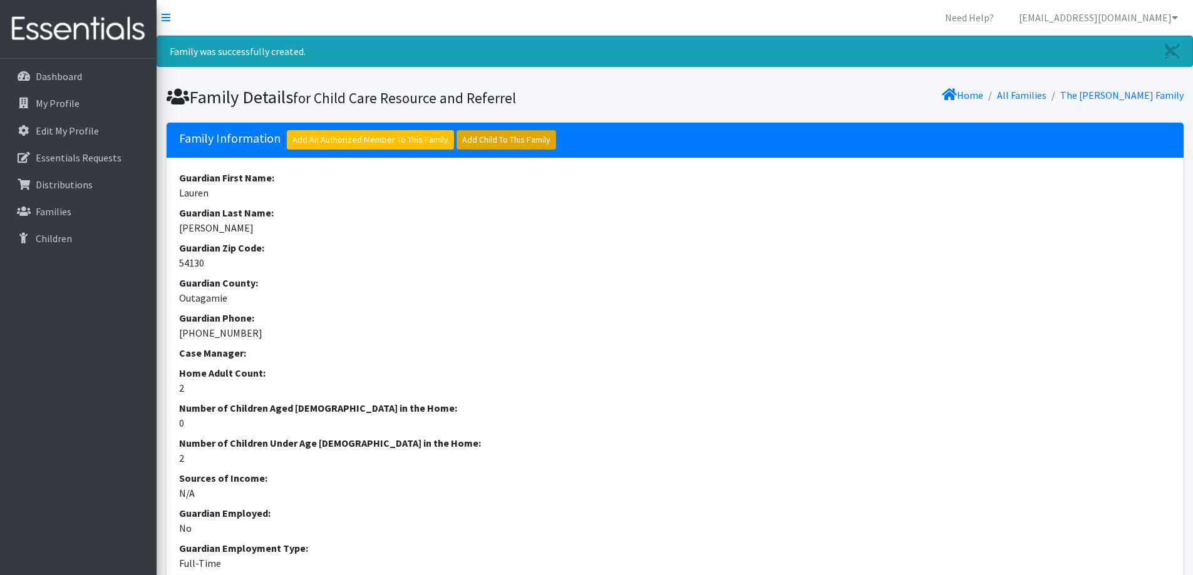
click at [498, 142] on link "Add Child To This Family" at bounding box center [506, 139] width 100 height 19
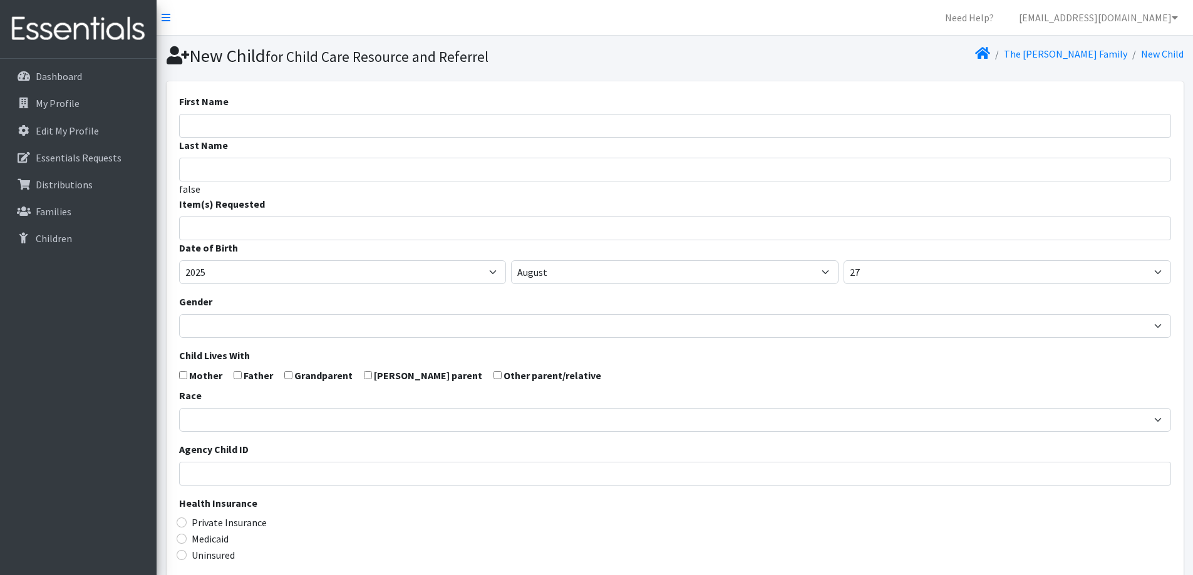
select select
click at [409, 115] on input "First Name" at bounding box center [675, 126] width 992 height 24
type input "Miles"
type input "[PERSON_NAME]"
click at [388, 233] on ul at bounding box center [679, 227] width 999 height 16
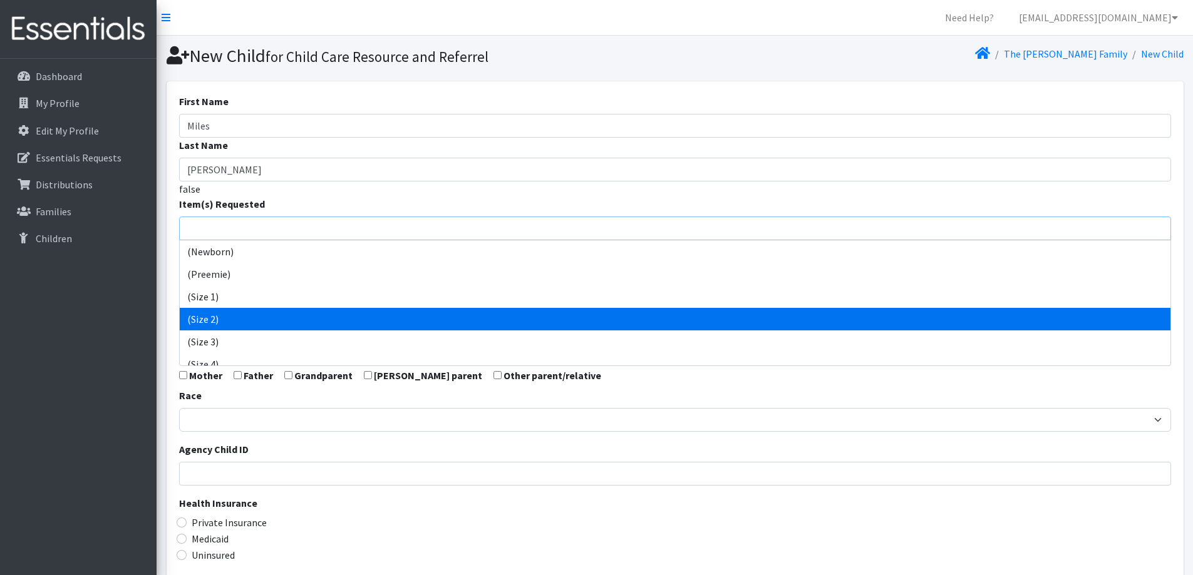
scroll to position [63, 0]
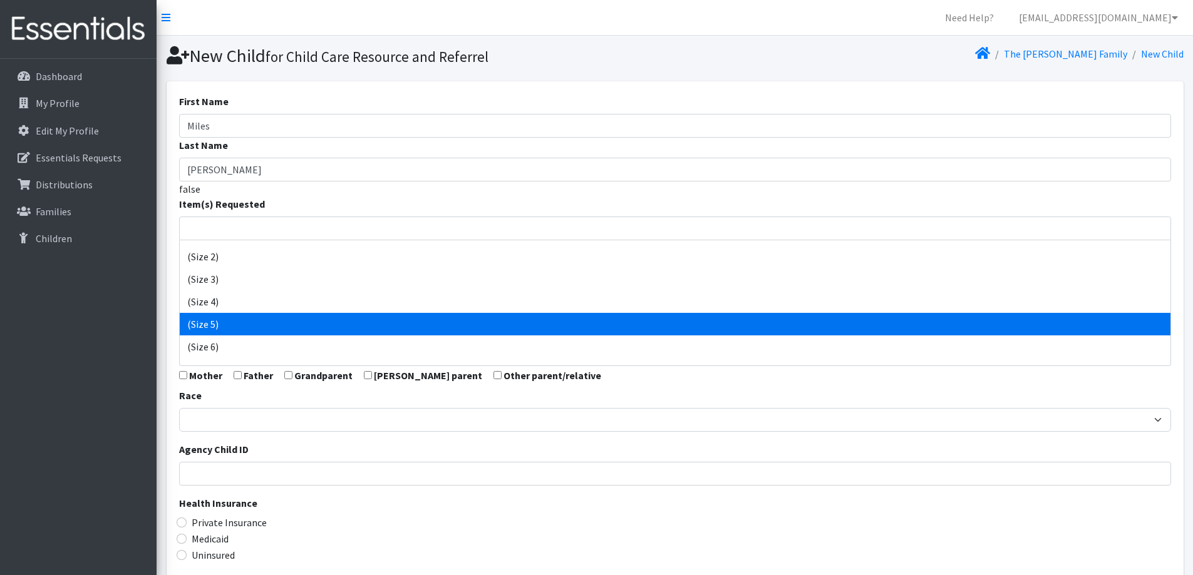
select select "14488"
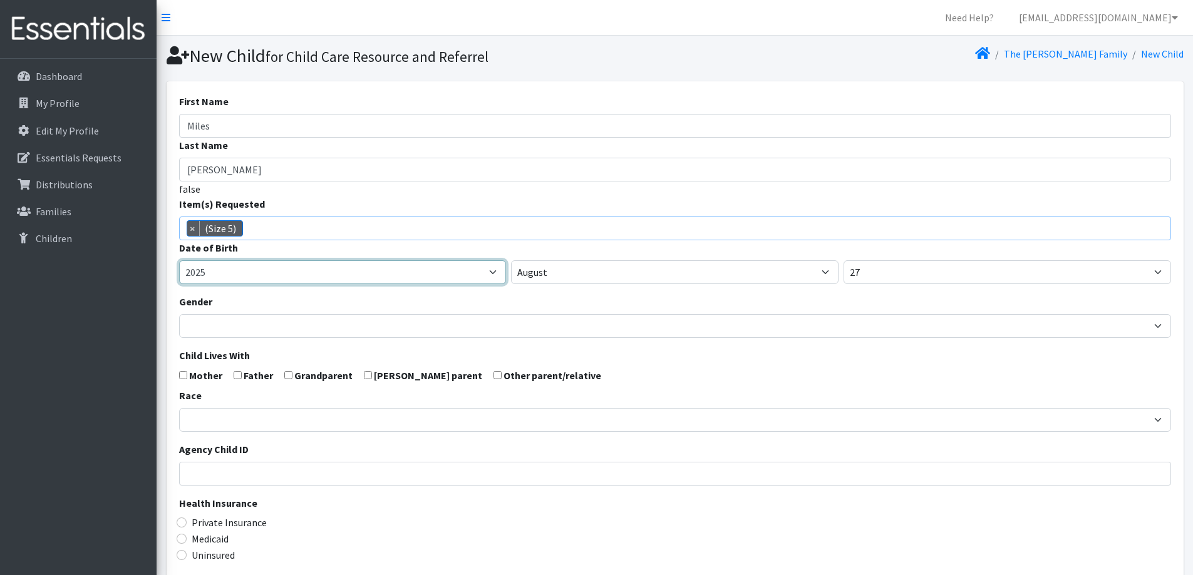
click at [435, 277] on select "2005 2006 2007 2008 2009 2010 2011 2012 2013 2014 2015 2016 2017 2018 2019 2020…" at bounding box center [342, 272] width 327 height 24
select select "2024"
click at [179, 260] on select "2005 2006 2007 2008 2009 2010 2011 2012 2013 2014 2015 2016 2017 2018 2019 2020…" at bounding box center [342, 272] width 327 height 24
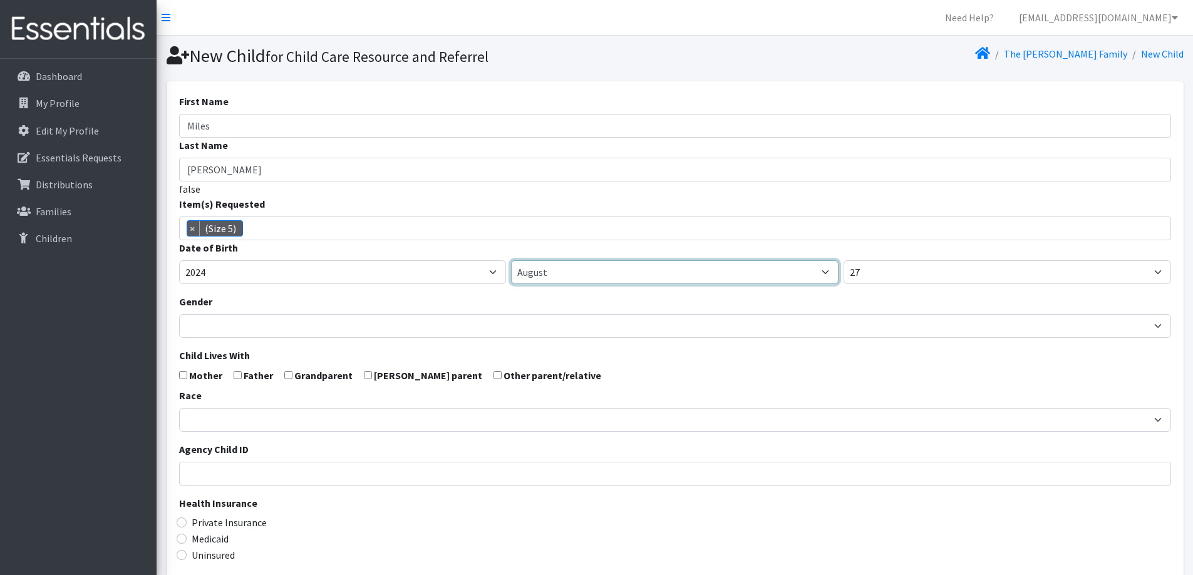
click at [602, 270] on select "January February March April May June July August September October November De…" at bounding box center [674, 272] width 327 height 24
select select "4"
click at [511, 260] on select "January February March April May June July August September October November De…" at bounding box center [674, 272] width 327 height 24
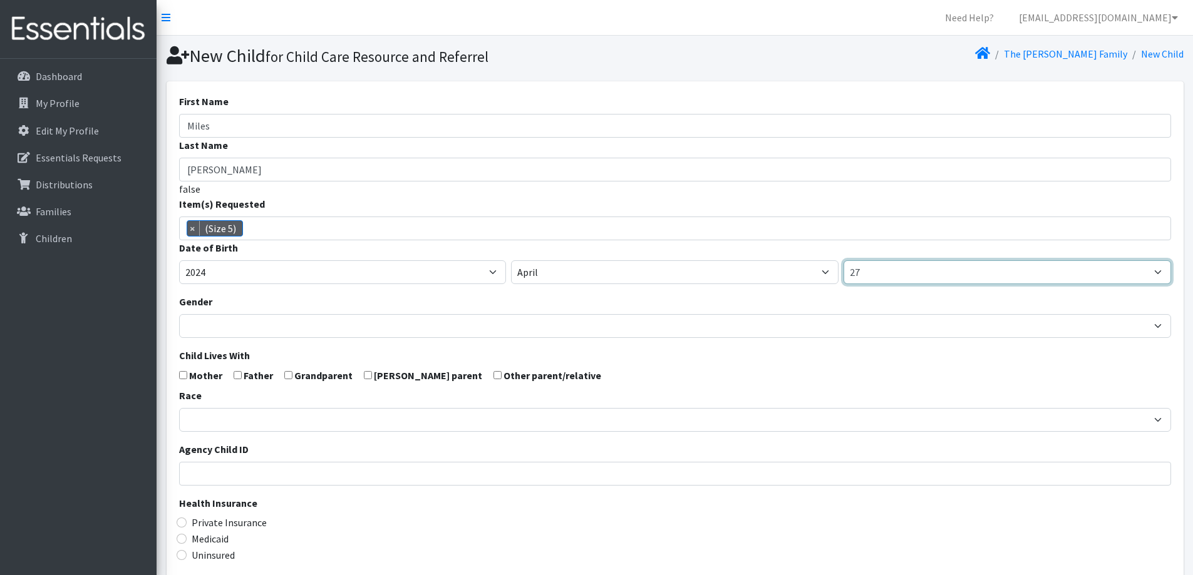
click at [868, 273] on select "1 2 3 4 5 6 7 8 9 10 11 12 13 14 15 16 17 18 19 20 21 22 23 24 25 26 27 28 29 3…" at bounding box center [1006, 272] width 327 height 24
select select "22"
click at [843, 260] on select "1 2 3 4 5 6 7 8 9 10 11 12 13 14 15 16 17 18 19 20 21 22 23 24 25 26 27 28 29 3…" at bounding box center [1006, 272] width 327 height 24
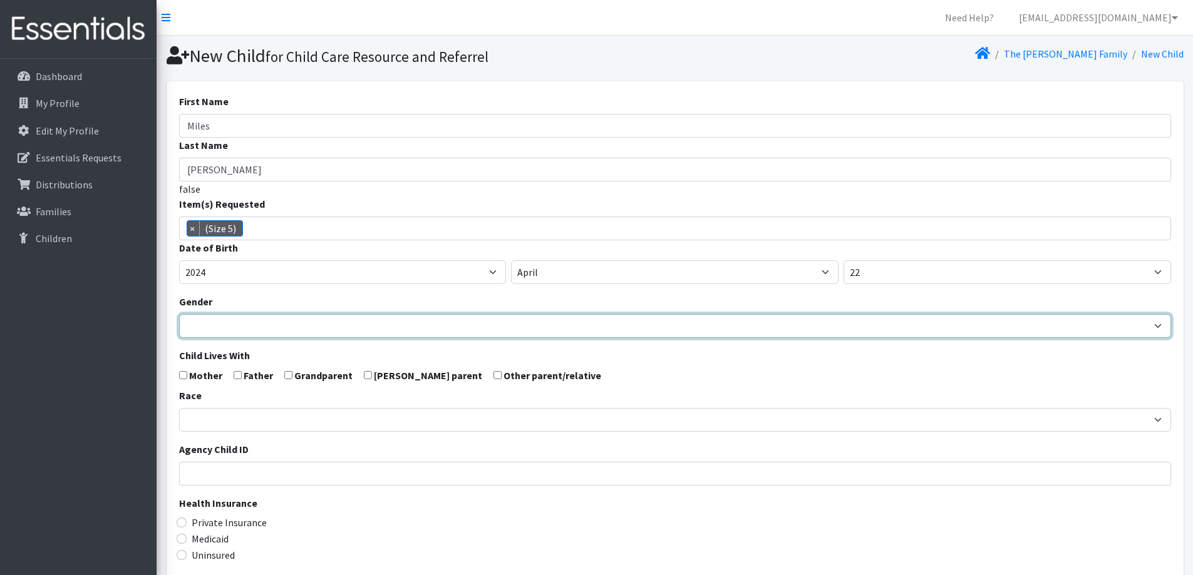
click at [330, 327] on select "[DEMOGRAPHIC_DATA] [DEMOGRAPHIC_DATA]" at bounding box center [675, 326] width 992 height 24
select select "[DEMOGRAPHIC_DATA]"
click at [179, 314] on select "Male Female" at bounding box center [675, 326] width 992 height 24
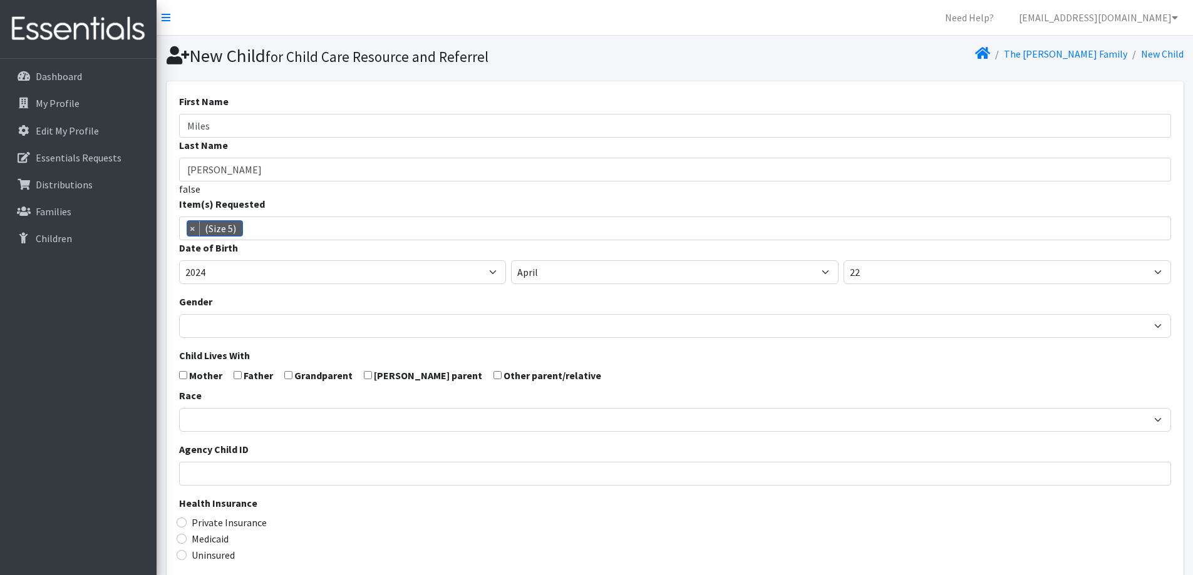
click at [187, 372] on form "First Name Miles Last Name Tillman false Item(s) Requested (Newborn) (Preemie) …" at bounding box center [675, 410] width 992 height 633
click at [186, 372] on input "checkbox" at bounding box center [183, 375] width 8 height 8
checkbox input "true"
click at [237, 373] on input "checkbox" at bounding box center [238, 375] width 8 height 8
checkbox input "true"
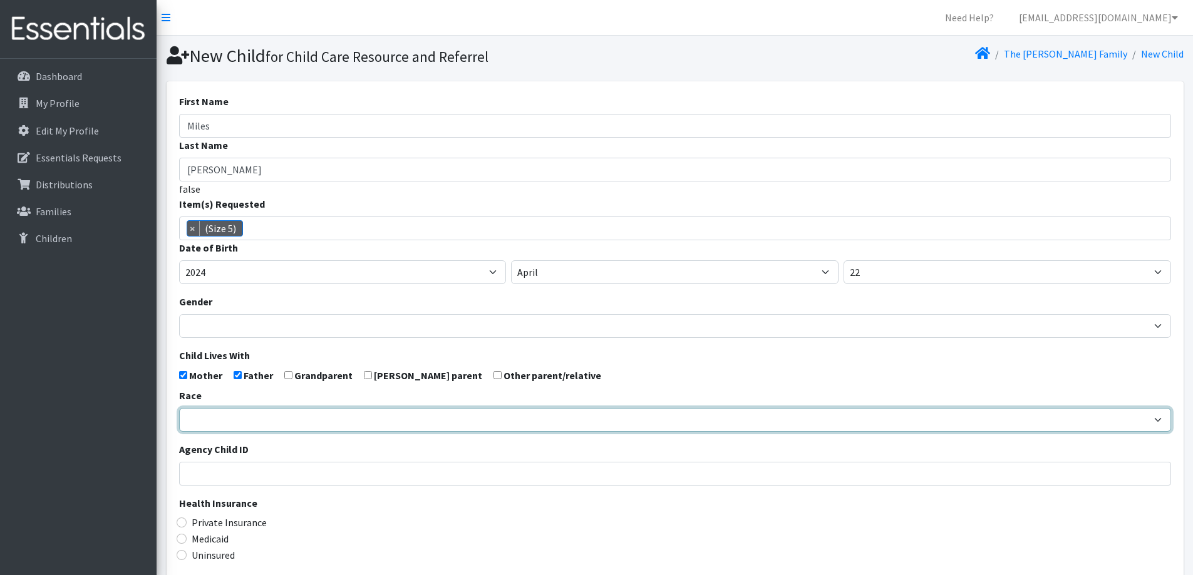
click at [243, 414] on select "African American Caucasian Hispanic Asian American Indian Pacific Islander Mult…" at bounding box center [675, 420] width 992 height 24
select select "Multi-racial"
click at [179, 408] on select "African American Caucasian Hispanic Asian American Indian Pacific Islander Mult…" at bounding box center [675, 420] width 992 height 24
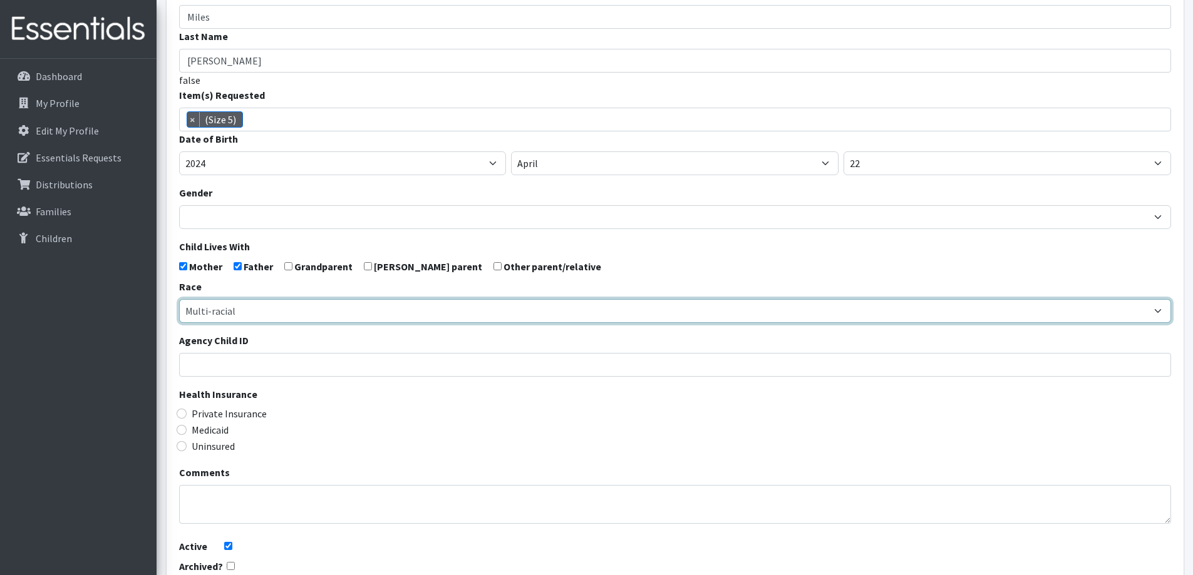
scroll to position [125, 0]
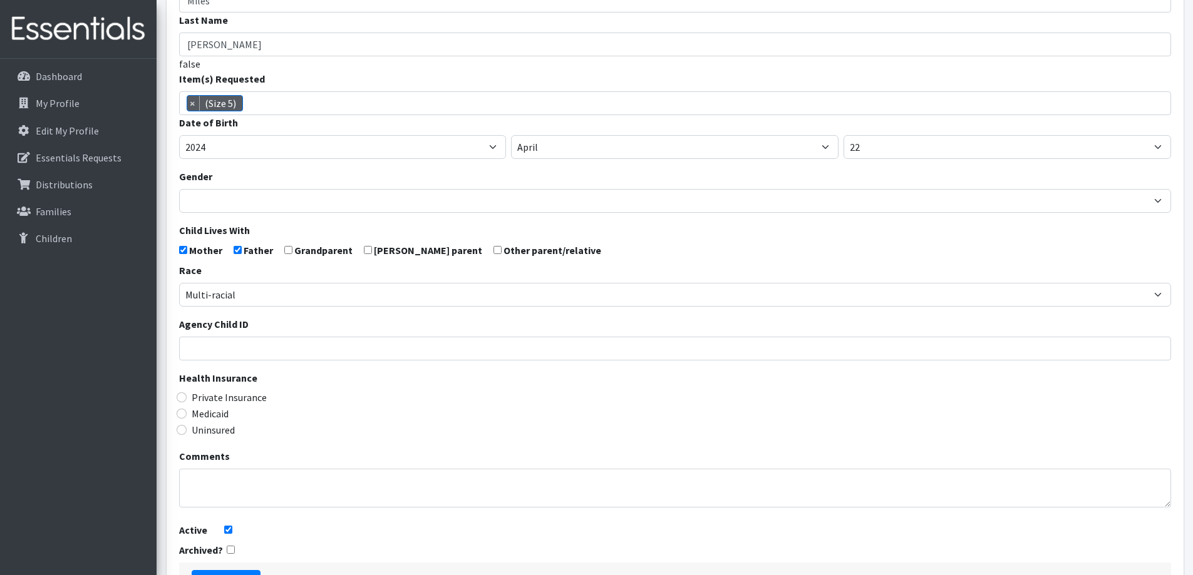
click at [217, 413] on label "Medicaid" at bounding box center [210, 413] width 37 height 15
click at [187, 413] on input "Medicaid" at bounding box center [182, 414] width 10 height 10
radio input "true"
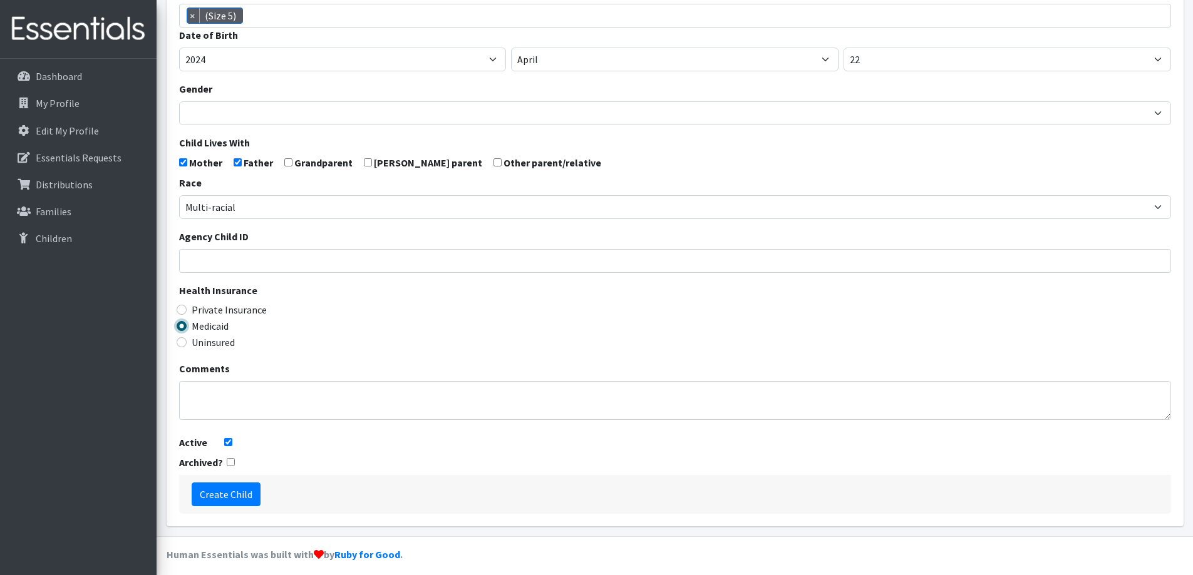
scroll to position [221, 0]
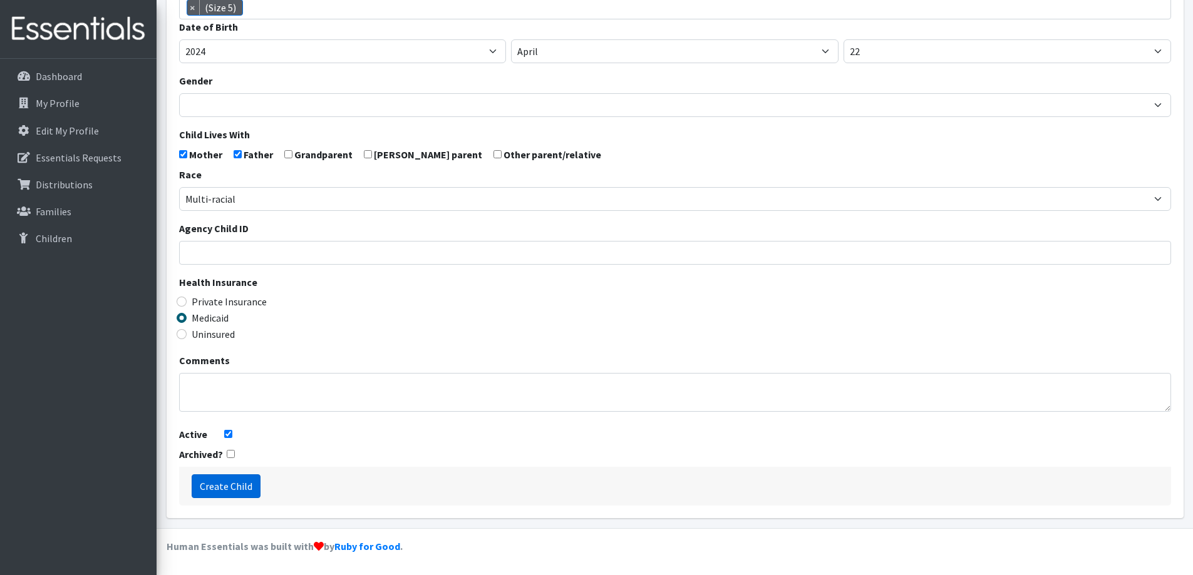
click at [254, 488] on input "Create Child" at bounding box center [226, 487] width 69 height 24
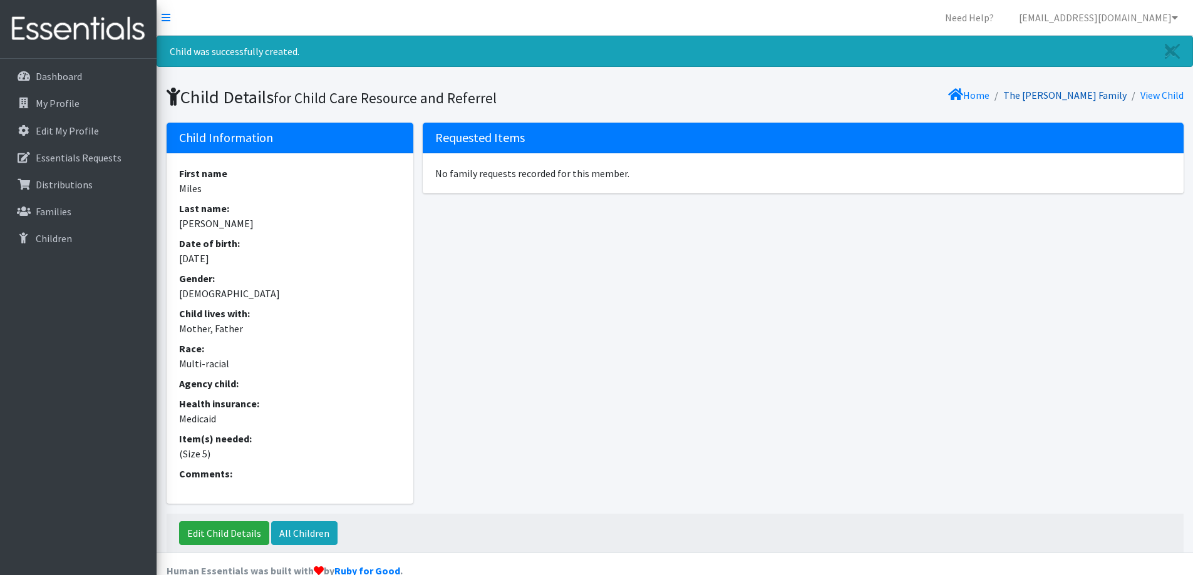
click at [1083, 95] on link "The [PERSON_NAME] Family" at bounding box center [1064, 95] width 123 height 13
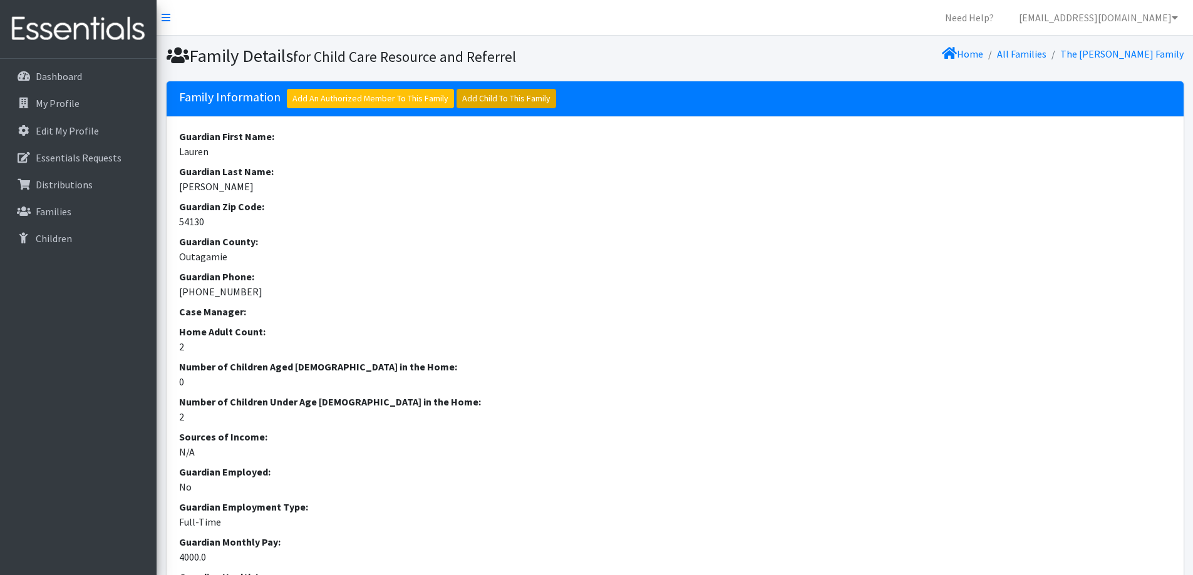
click at [513, 97] on link "Add Child To This Family" at bounding box center [506, 98] width 100 height 19
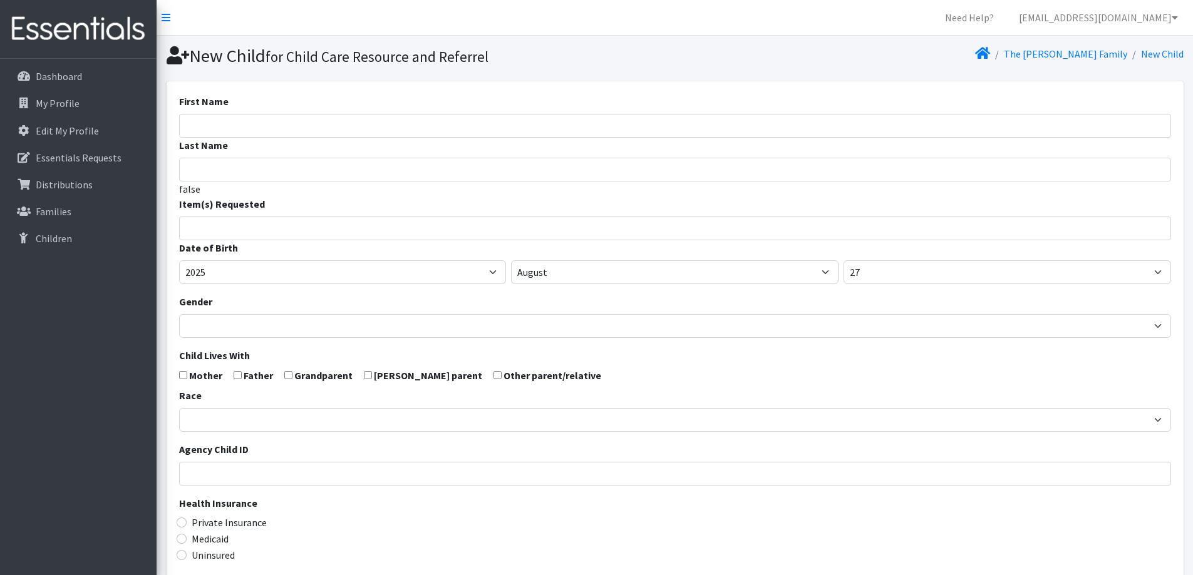
select select
click at [399, 119] on input "First Name" at bounding box center [675, 126] width 992 height 24
type input "Selah"
click at [380, 167] on input "Last Name" at bounding box center [675, 170] width 992 height 24
type input "[PERSON_NAME]"
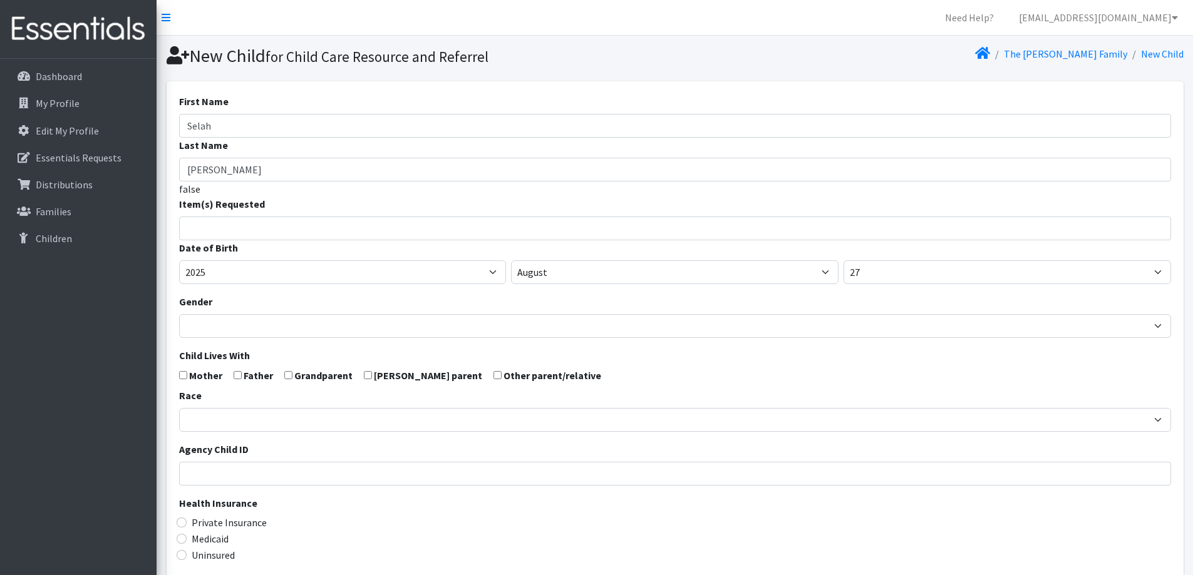
click at [371, 226] on input "search" at bounding box center [683, 226] width 987 height 11
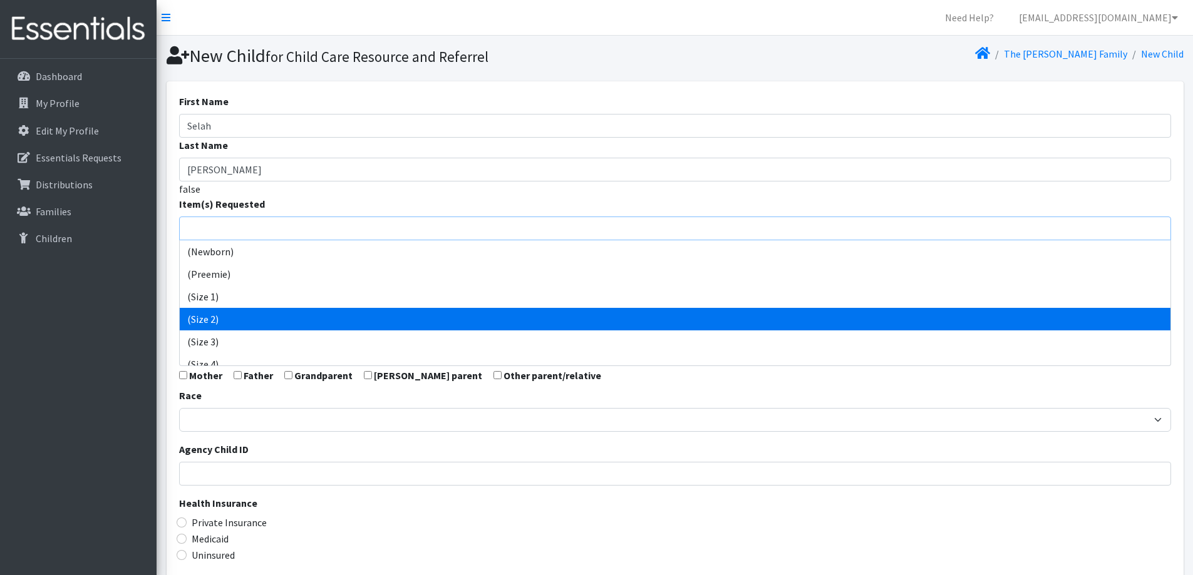
select select "14510"
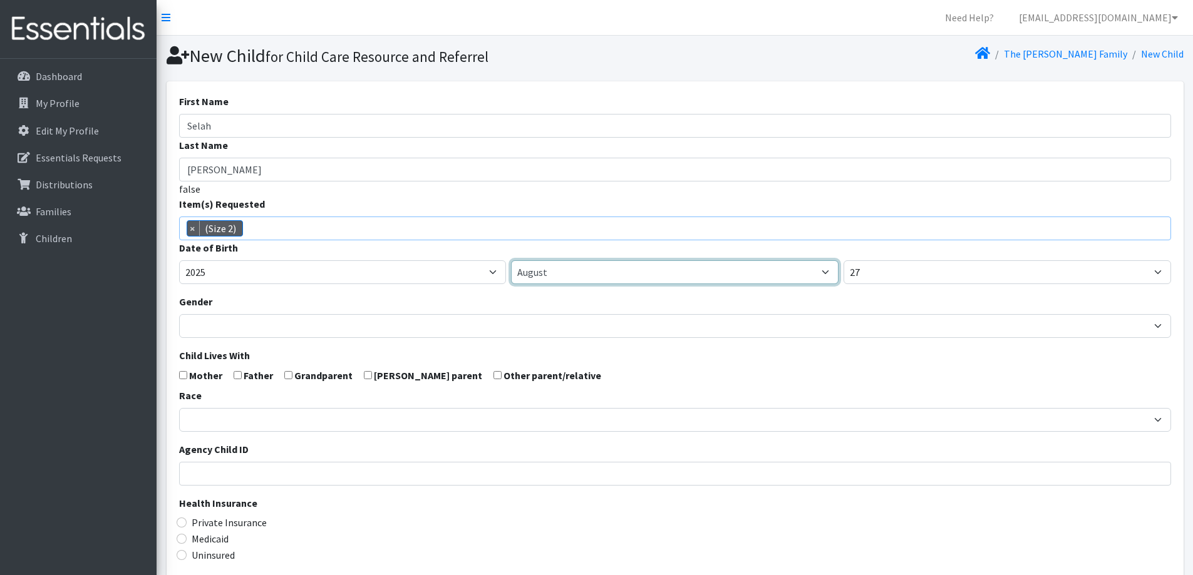
click at [635, 273] on select "January February March April May June July August September October November De…" at bounding box center [674, 272] width 327 height 24
select select "5"
click at [511, 260] on select "January February March April May June July August September October November De…" at bounding box center [674, 272] width 327 height 24
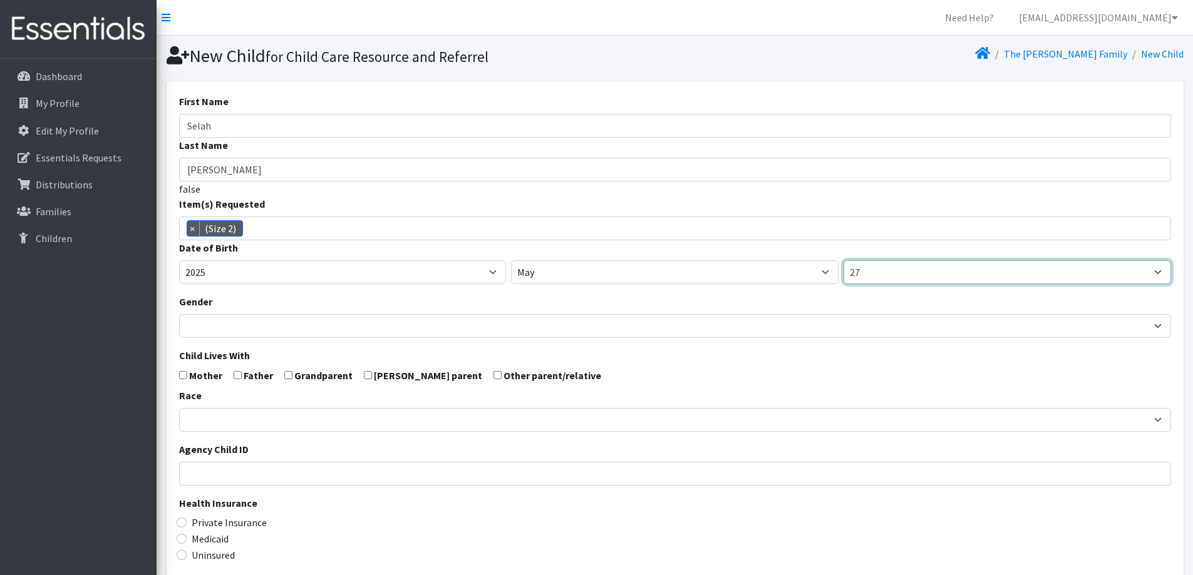
click at [887, 267] on select "1 2 3 4 5 6 7 8 9 10 11 12 13 14 15 16 17 18 19 20 21 22 23 24 25 26 27 28 29 3…" at bounding box center [1006, 272] width 327 height 24
select select "17"
click at [843, 260] on select "1 2 3 4 5 6 7 8 9 10 11 12 13 14 15 16 17 18 19 20 21 22 23 24 25 26 27 28 29 3…" at bounding box center [1006, 272] width 327 height 24
click at [711, 359] on form "First Name Selah Last Name Tillman false Item(s) Requested (Newborn) (Preemie) …" at bounding box center [675, 410] width 992 height 633
click at [428, 312] on div "Gender Male Female" at bounding box center [675, 316] width 992 height 44
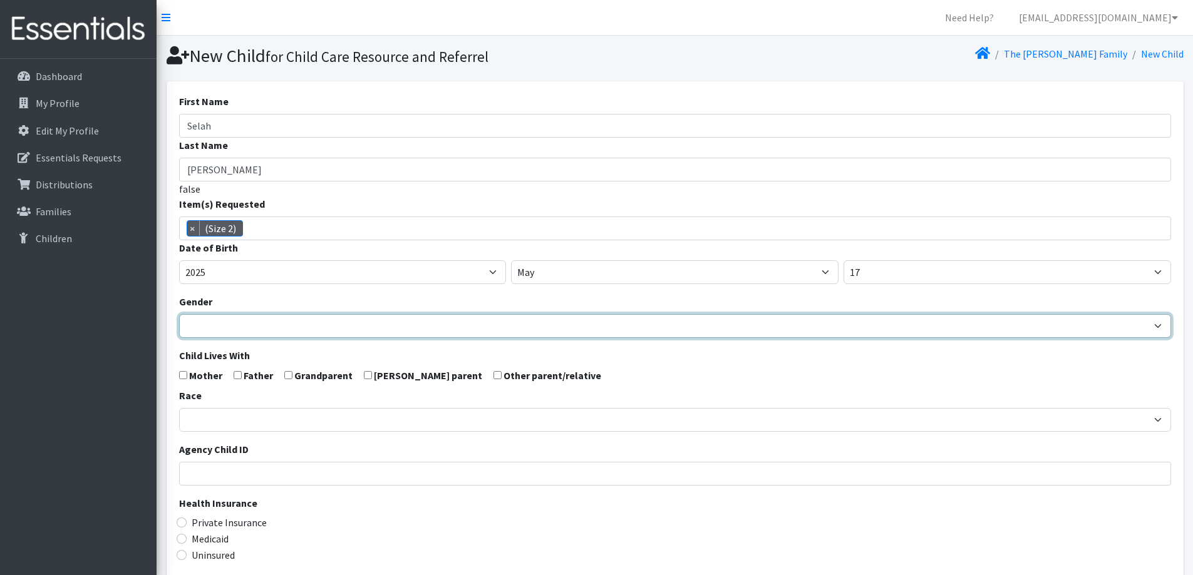
click at [428, 327] on select "Male Female" at bounding box center [675, 326] width 992 height 24
select select "Female"
click at [179, 314] on select "Male Female" at bounding box center [675, 326] width 992 height 24
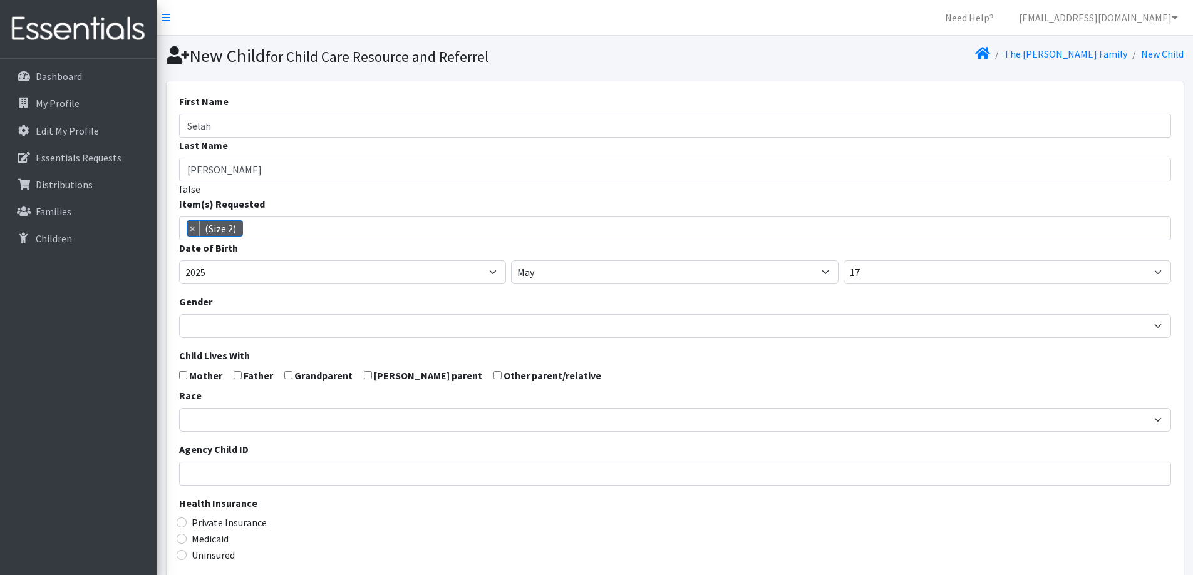
click at [183, 376] on input "checkbox" at bounding box center [183, 375] width 8 height 8
checkbox input "true"
click at [234, 375] on input "checkbox" at bounding box center [238, 375] width 8 height 8
checkbox input "true"
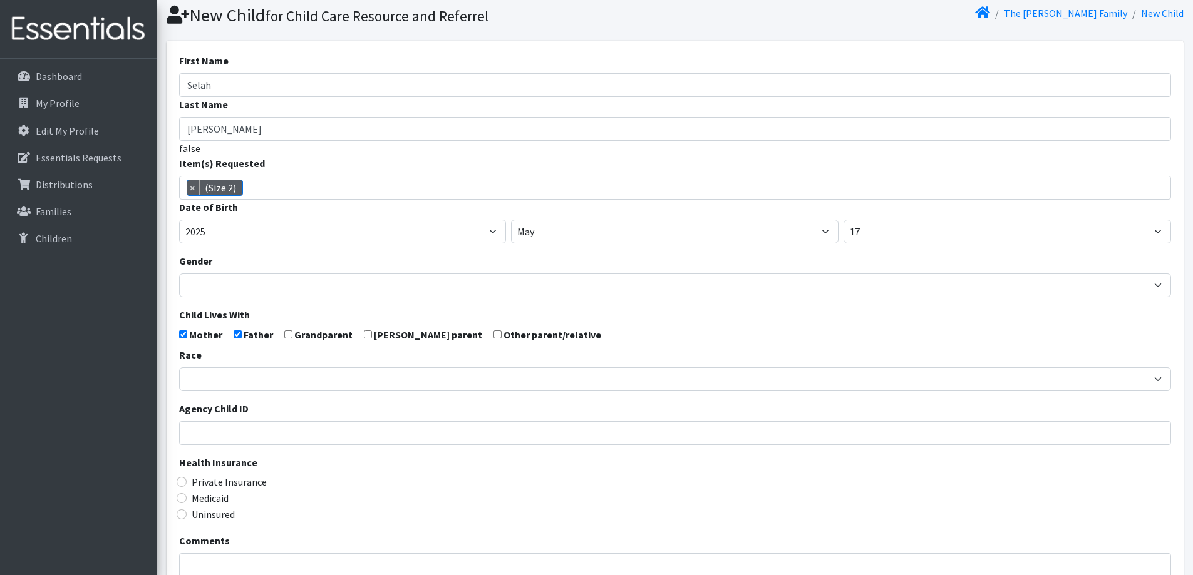
scroll to position [63, 0]
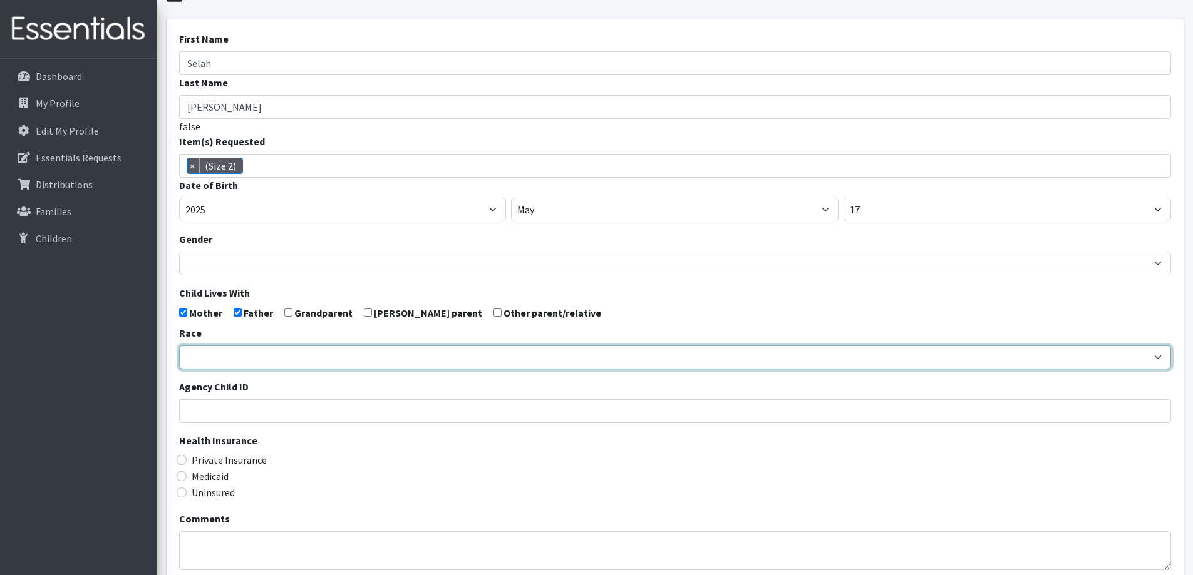
click at [242, 351] on select "African American Caucasian Hispanic Asian American Indian Pacific Islander Mult…" at bounding box center [675, 358] width 992 height 24
select select "Multi-racial"
click at [179, 346] on select "African American Caucasian Hispanic Asian American Indian Pacific Islander Mult…" at bounding box center [675, 358] width 992 height 24
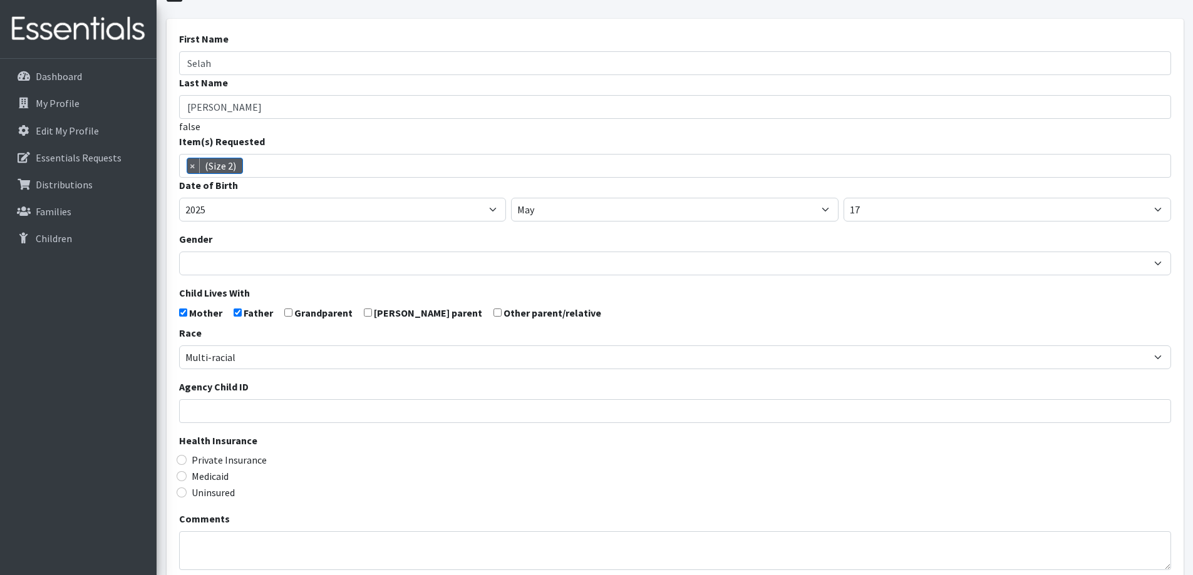
click at [307, 440] on legend "Health Insurance" at bounding box center [675, 442] width 992 height 19
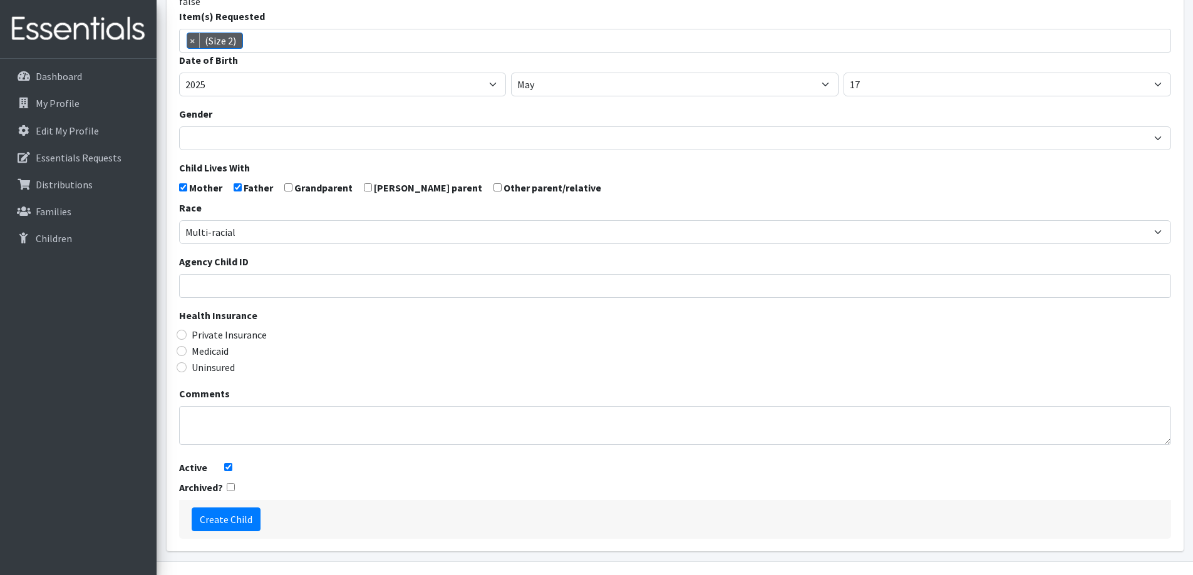
click at [198, 354] on label "Medicaid" at bounding box center [210, 351] width 37 height 15
click at [187, 354] on input "Medicaid" at bounding box center [182, 351] width 10 height 10
radio input "true"
click at [234, 518] on input "Create Child" at bounding box center [226, 520] width 69 height 24
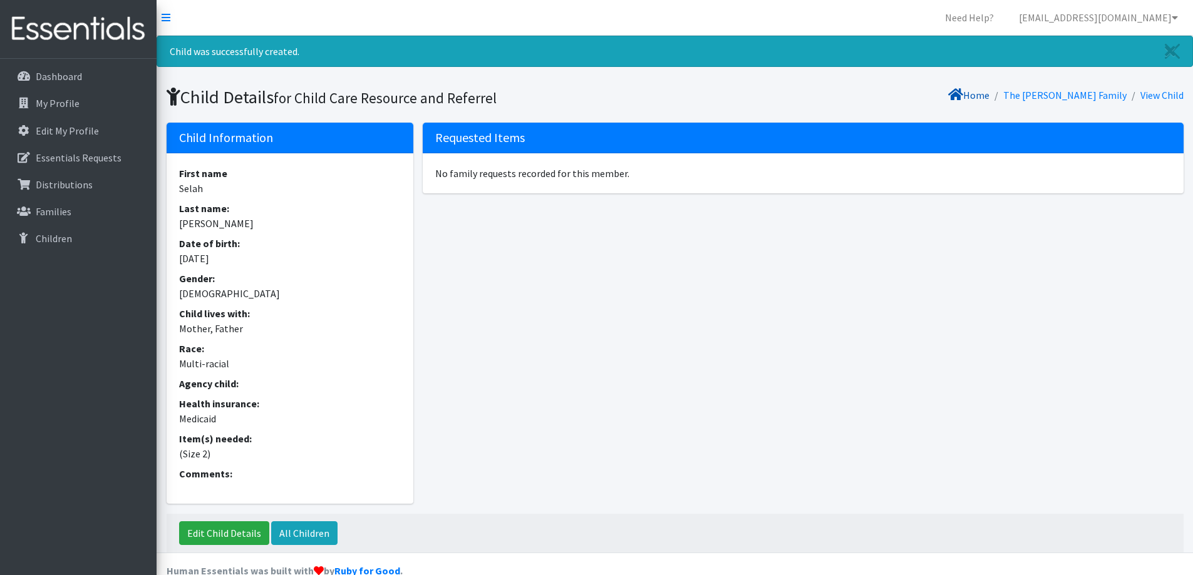
click at [989, 91] on link "Home" at bounding box center [968, 95] width 41 height 13
